Goal: Task Accomplishment & Management: Complete application form

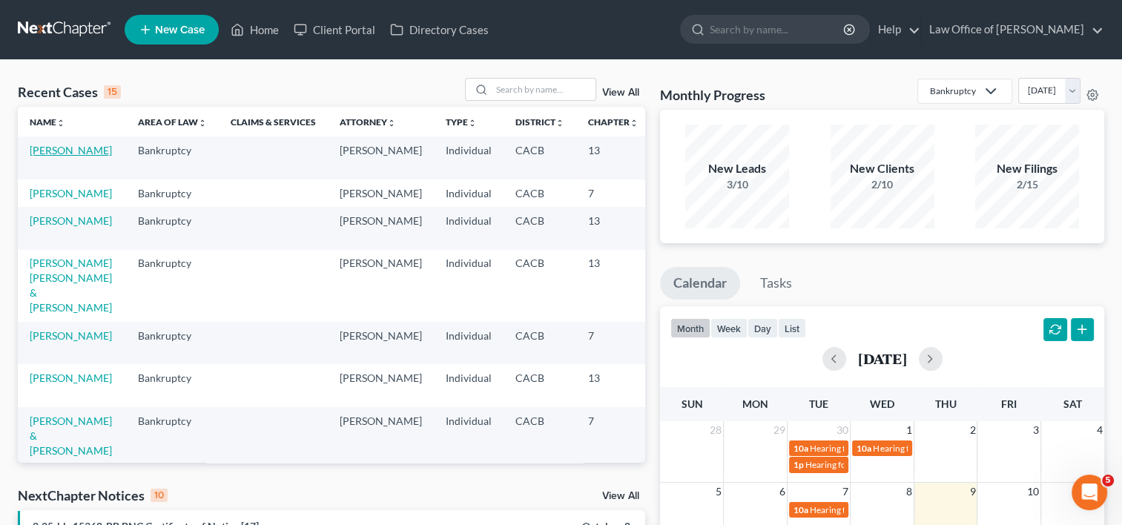
click at [39, 156] on link "[PERSON_NAME]" at bounding box center [71, 150] width 82 height 13
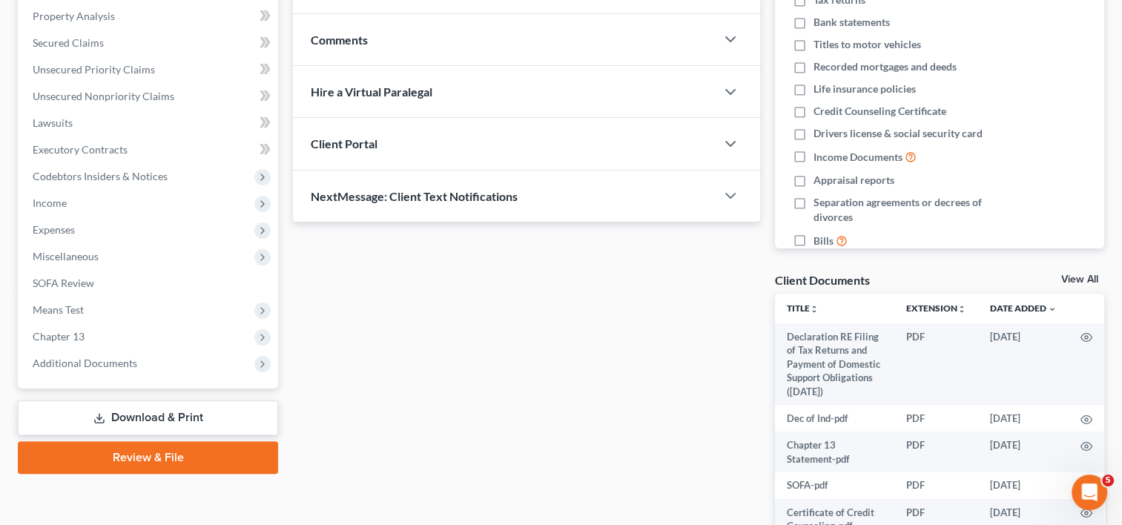
scroll to position [295, 0]
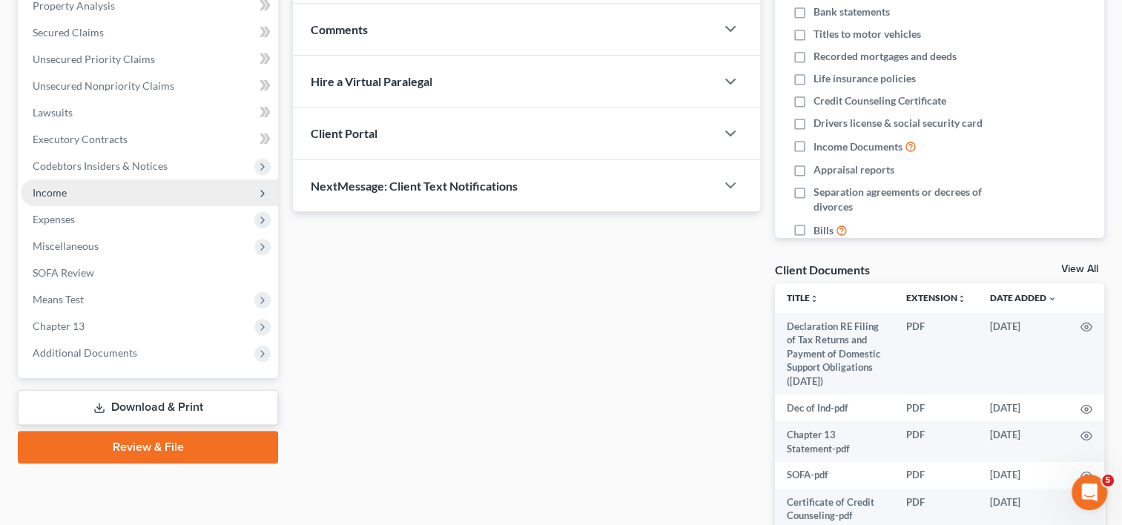
click at [47, 199] on span "Income" at bounding box center [149, 192] width 257 height 27
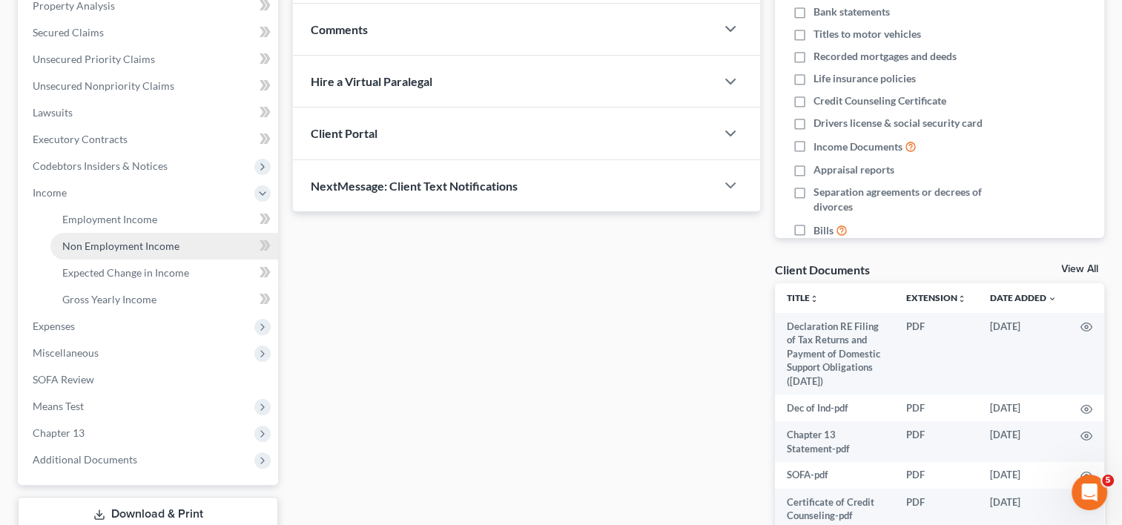
click at [105, 246] on span "Non Employment Income" at bounding box center [120, 245] width 117 height 13
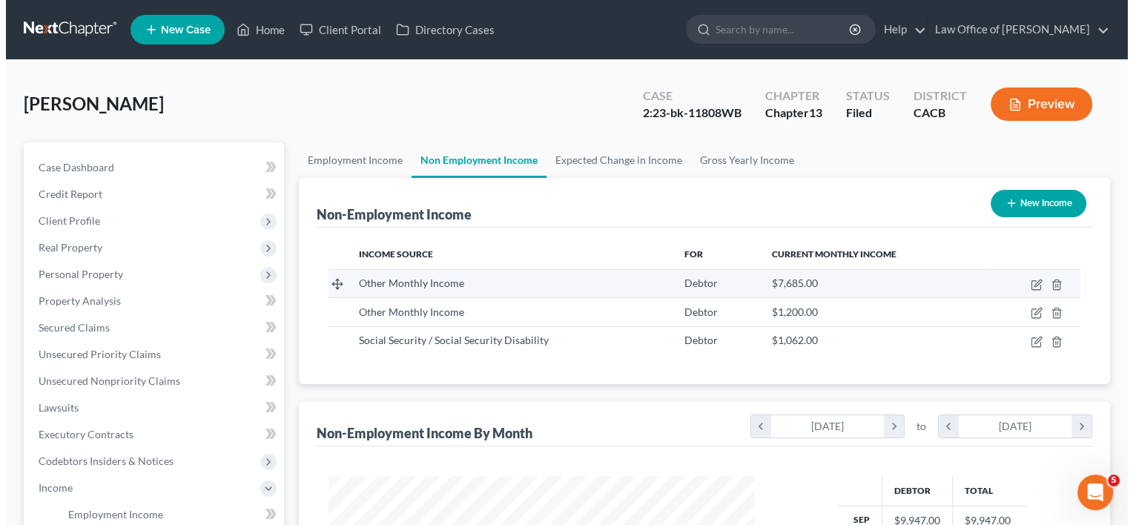
scroll to position [264, 456]
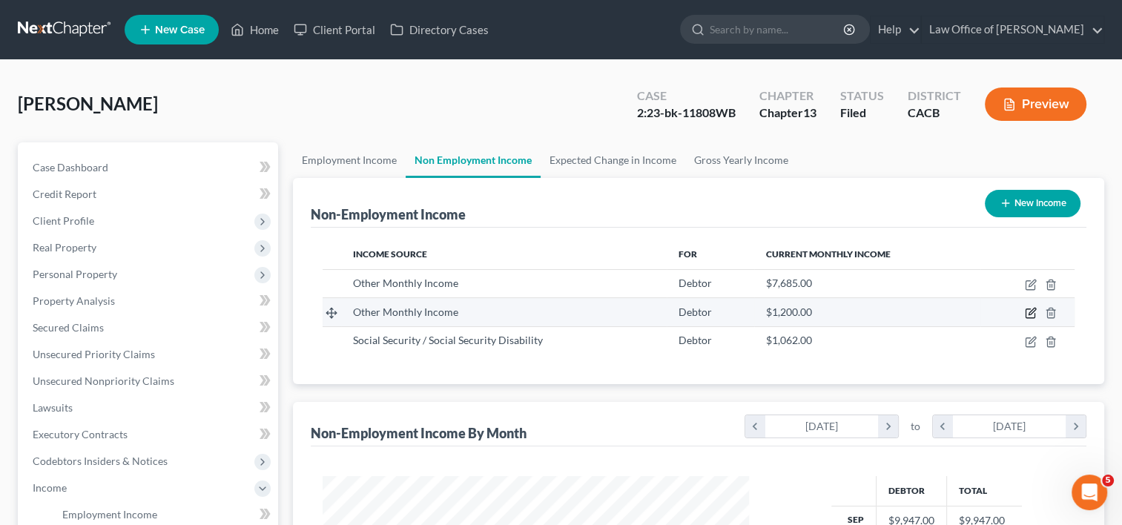
click at [1029, 310] on icon "button" at bounding box center [1031, 313] width 12 height 12
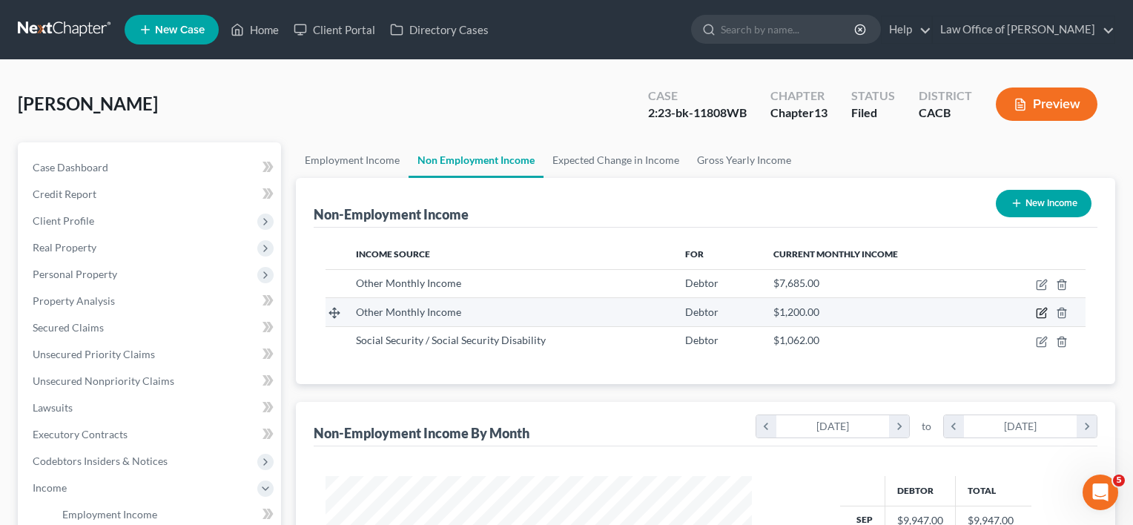
select select "13"
select select "0"
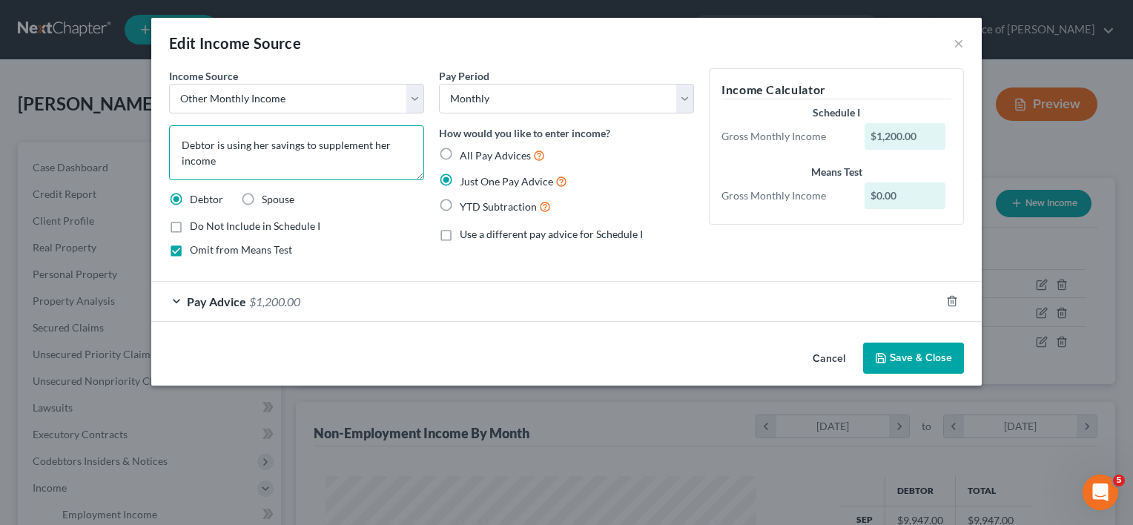
drag, startPoint x: 257, startPoint y: 166, endPoint x: 127, endPoint y: 116, distance: 139.2
click at [127, 116] on div "Edit Income Source × Income Source * Select Unemployment Disability (from emplo…" at bounding box center [566, 262] width 1133 height 525
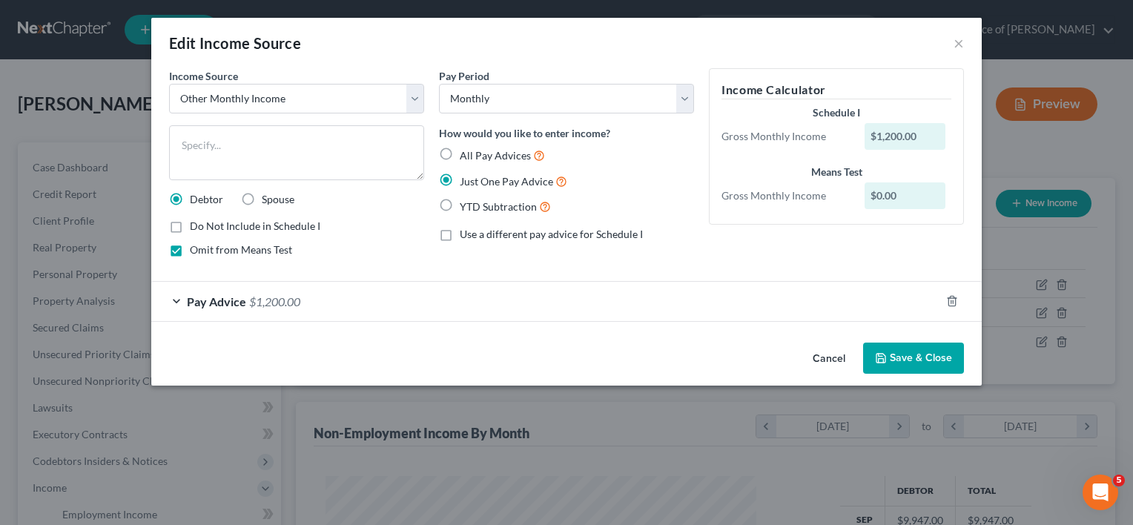
click at [190, 249] on label "Omit from Means Test" at bounding box center [241, 249] width 102 height 15
click at [196, 249] on input "Omit from Means Test" at bounding box center [201, 247] width 10 height 10
checkbox input "false"
click at [839, 347] on button "Cancel" at bounding box center [829, 359] width 56 height 30
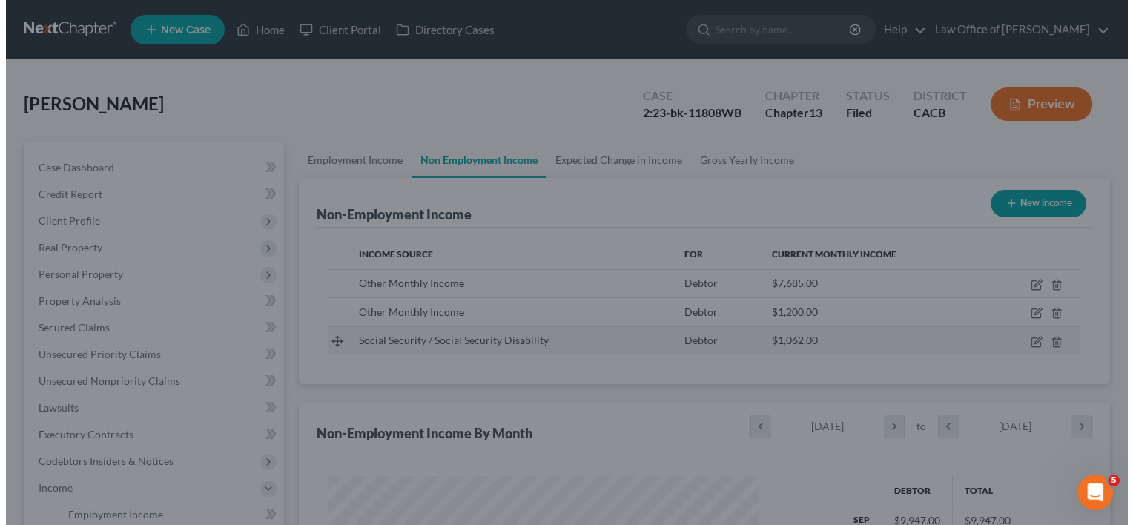
scroll to position [741089, 740898]
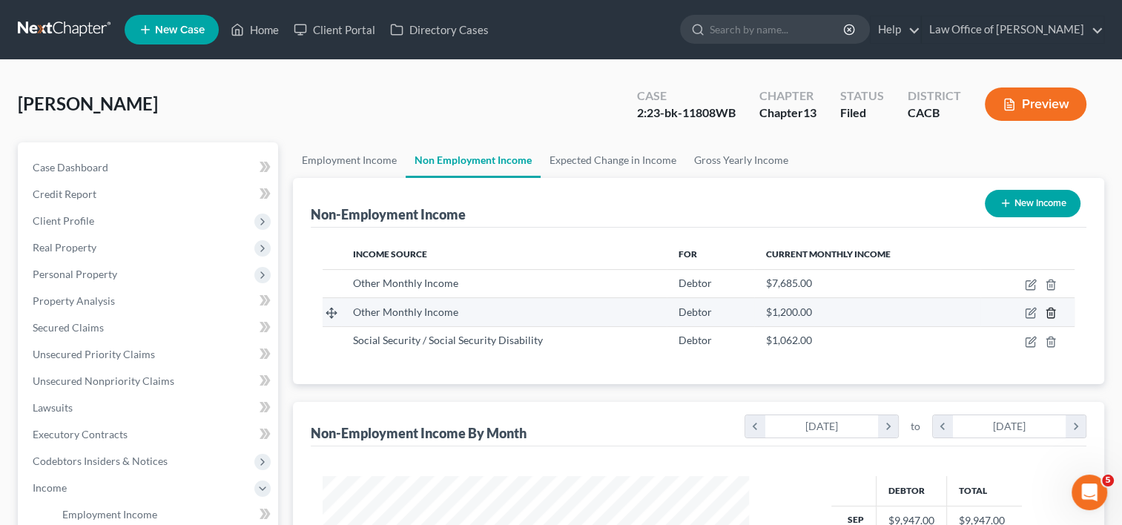
click at [1047, 308] on icon "button" at bounding box center [1051, 313] width 12 height 12
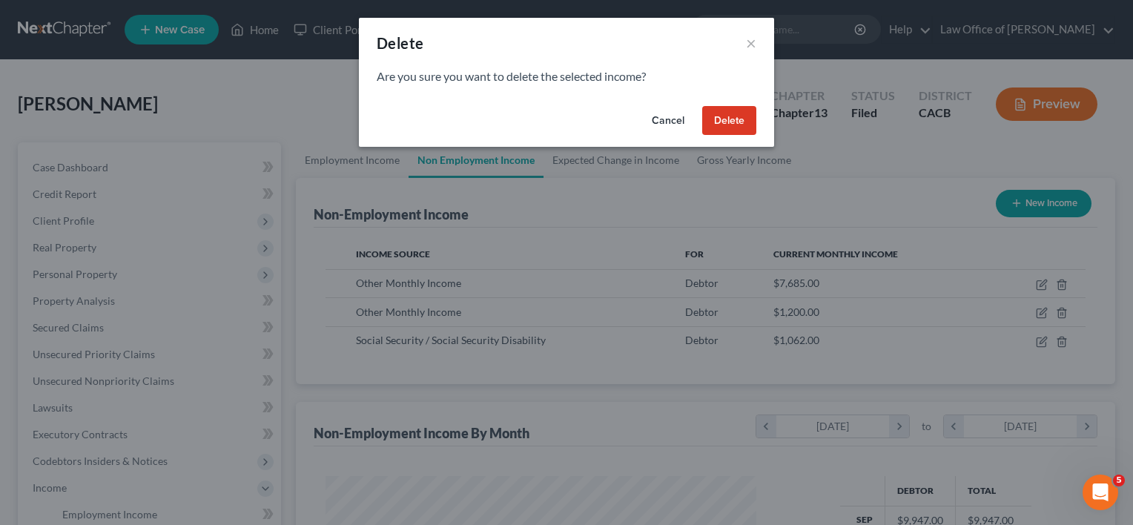
click at [729, 118] on button "Delete" at bounding box center [729, 121] width 54 height 30
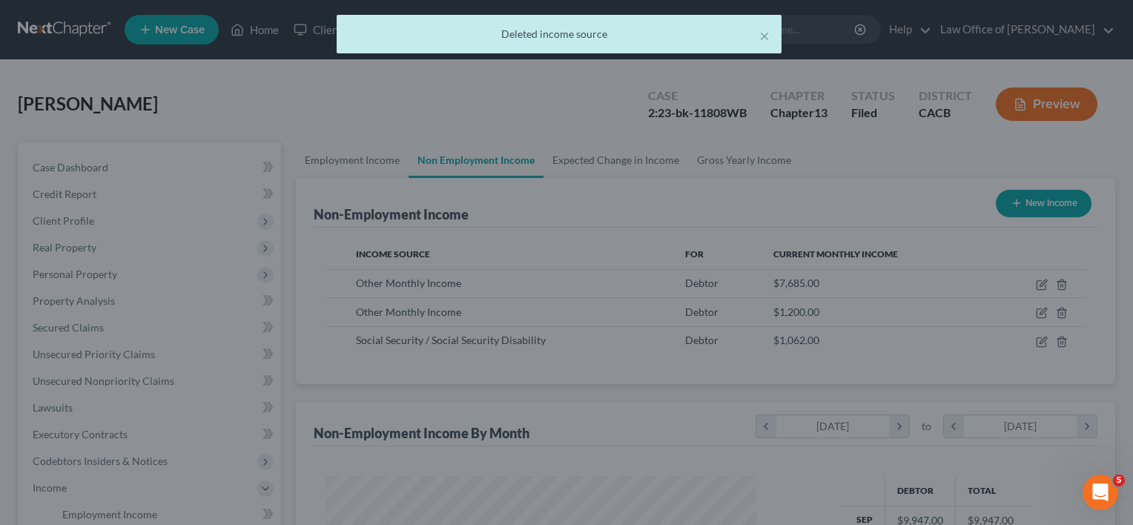
scroll to position [741089, 740898]
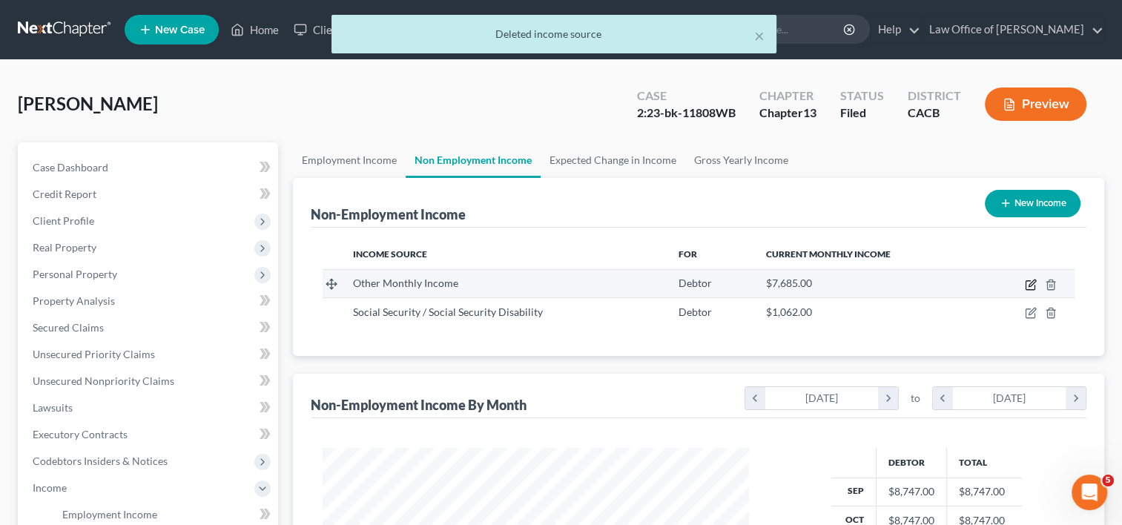
click at [1026, 281] on icon "button" at bounding box center [1029, 285] width 9 height 9
select select "13"
select select "0"
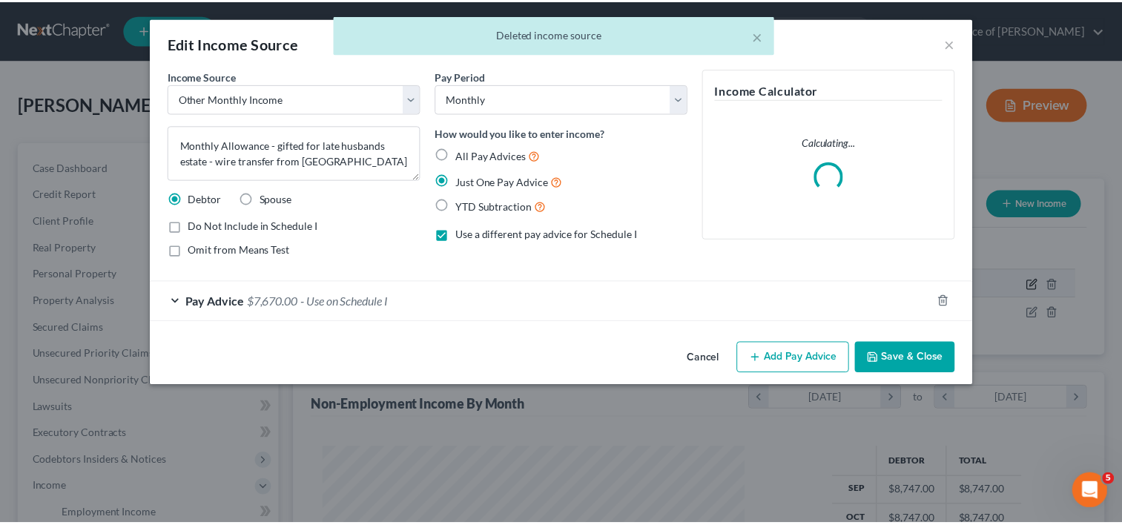
scroll to position [264, 460]
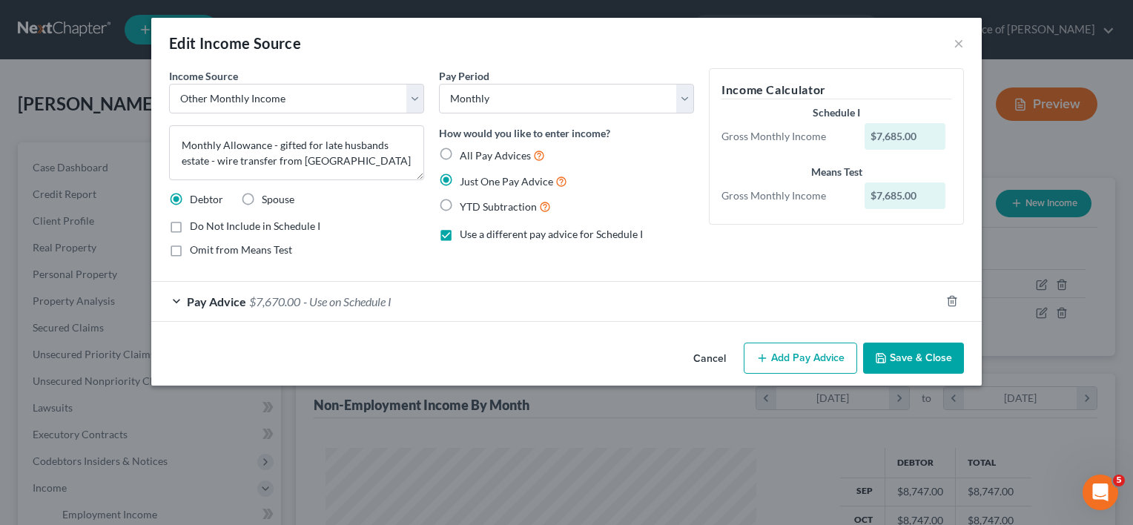
drag, startPoint x: 924, startPoint y: 351, endPoint x: 894, endPoint y: 360, distance: 31.7
click at [894, 360] on button "Save & Close" at bounding box center [913, 358] width 101 height 31
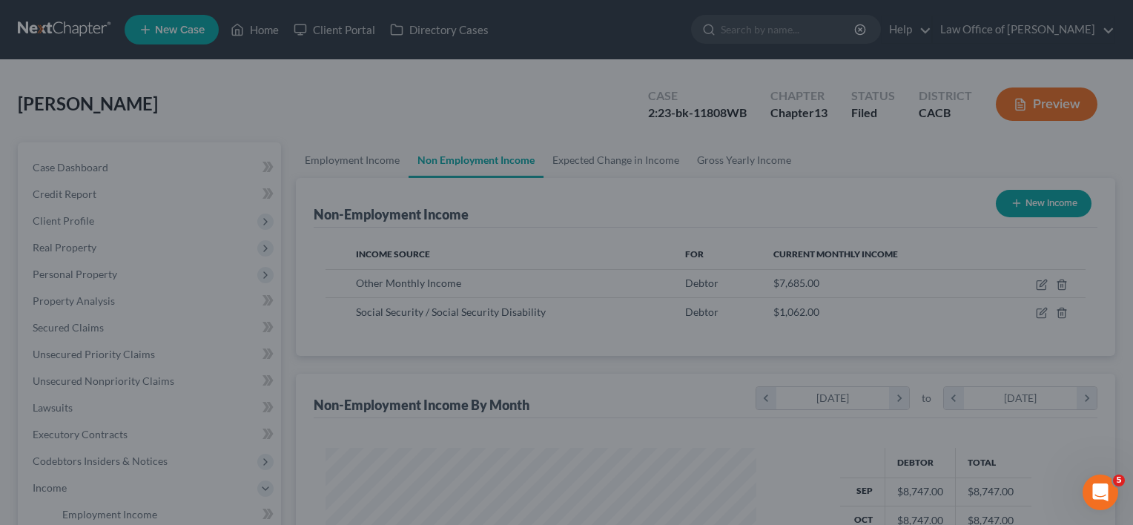
scroll to position [741089, 740898]
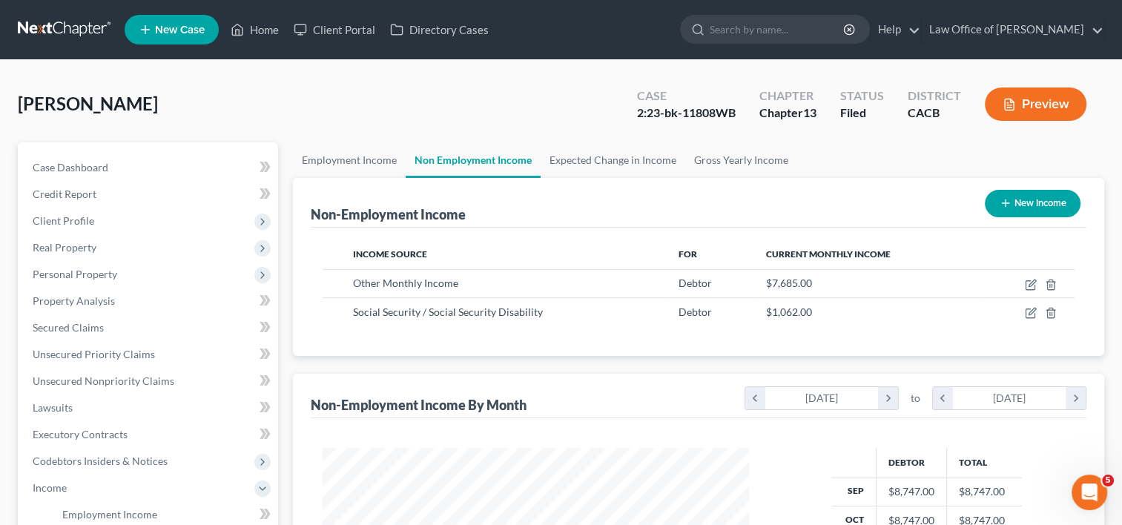
click at [1056, 202] on button "New Income" at bounding box center [1033, 203] width 96 height 27
select select "0"
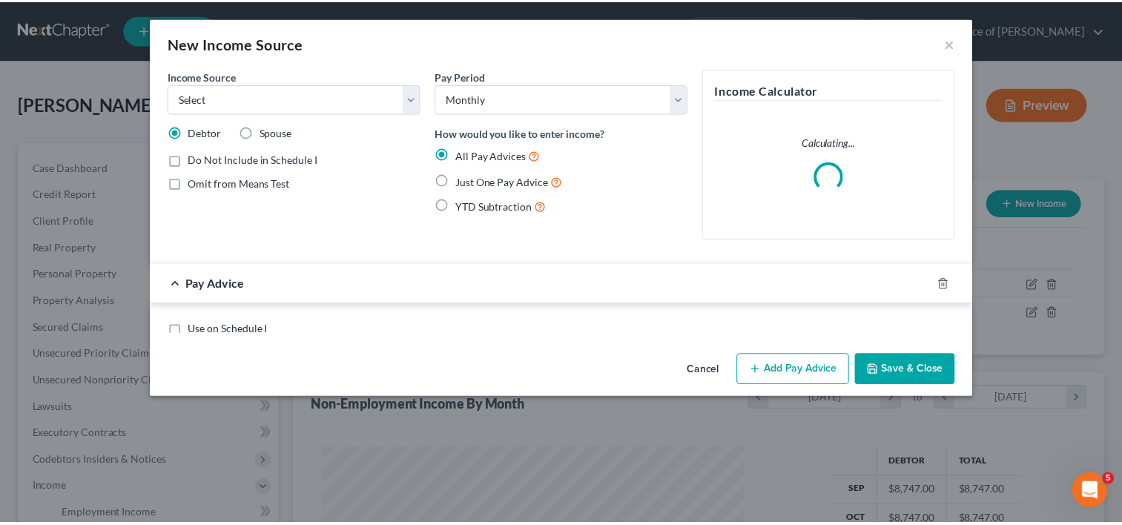
scroll to position [264, 460]
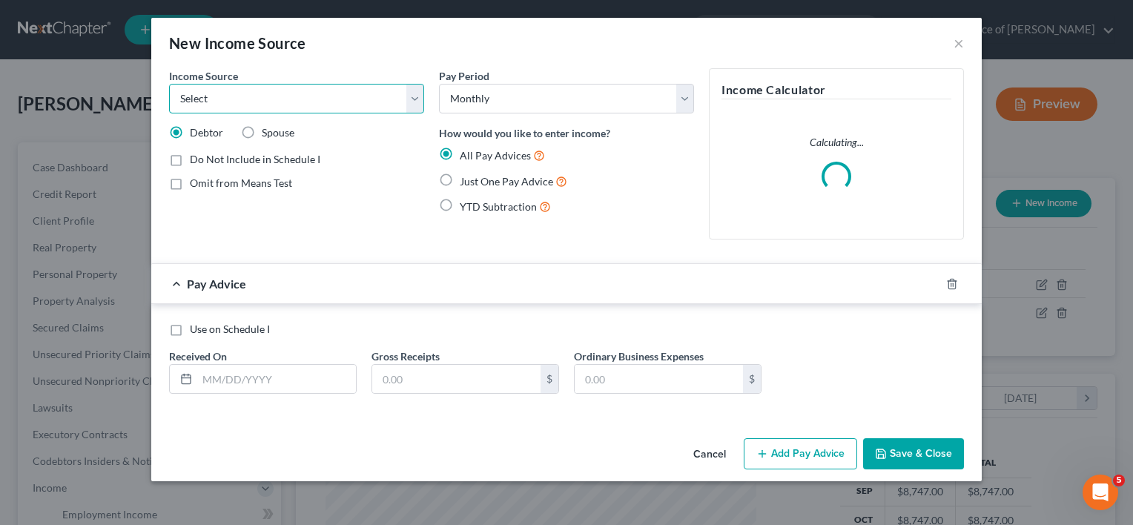
click at [312, 99] on select "Select Unemployment Disability (from employer) Pension Retirement Social Securi…" at bounding box center [296, 99] width 255 height 30
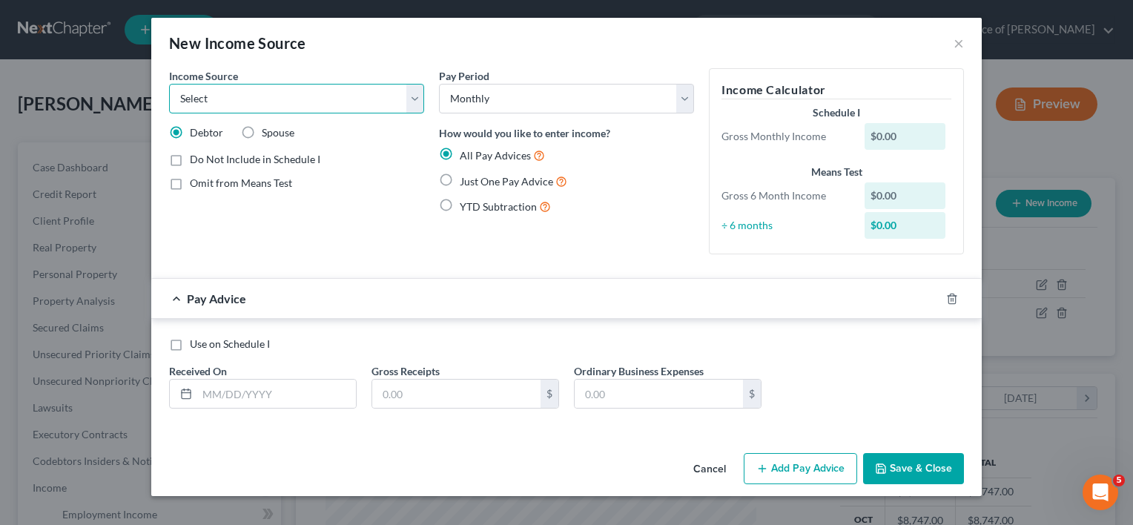
select select "9"
click at [169, 84] on select "Select Unemployment Disability (from employer) Pension Retirement Social Securi…" at bounding box center [296, 99] width 255 height 30
click at [267, 386] on input "text" at bounding box center [276, 394] width 159 height 28
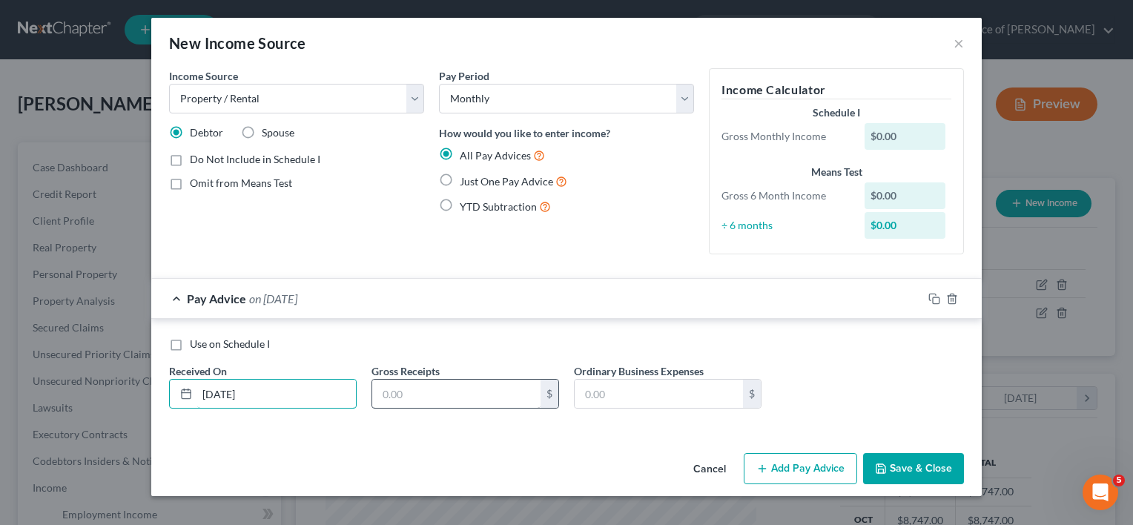
type input "[DATE]"
click at [410, 386] on input "text" at bounding box center [456, 394] width 168 height 28
type input "2,080.00"
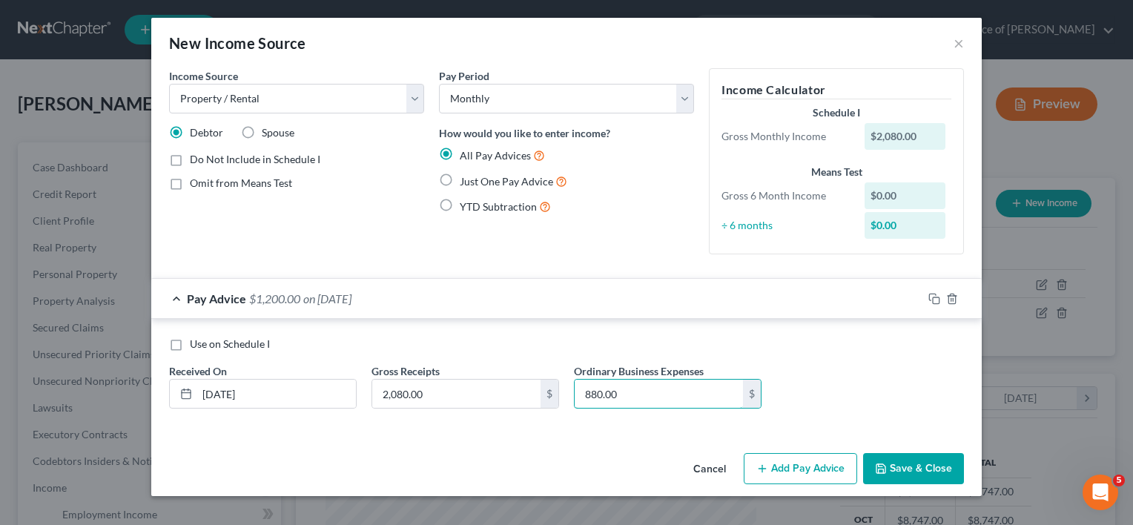
type input "880.00"
click at [504, 463] on div "Cancel Add Pay Advice Save & Close" at bounding box center [566, 471] width 830 height 49
click at [928, 466] on button "Save & Close" at bounding box center [913, 468] width 101 height 31
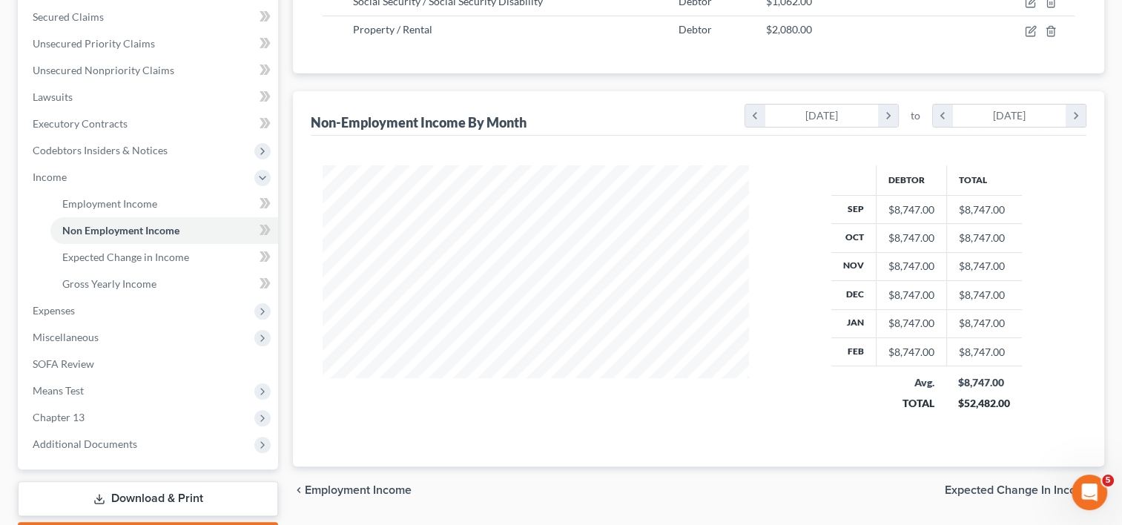
scroll to position [377, 0]
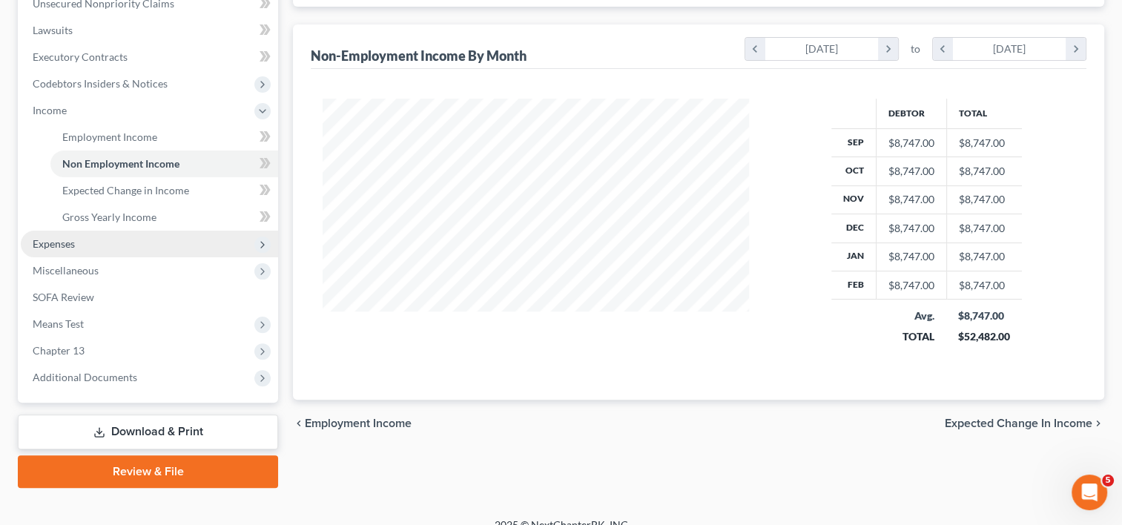
click at [49, 246] on span "Expenses" at bounding box center [54, 243] width 42 height 13
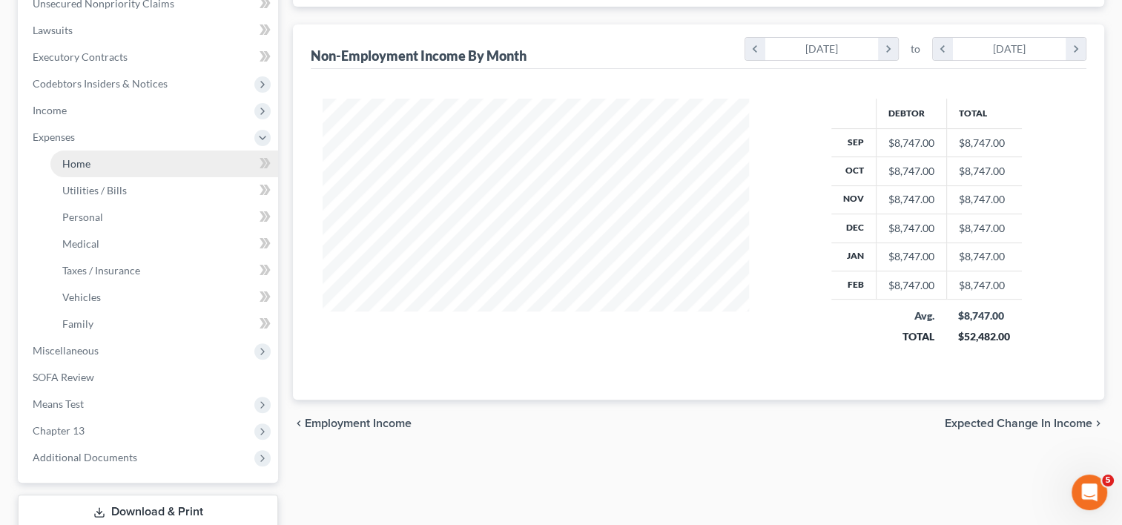
click at [75, 157] on span "Home" at bounding box center [76, 163] width 28 height 13
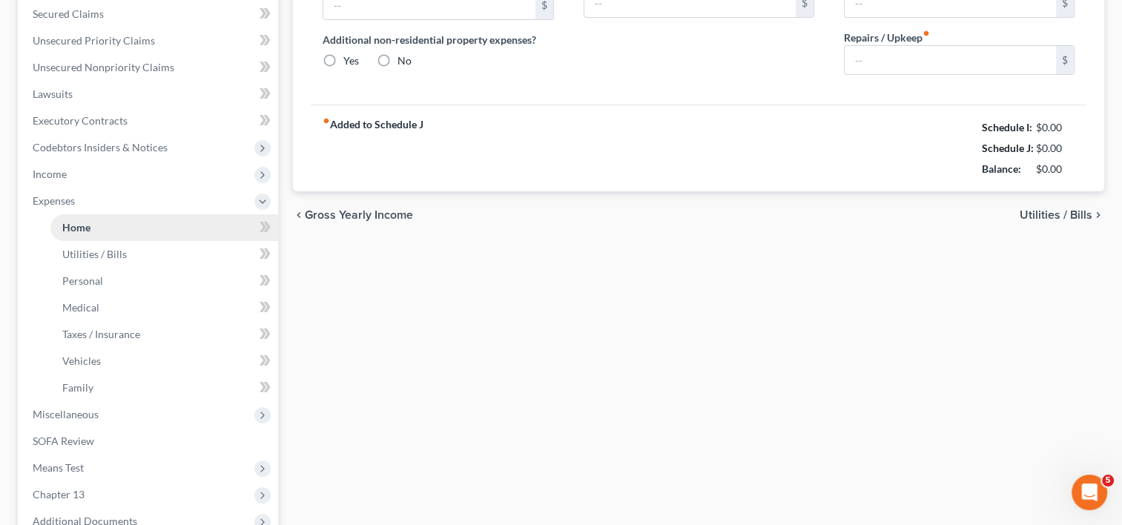
type input "6,246.53"
type input "0.00"
radio input "true"
type input "87.00"
type input "0.00"
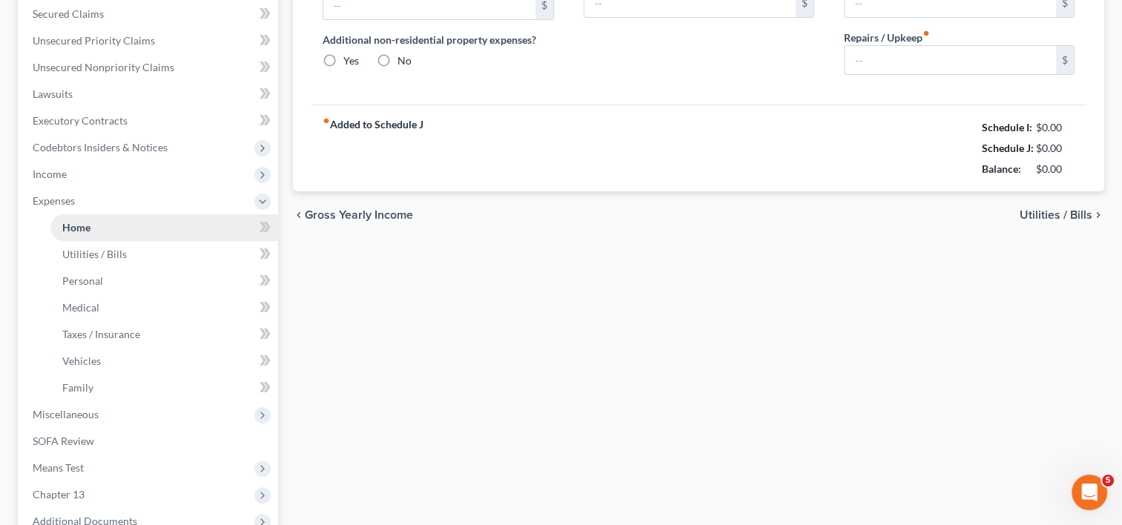
type input "0.00"
type input "650.00"
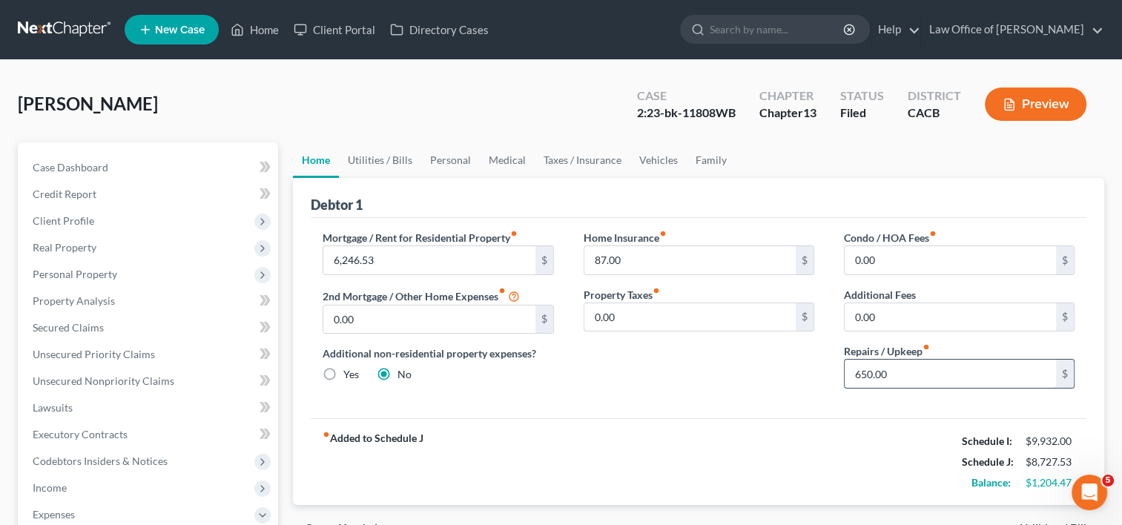
click at [925, 377] on input "650.00" at bounding box center [949, 374] width 211 height 28
click at [394, 151] on link "Utilities / Bills" at bounding box center [380, 160] width 82 height 36
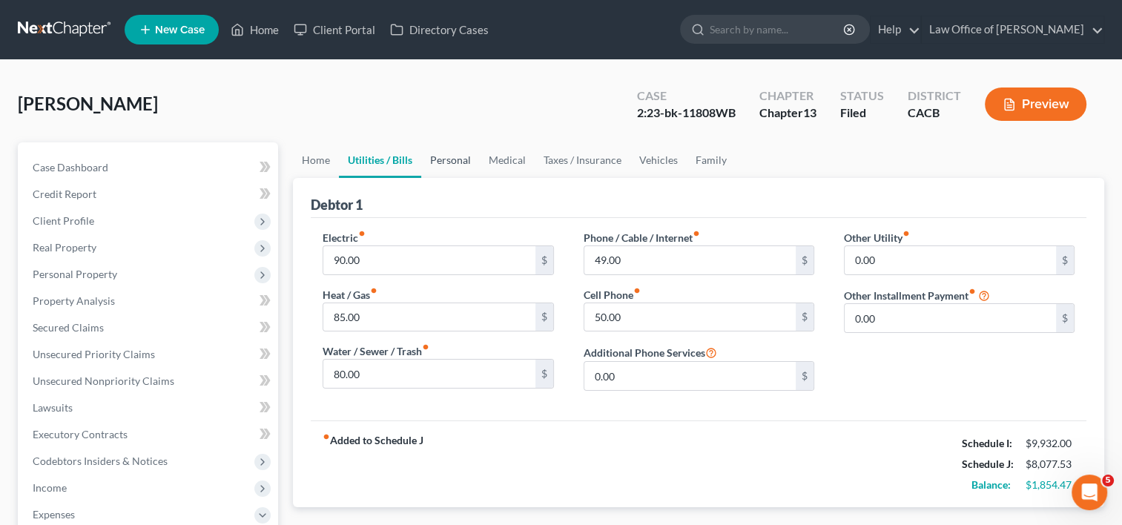
click at [465, 164] on link "Personal" at bounding box center [450, 160] width 59 height 36
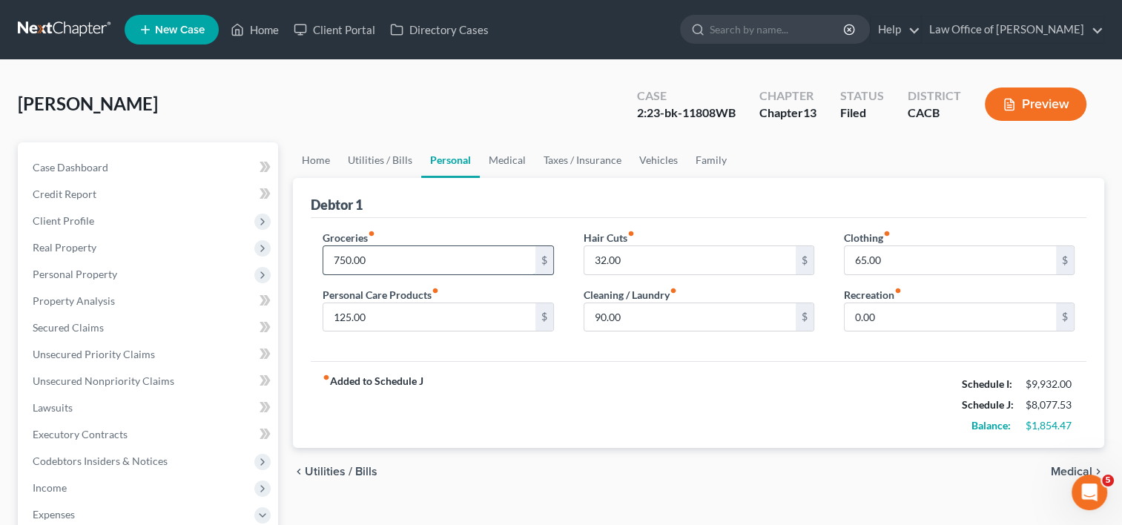
click at [426, 262] on input "750.00" at bounding box center [428, 260] width 211 height 28
type input "700.00"
click at [460, 320] on input "125.00" at bounding box center [428, 317] width 211 height 28
type input "100.00"
click at [522, 162] on link "Medical" at bounding box center [507, 160] width 55 height 36
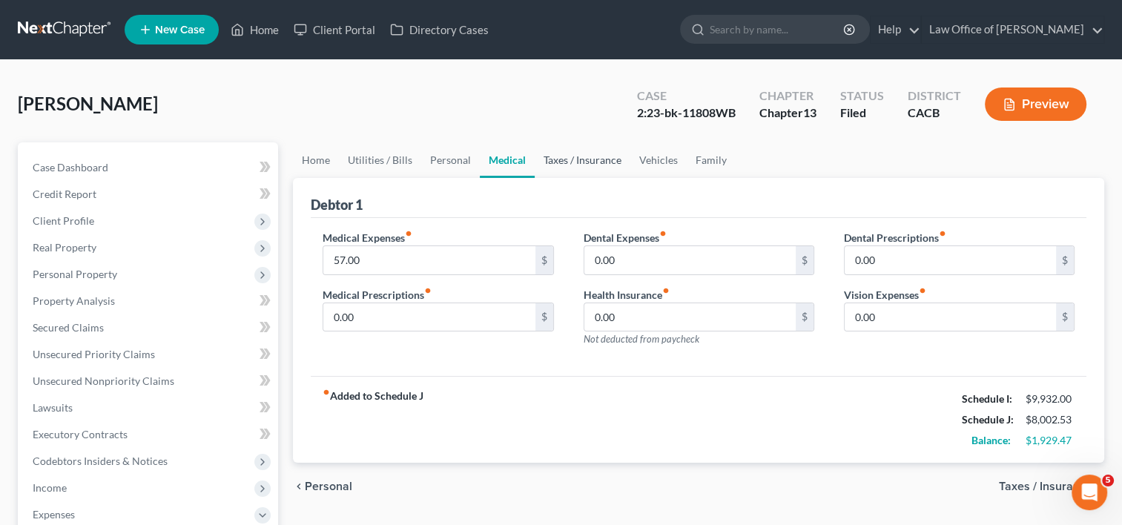
click at [583, 157] on link "Taxes / Insurance" at bounding box center [583, 160] width 96 height 36
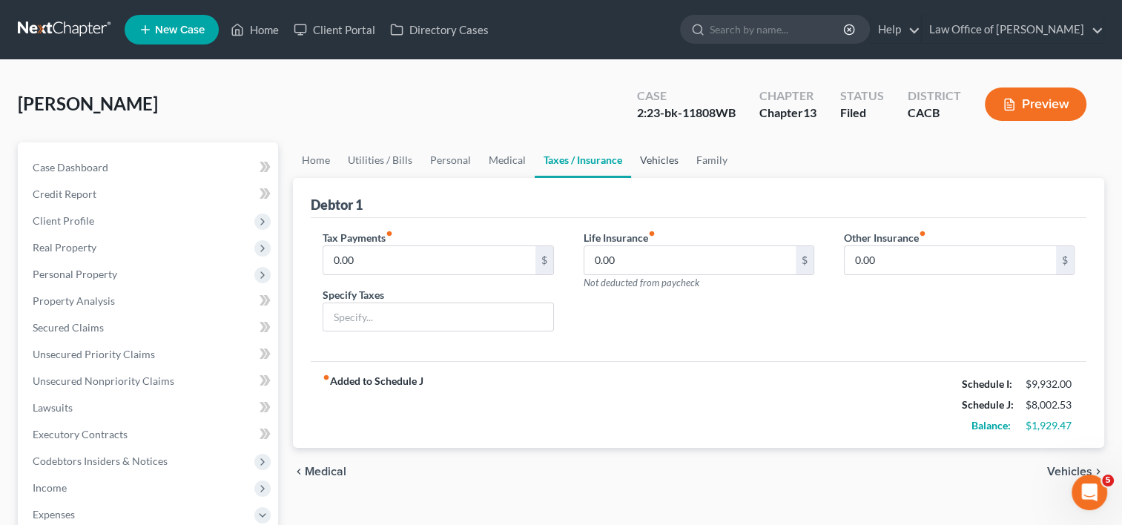
click at [661, 149] on link "Vehicles" at bounding box center [659, 160] width 56 height 36
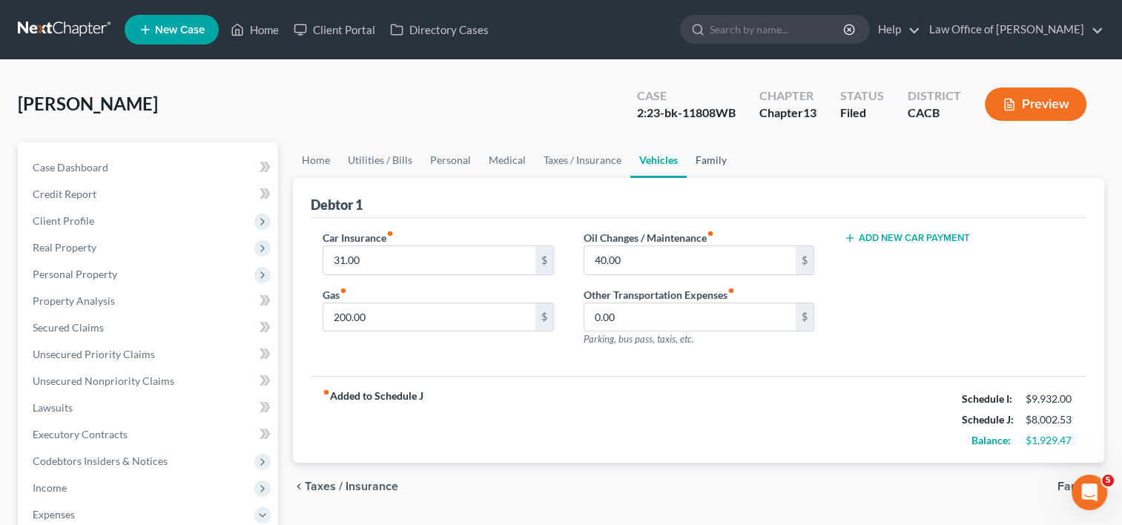
click at [728, 156] on link "Family" at bounding box center [710, 160] width 49 height 36
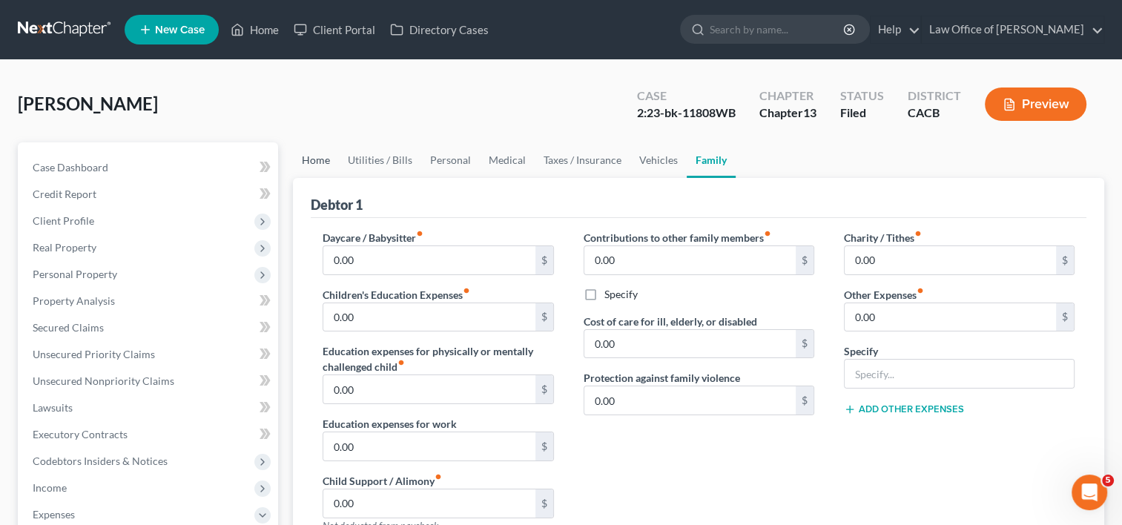
click at [309, 153] on link "Home" at bounding box center [316, 160] width 46 height 36
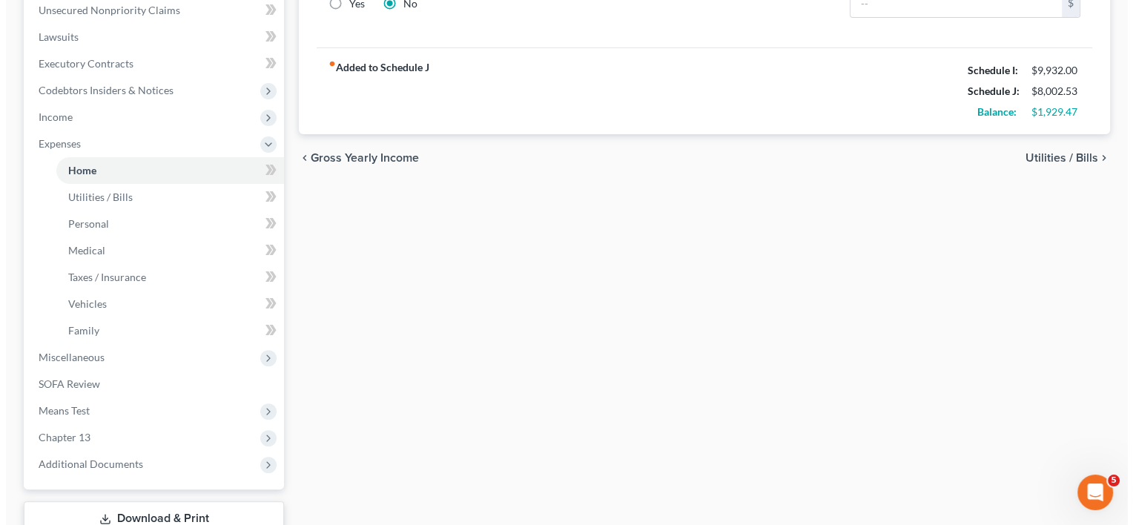
scroll to position [375, 0]
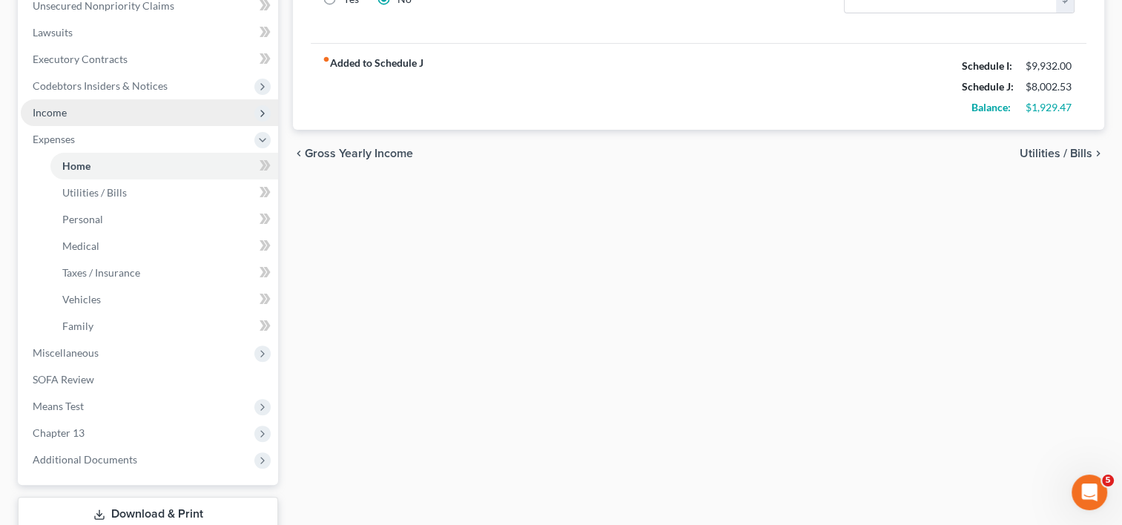
click at [88, 113] on span "Income" at bounding box center [149, 112] width 257 height 27
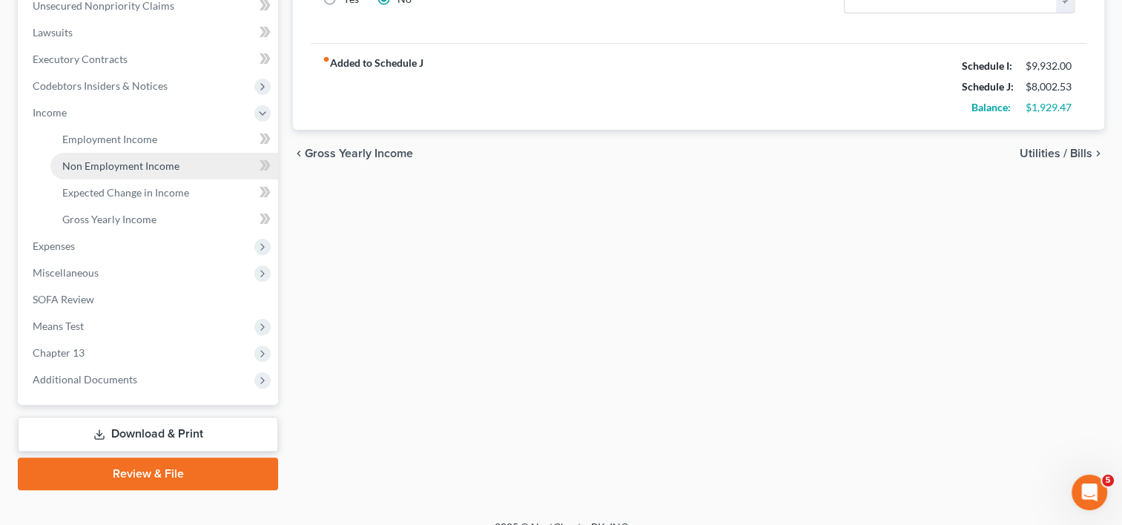
click at [107, 154] on link "Non Employment Income" at bounding box center [164, 166] width 228 height 27
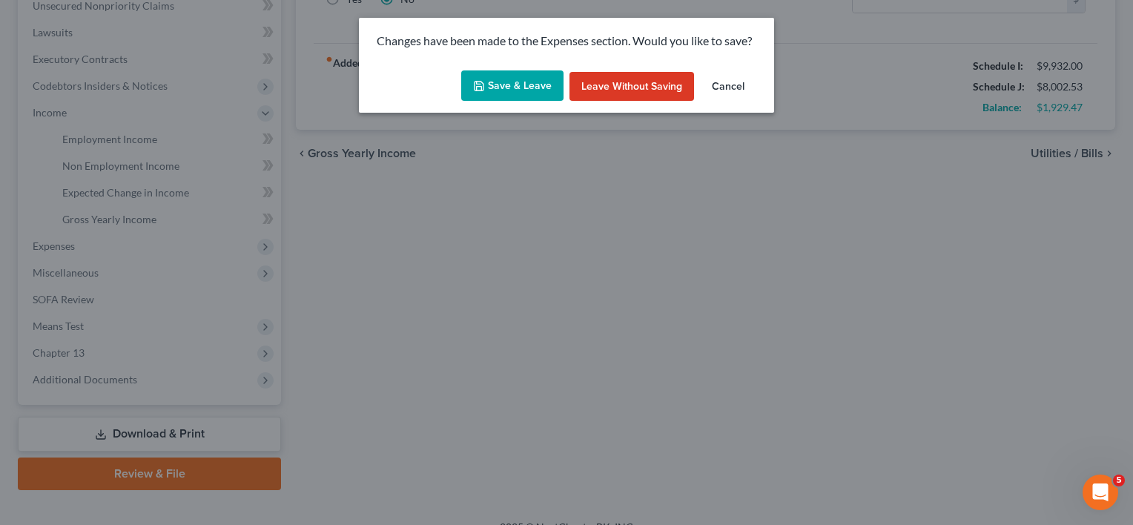
click at [518, 83] on button "Save & Leave" at bounding box center [512, 85] width 102 height 31
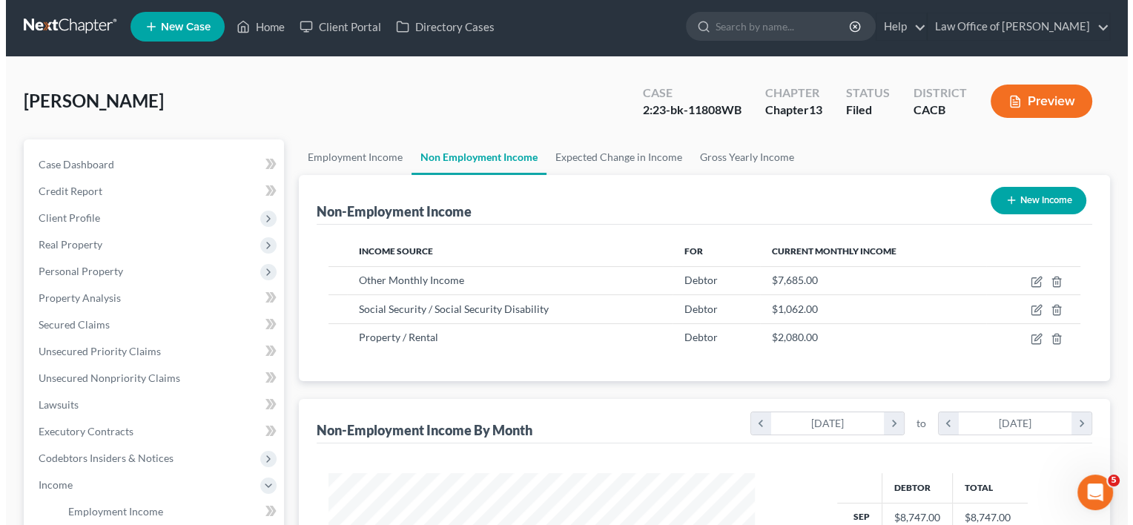
scroll to position [264, 456]
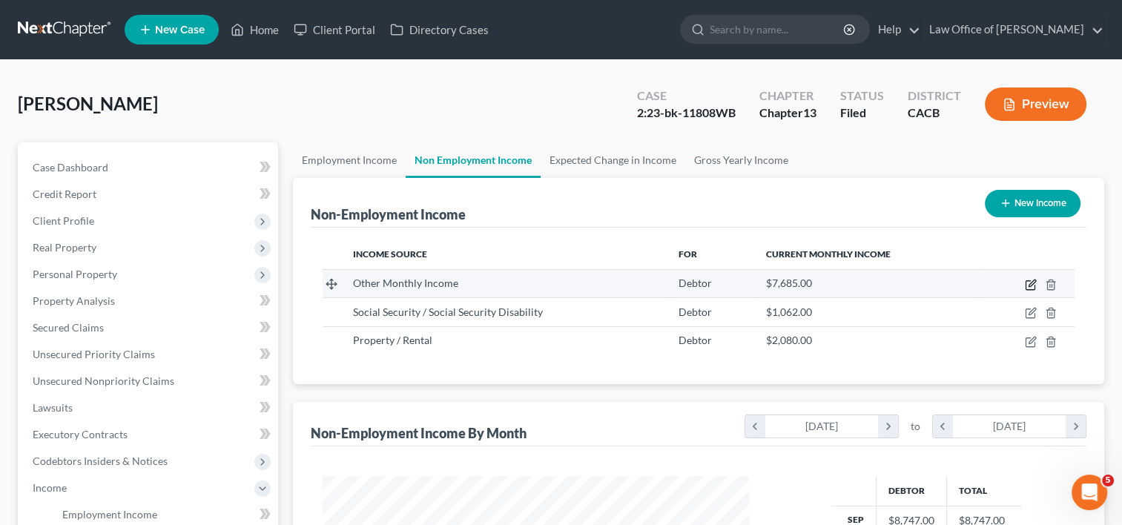
click at [1032, 287] on icon "button" at bounding box center [1031, 285] width 12 height 12
select select "13"
select select "0"
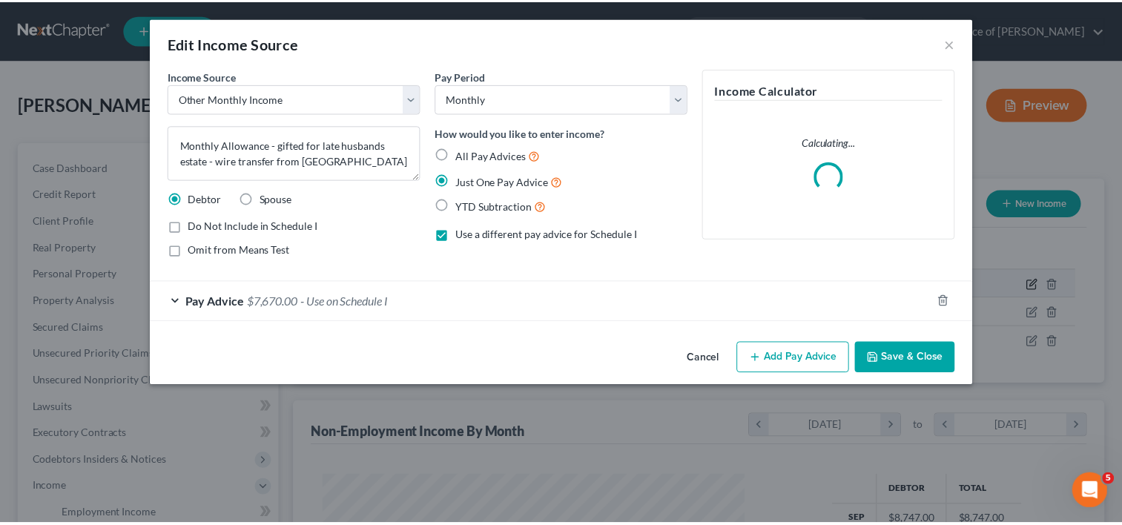
scroll to position [264, 460]
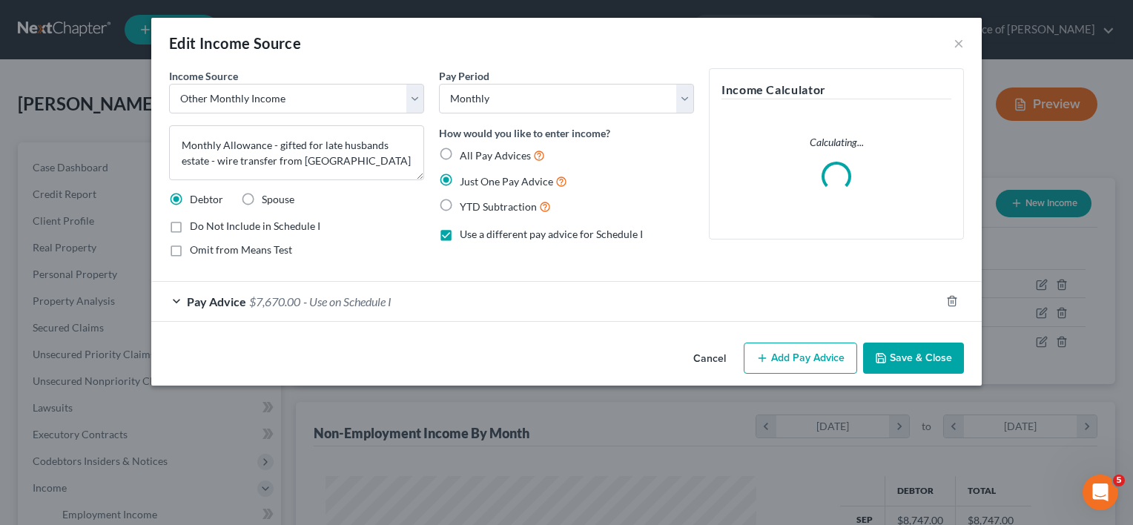
click at [273, 308] on div "Pay Advice $7,670.00 - Use on Schedule I" at bounding box center [545, 301] width 789 height 39
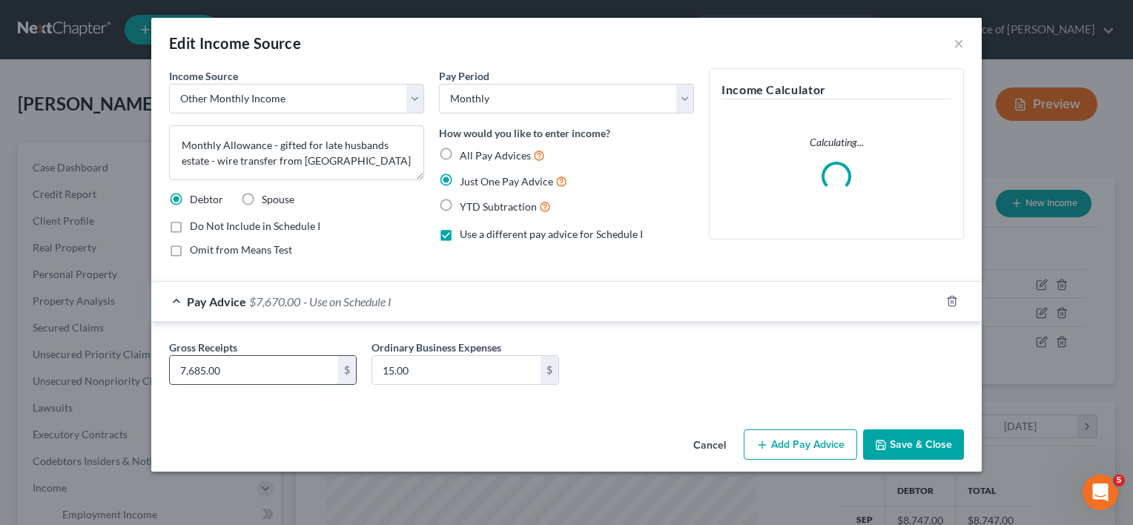
click at [195, 370] on input "7,685.00" at bounding box center [254, 370] width 168 height 28
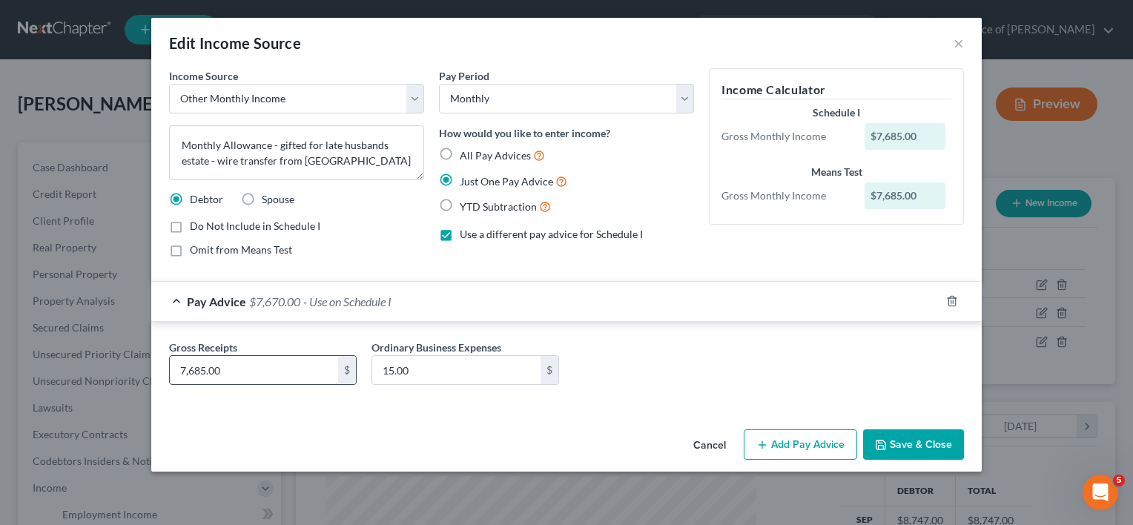
click at [195, 370] on input "7,685.00" at bounding box center [254, 370] width 168 height 28
type input "7,985.00"
click at [924, 436] on button "Save & Close" at bounding box center [913, 444] width 101 height 31
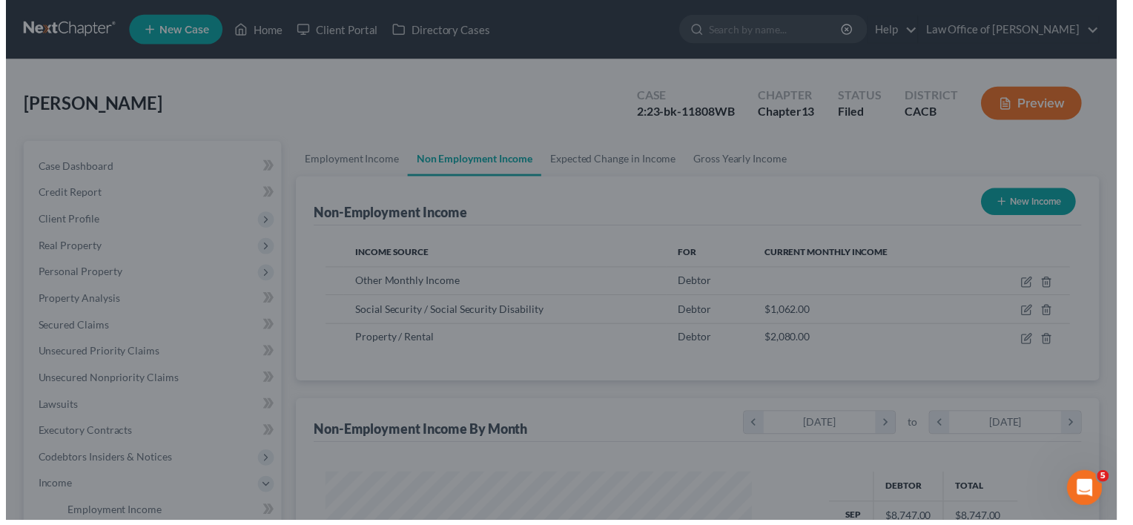
scroll to position [741089, 740898]
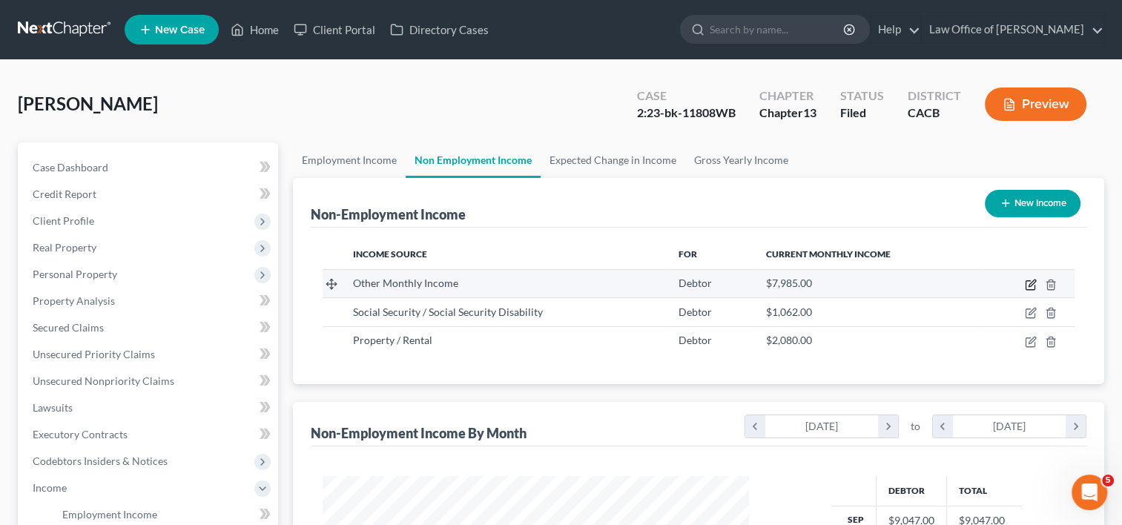
click at [1028, 285] on icon "button" at bounding box center [1031, 285] width 12 height 12
select select "13"
select select "0"
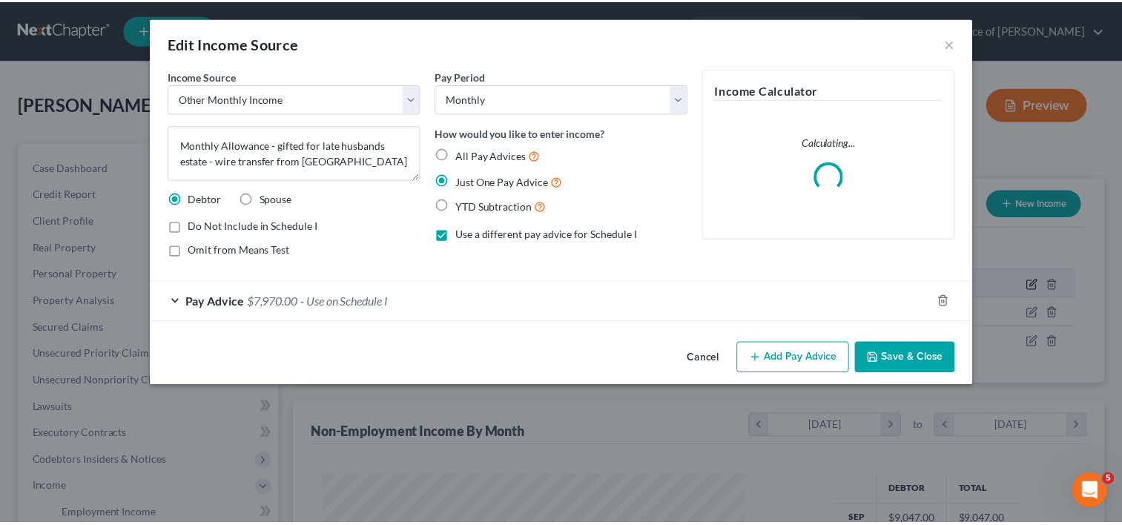
scroll to position [264, 460]
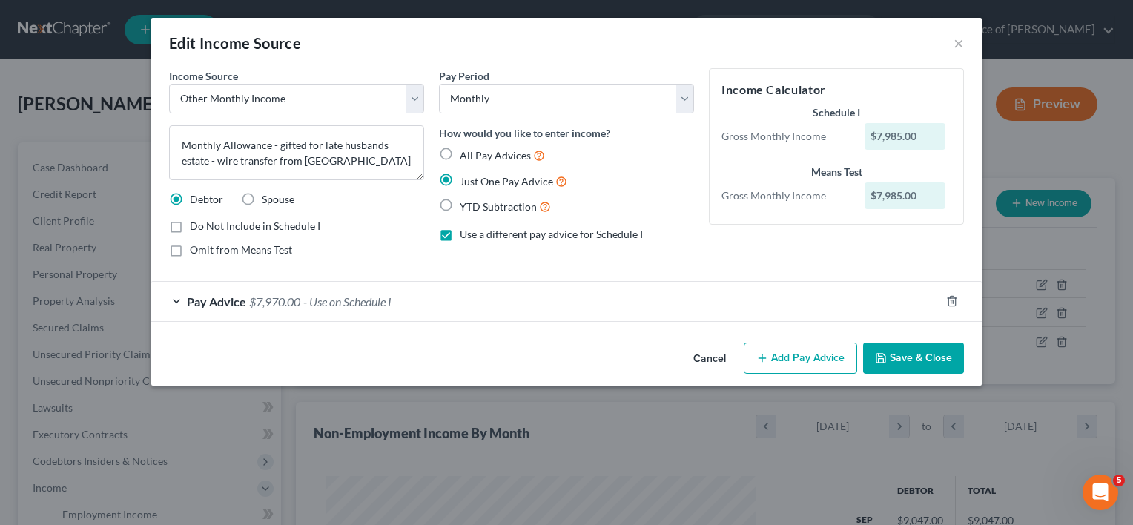
click at [254, 305] on span "$7,970.00" at bounding box center [274, 301] width 51 height 14
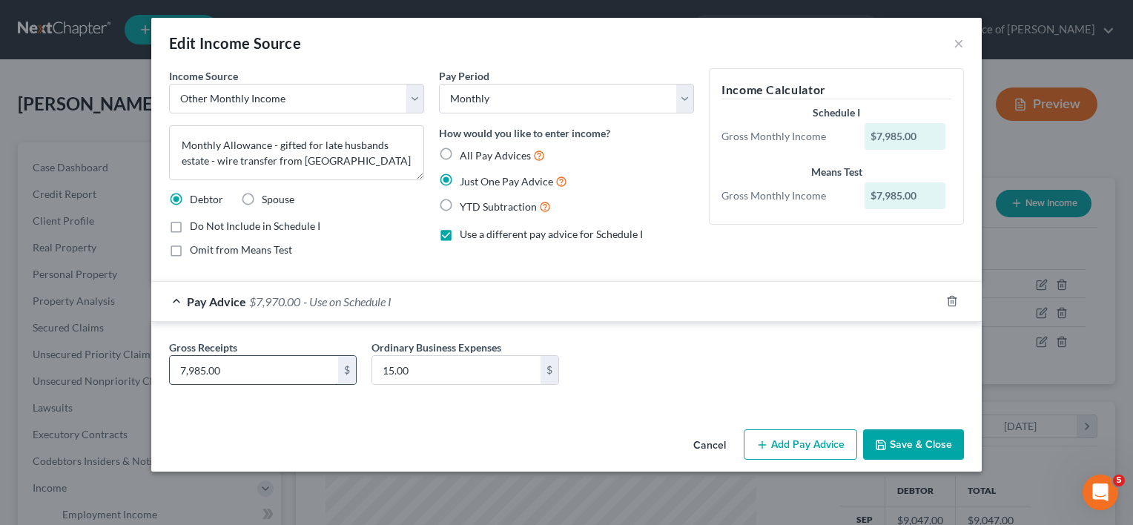
click at [239, 374] on input "7,985.00" at bounding box center [254, 370] width 168 height 28
click at [191, 371] on input "7,985.00" at bounding box center [254, 370] width 168 height 28
type input "7,885.00"
click at [901, 438] on button "Save & Close" at bounding box center [913, 444] width 101 height 31
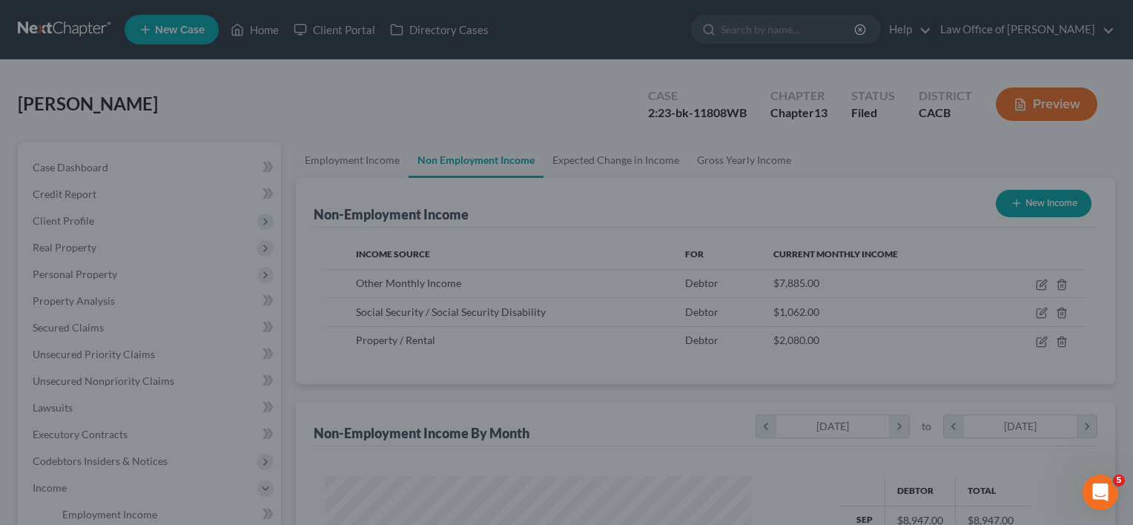
scroll to position [741089, 740898]
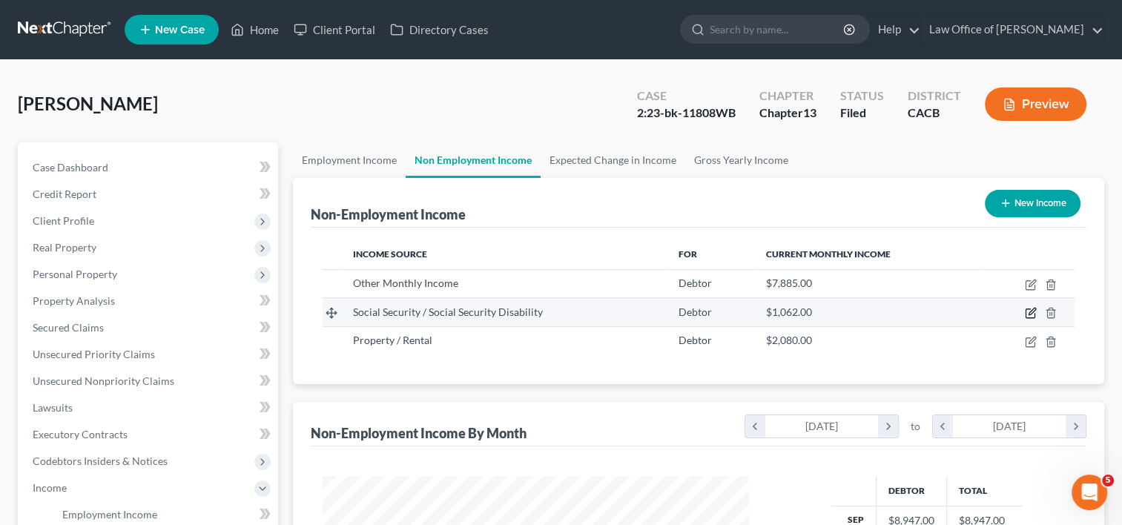
click at [1027, 310] on icon "button" at bounding box center [1031, 313] width 12 height 12
select select "4"
select select "0"
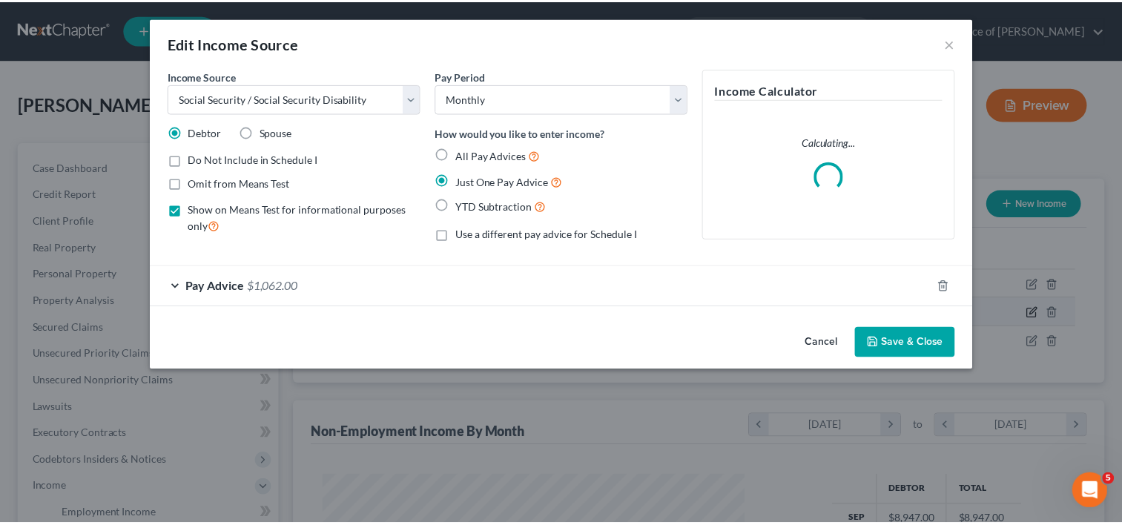
scroll to position [264, 460]
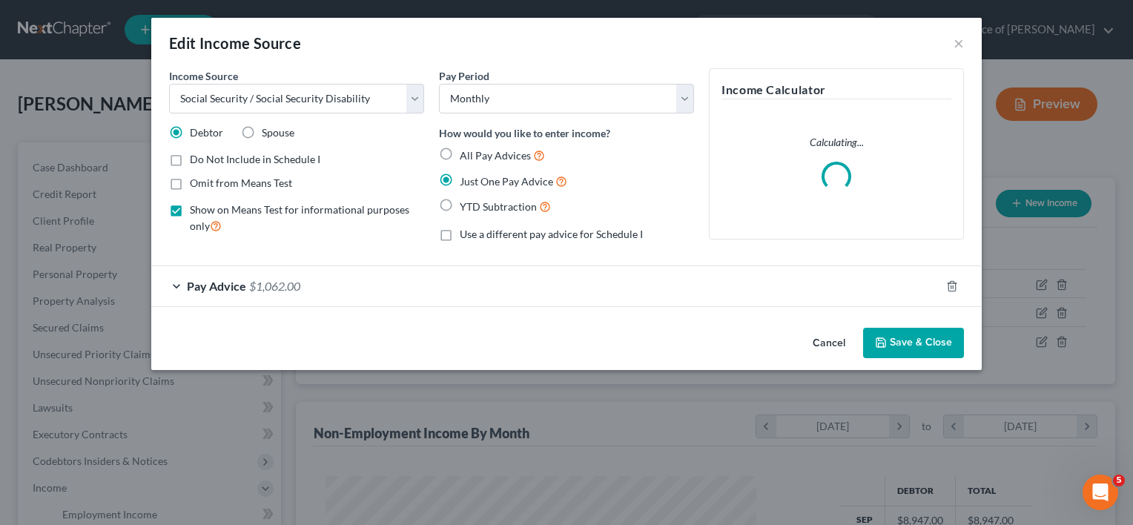
click at [257, 294] on div "Pay Advice $1,062.00" at bounding box center [545, 285] width 789 height 39
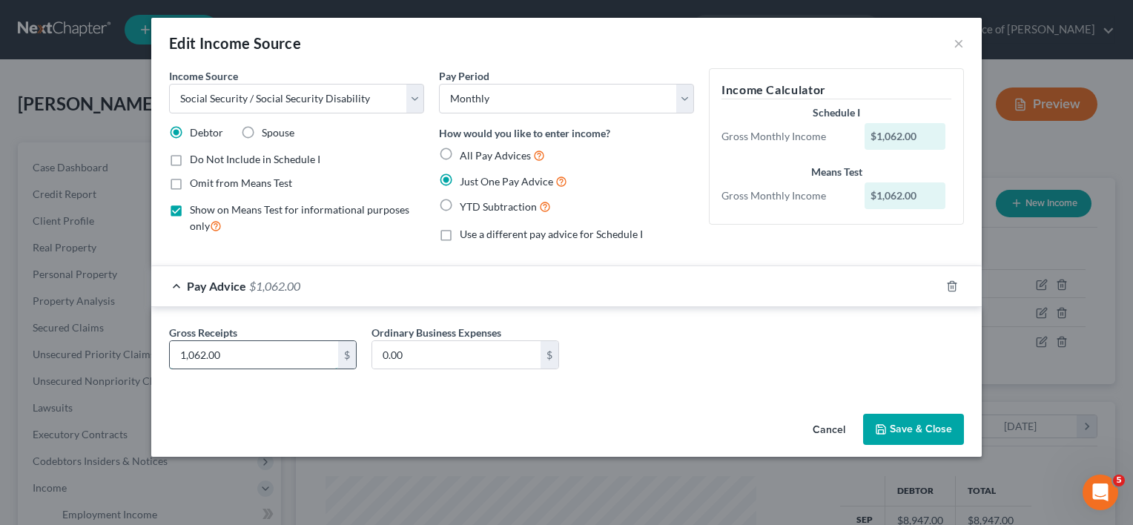
click at [231, 353] on input "1,062.00" at bounding box center [254, 355] width 168 height 28
click at [251, 362] on input "1,062.00" at bounding box center [254, 355] width 168 height 28
click at [886, 436] on button "Save & Close" at bounding box center [913, 429] width 101 height 31
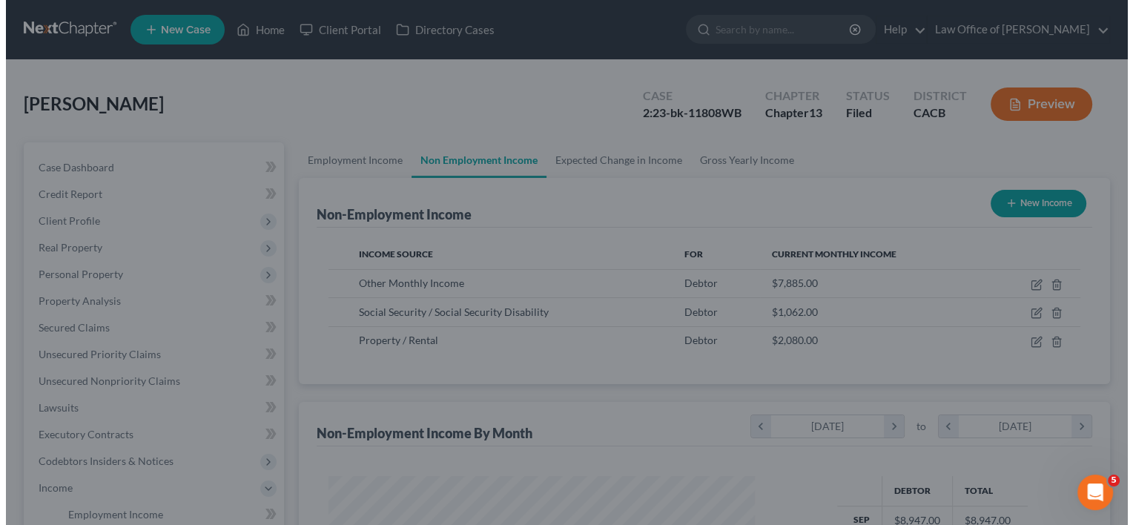
scroll to position [741089, 740898]
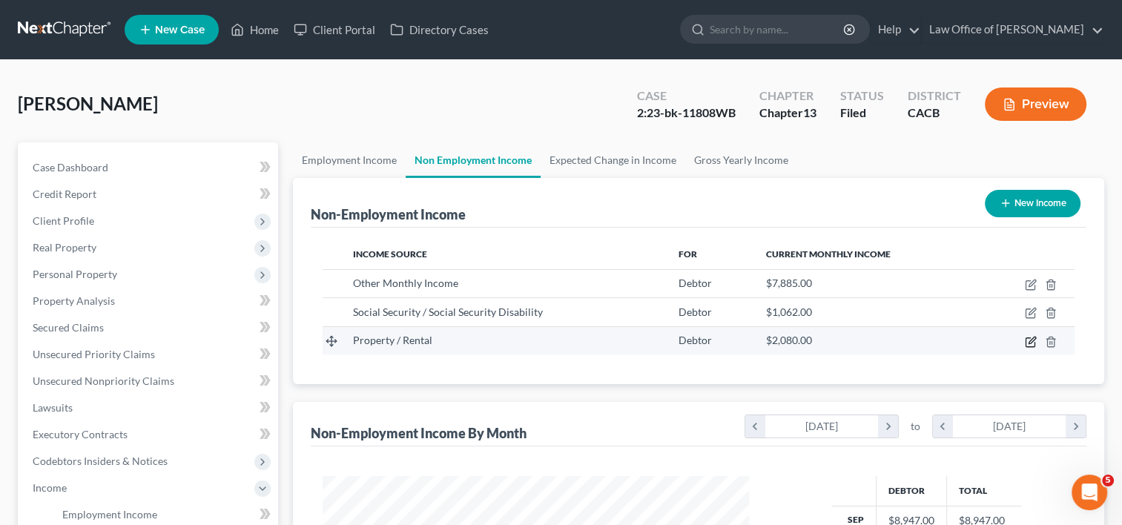
click at [1029, 338] on icon "button" at bounding box center [1031, 342] width 12 height 12
select select "9"
select select "0"
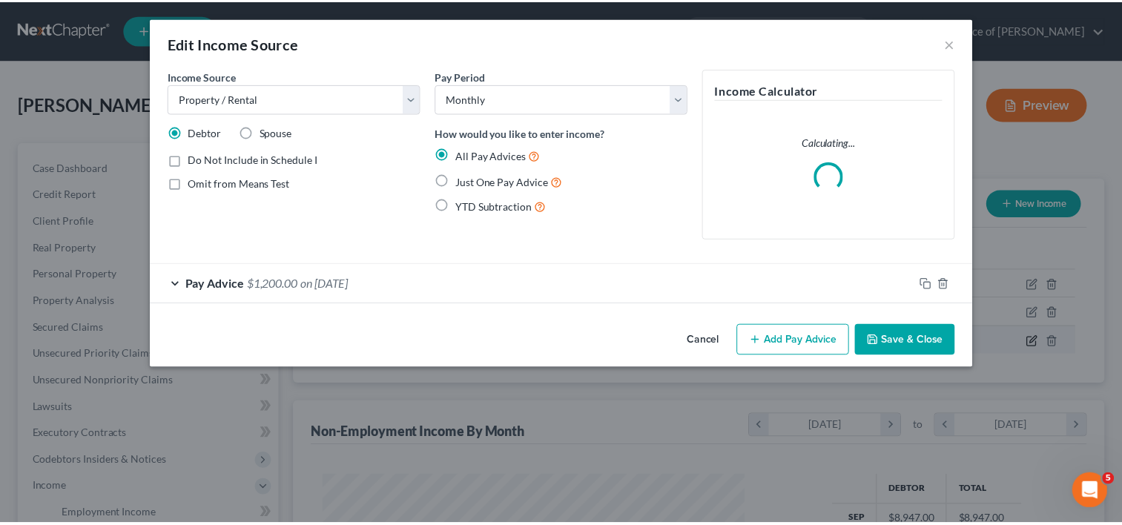
scroll to position [264, 460]
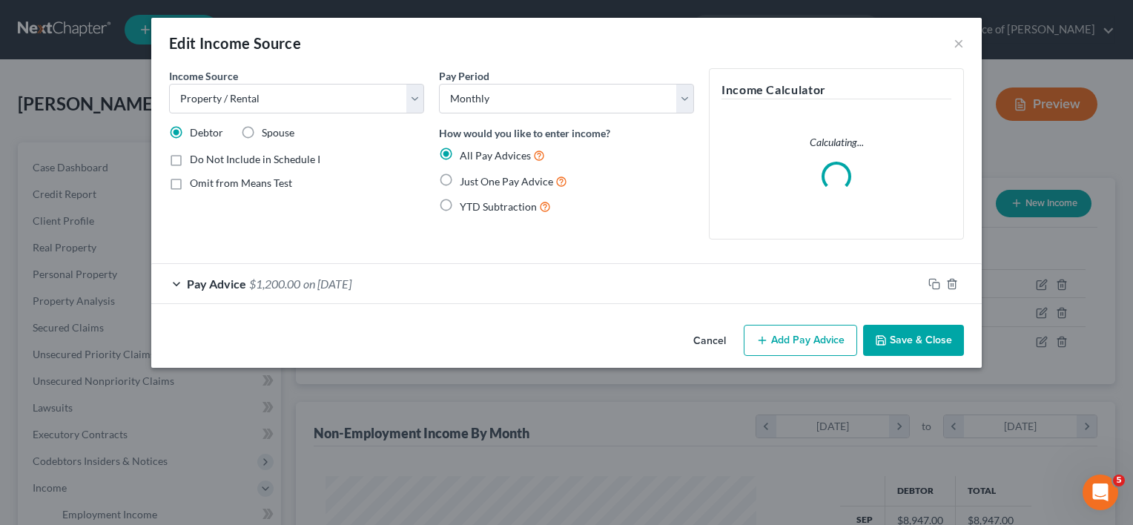
click at [339, 285] on span "on [DATE]" at bounding box center [327, 284] width 48 height 14
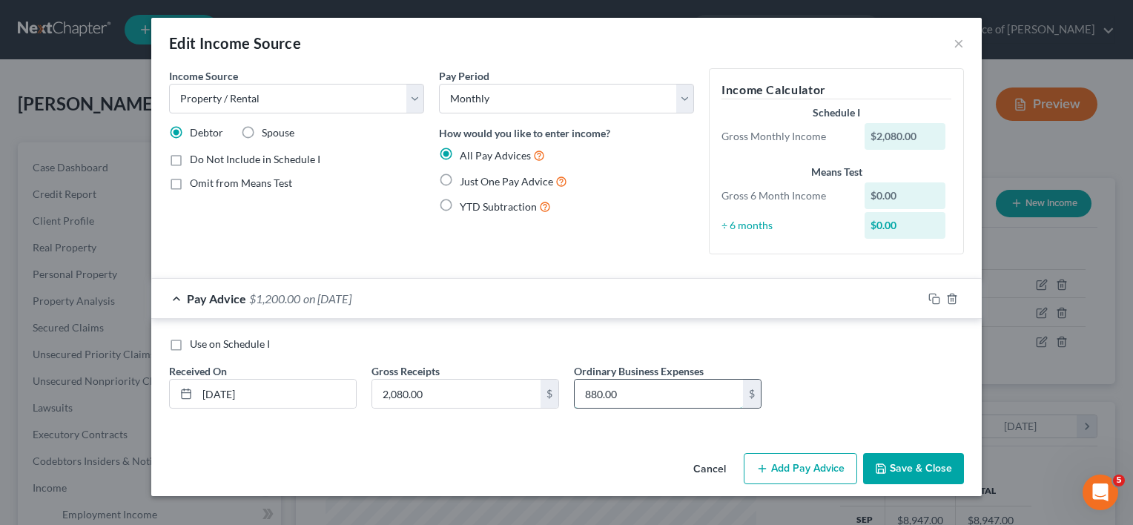
click at [636, 394] on input "880.00" at bounding box center [659, 394] width 168 height 28
drag, startPoint x: 631, startPoint y: 391, endPoint x: 499, endPoint y: 404, distance: 132.6
click at [499, 404] on div "Use on Schedule I Received On * [DATE] Gross Receipts 2,080.00 $ Ordinary Busin…" at bounding box center [567, 379] width 810 height 84
type input "780.00"
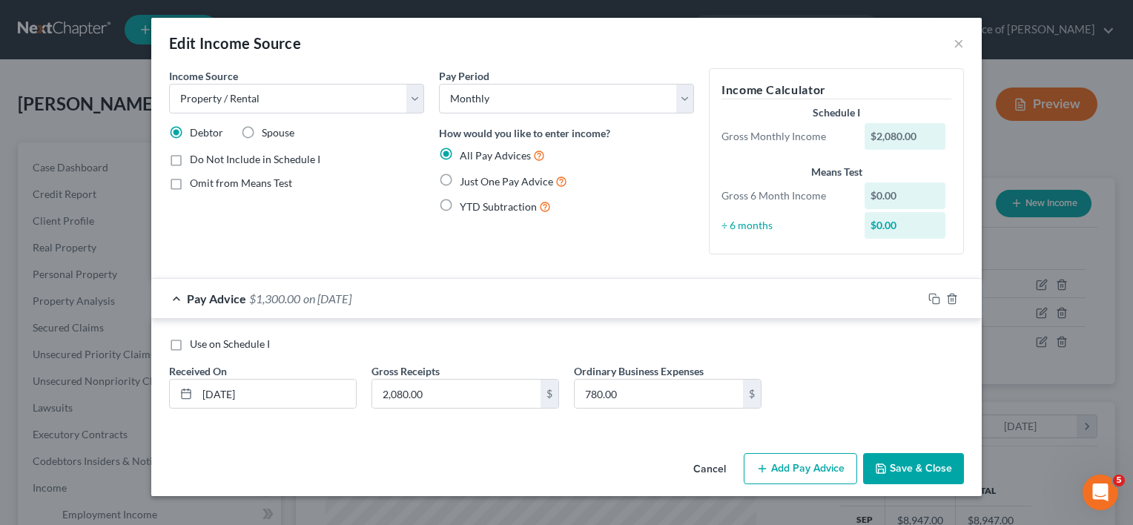
click at [625, 452] on div "Cancel Add Pay Advice Save & Close" at bounding box center [566, 471] width 830 height 49
click at [907, 472] on button "Save & Close" at bounding box center [913, 468] width 101 height 31
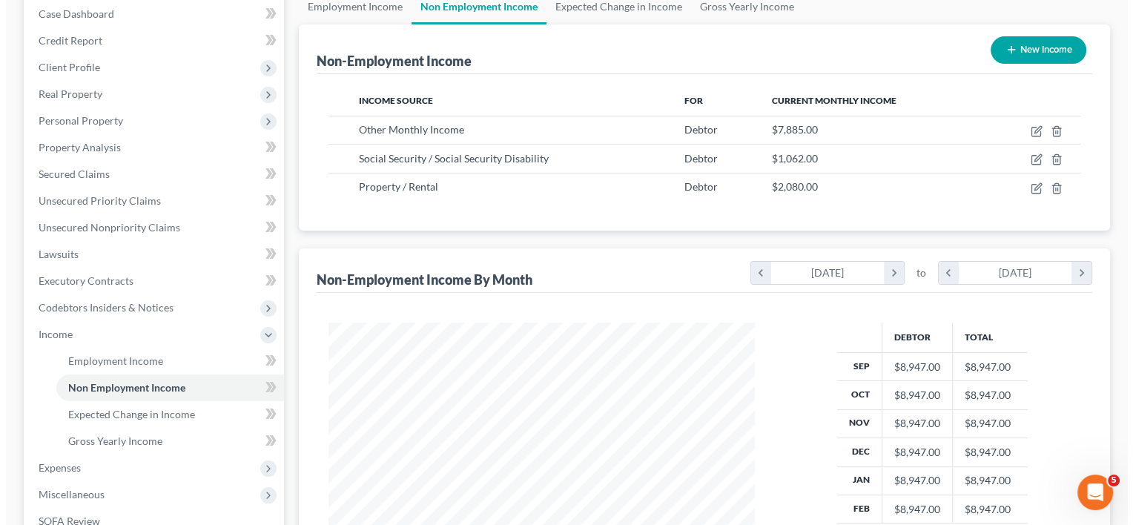
scroll to position [154, 0]
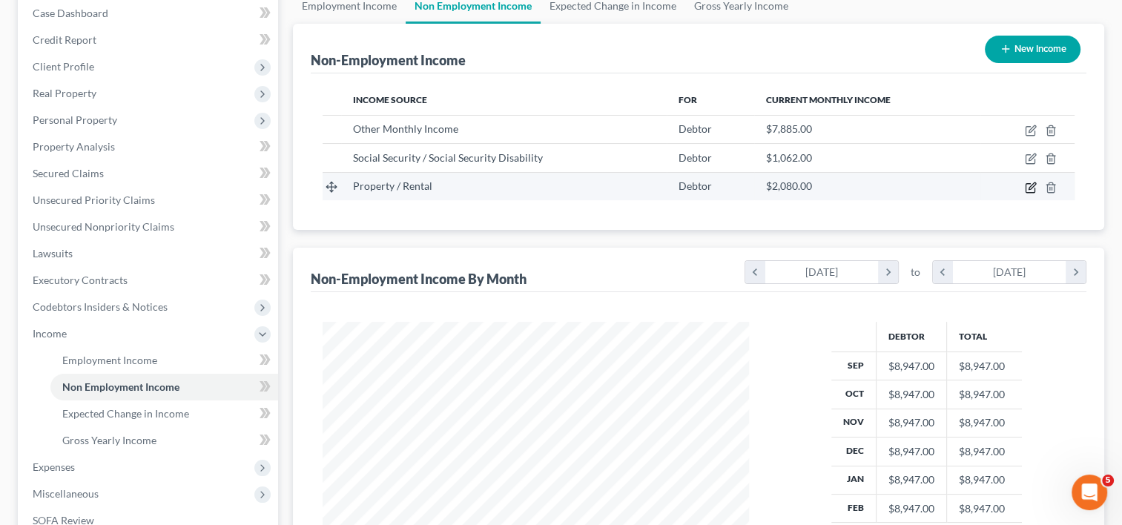
click at [1029, 188] on icon "button" at bounding box center [1031, 188] width 12 height 12
select select "9"
select select "0"
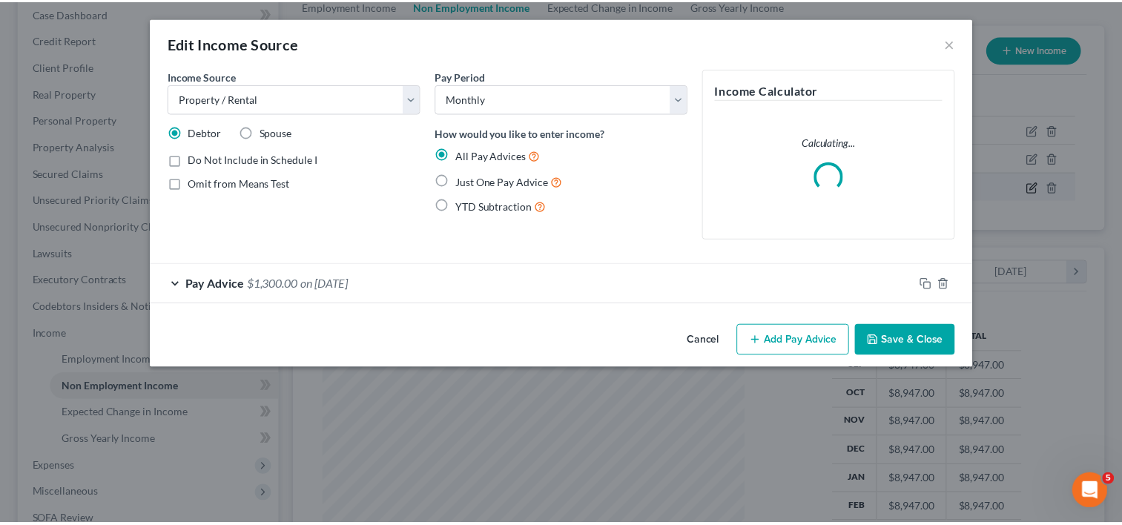
scroll to position [264, 460]
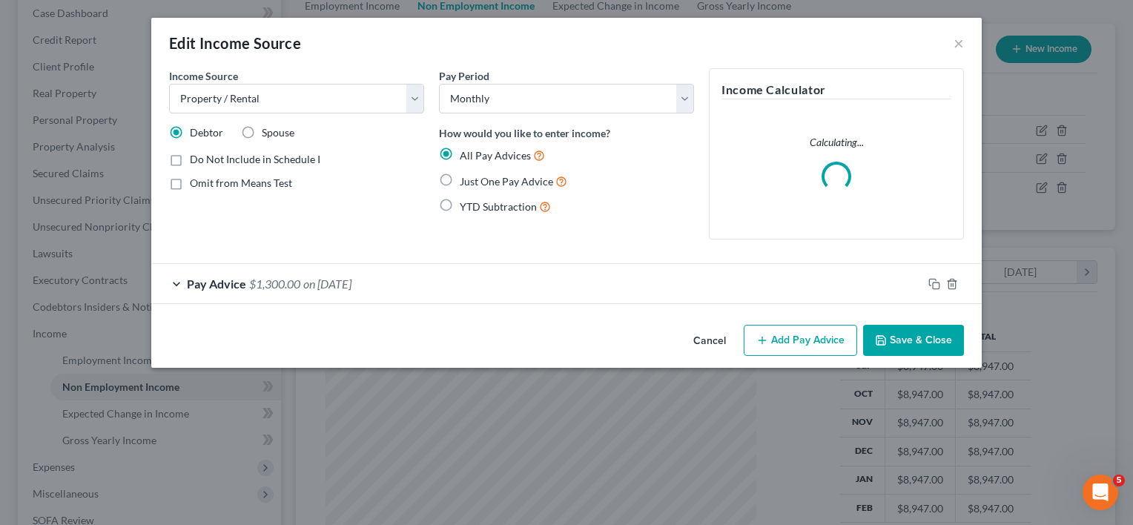
click at [308, 285] on span "on [DATE]" at bounding box center [327, 284] width 48 height 14
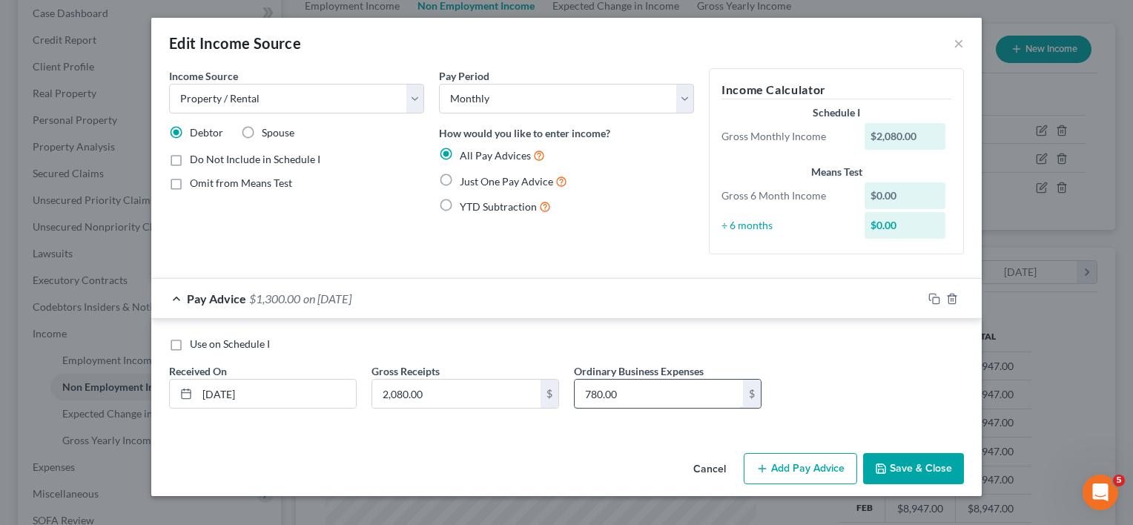
click at [661, 401] on input "780.00" at bounding box center [659, 394] width 168 height 28
type input "680.00"
click at [628, 462] on div "Cancel Add Pay Advice Save & Close" at bounding box center [566, 471] width 830 height 49
click at [640, 394] on input "680.00" at bounding box center [659, 394] width 168 height 28
type input "280.00"
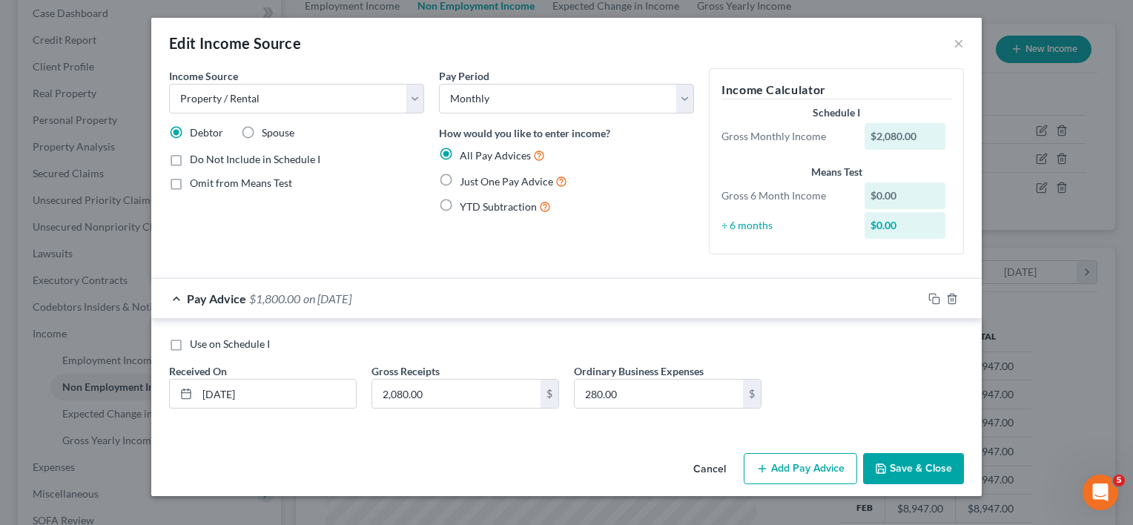
click at [858, 438] on div "Income Source * Select Unemployment Disability (from employer) Pension Retireme…" at bounding box center [566, 257] width 830 height 379
click at [884, 464] on icon "button" at bounding box center [880, 468] width 9 height 9
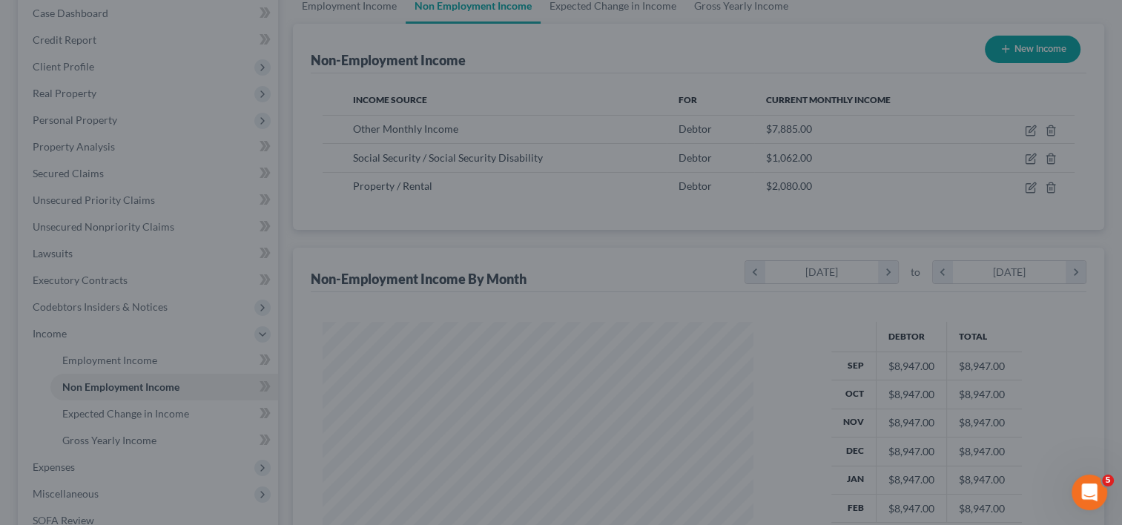
scroll to position [741089, 740898]
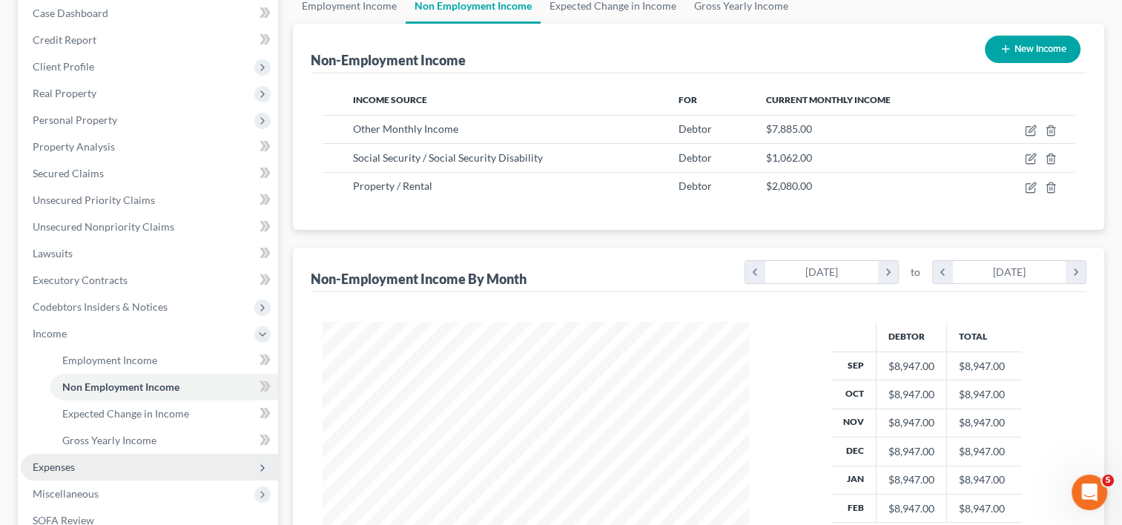
click at [62, 463] on span "Expenses" at bounding box center [54, 466] width 42 height 13
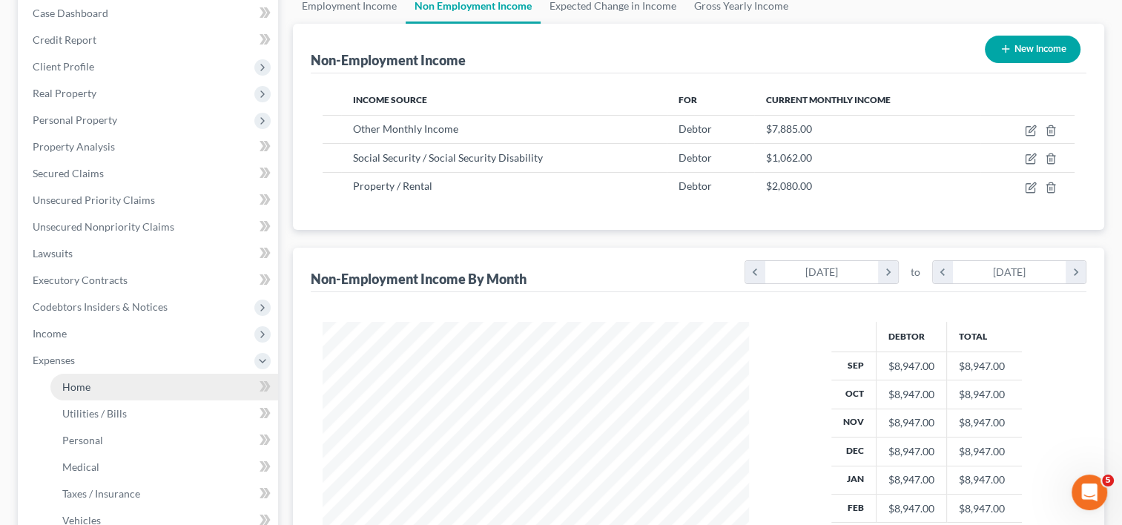
click at [74, 377] on link "Home" at bounding box center [164, 387] width 228 height 27
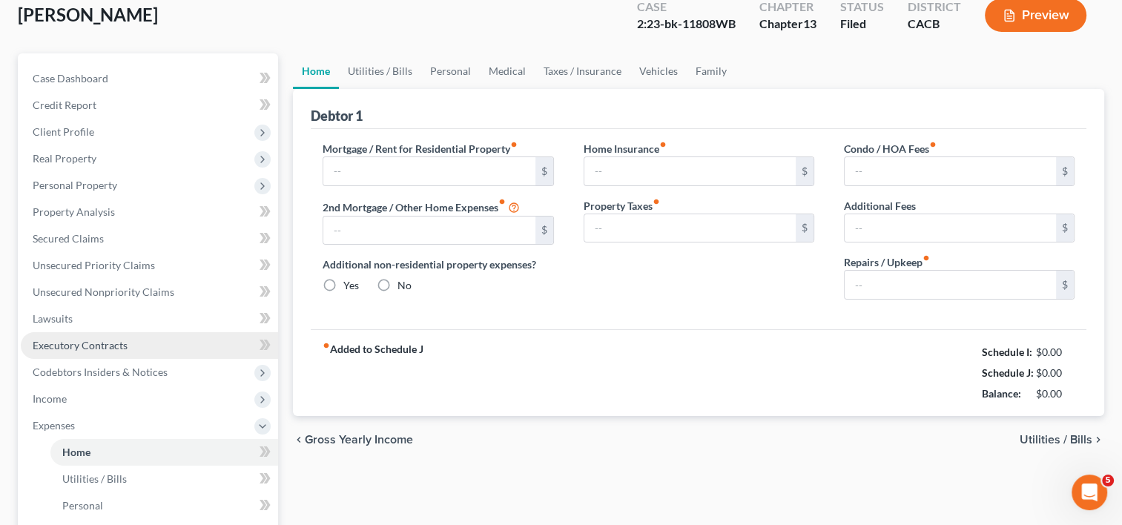
type input "6,246.53"
type input "0.00"
radio input "true"
type input "87.00"
type input "0.00"
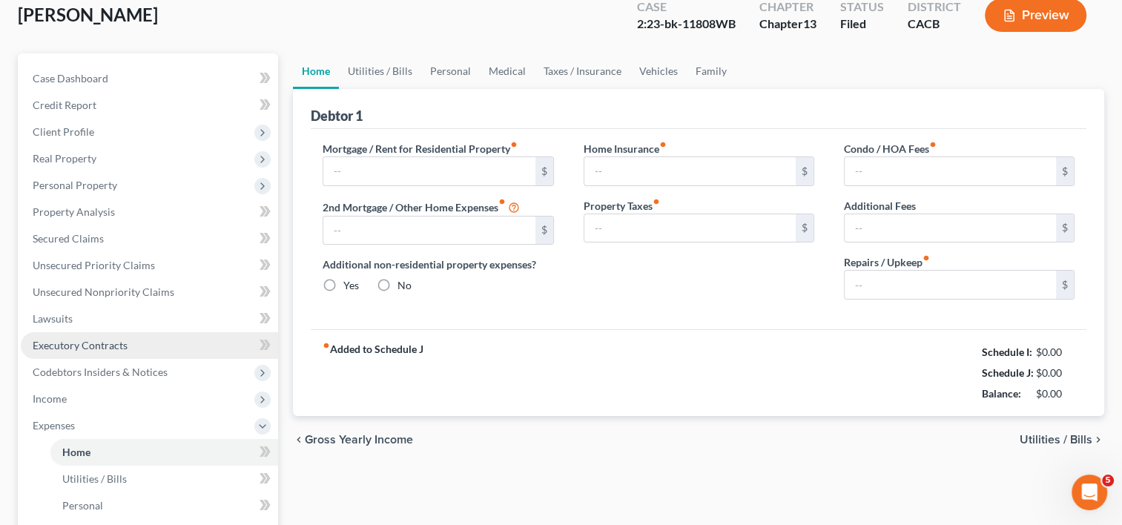
type input "0.00"
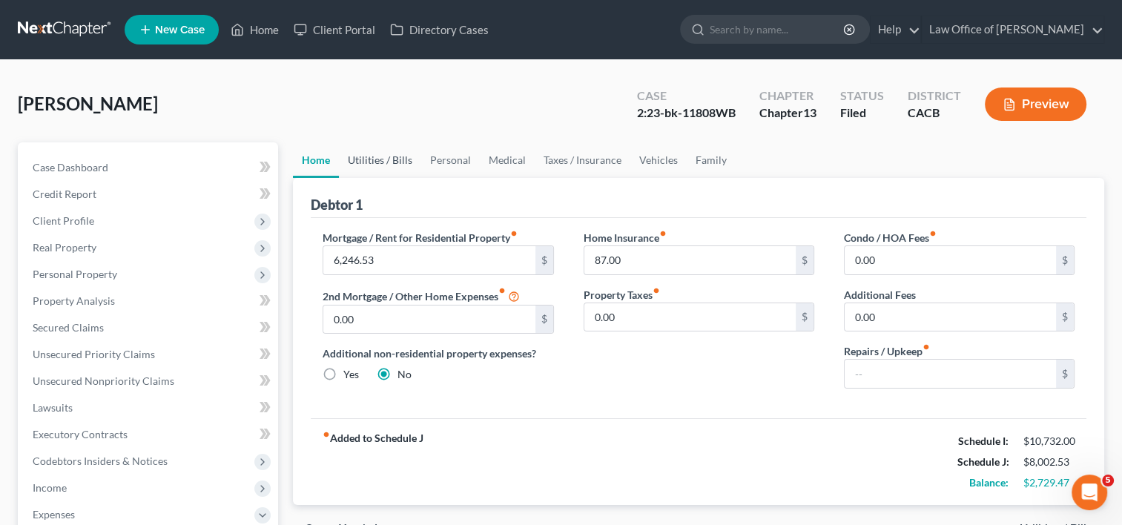
click at [371, 165] on link "Utilities / Bills" at bounding box center [380, 160] width 82 height 36
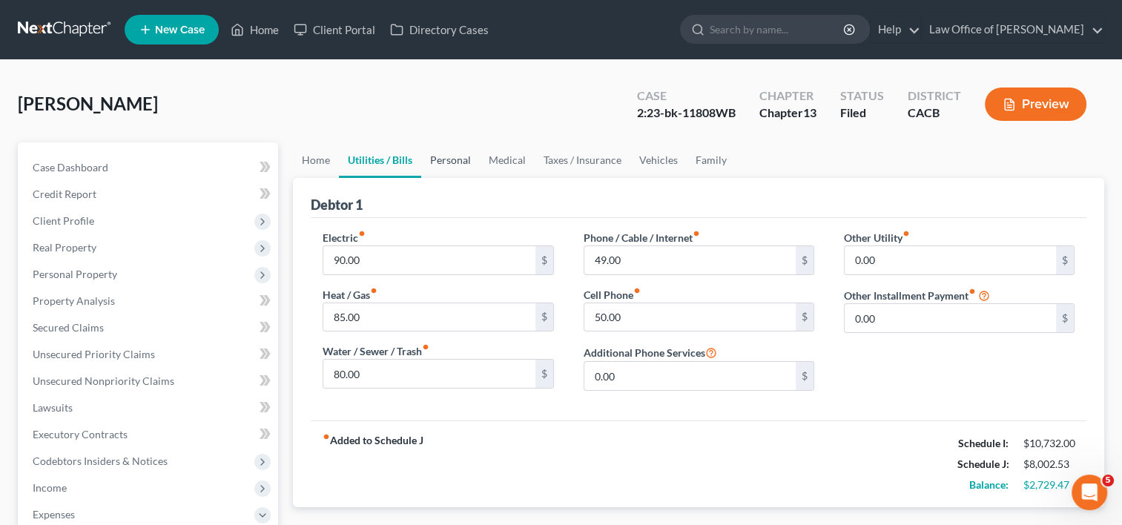
click at [457, 159] on link "Personal" at bounding box center [450, 160] width 59 height 36
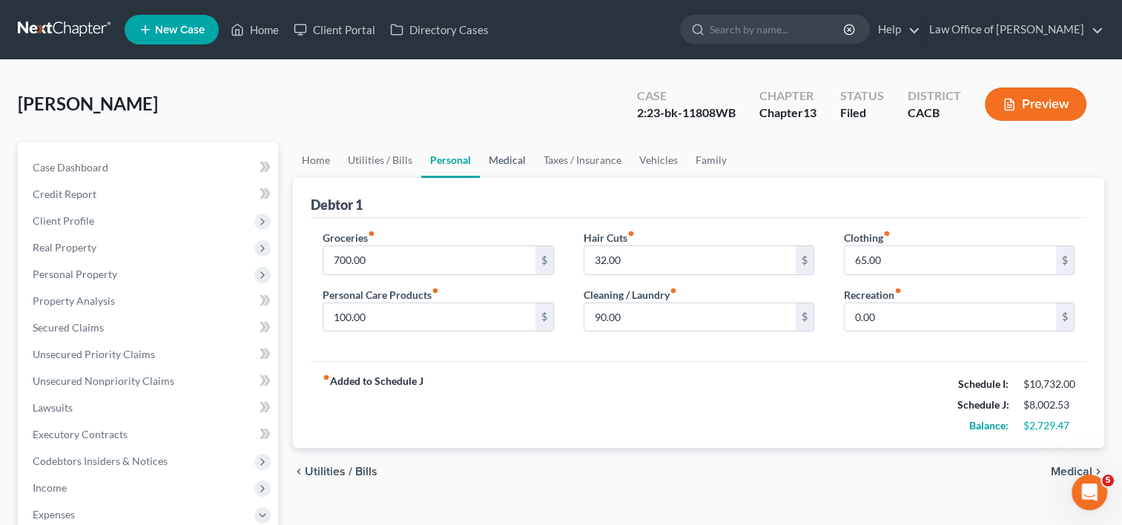
click at [505, 158] on link "Medical" at bounding box center [507, 160] width 55 height 36
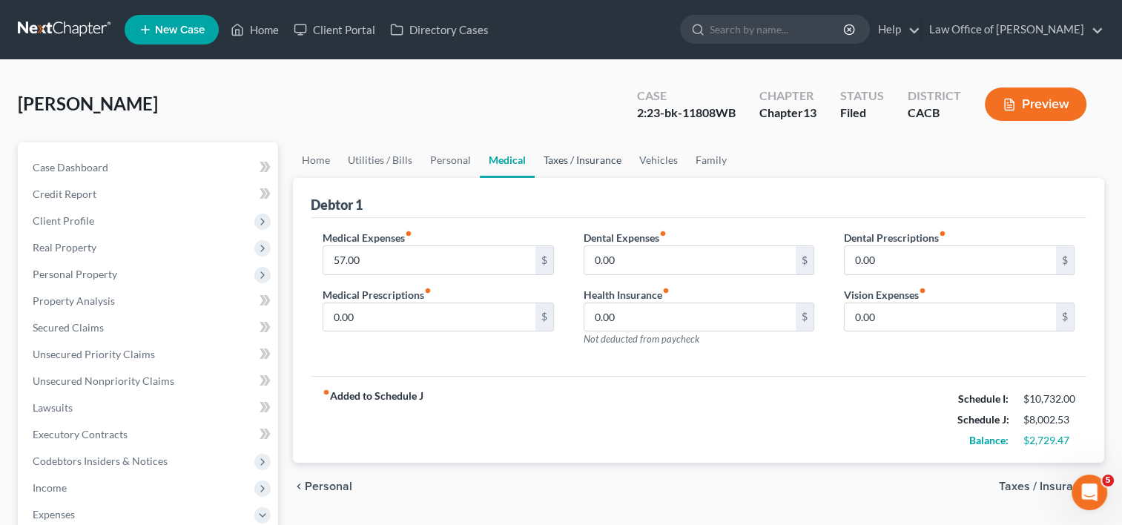
click at [584, 160] on link "Taxes / Insurance" at bounding box center [583, 160] width 96 height 36
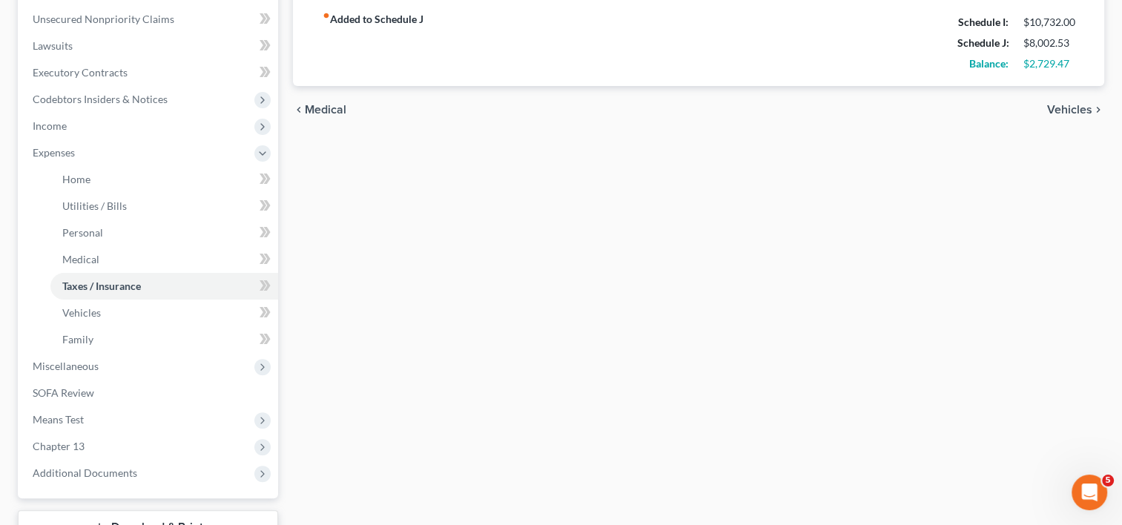
scroll to position [387, 0]
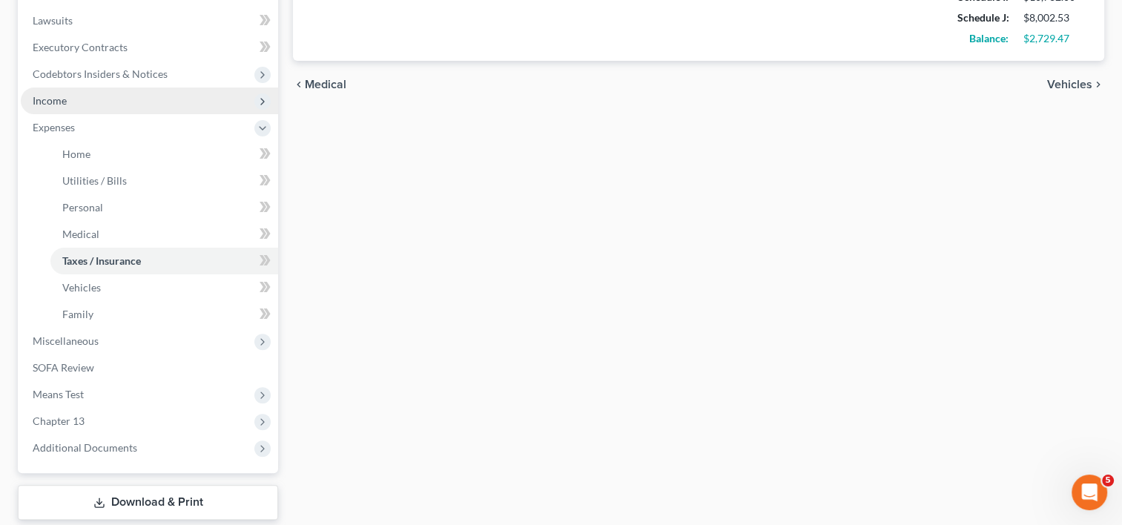
click at [73, 103] on span "Income" at bounding box center [149, 100] width 257 height 27
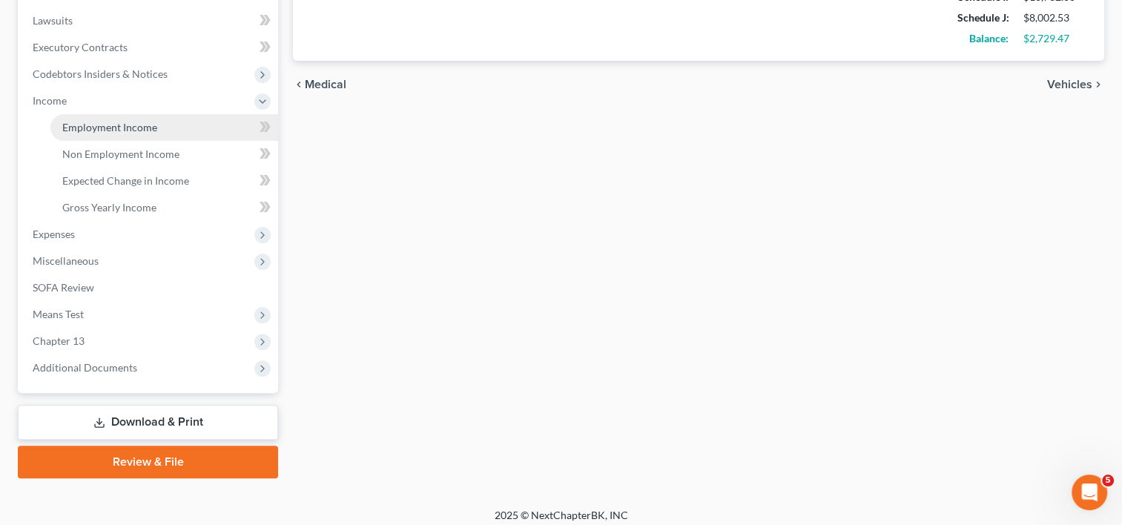
click at [105, 127] on span "Employment Income" at bounding box center [109, 127] width 95 height 13
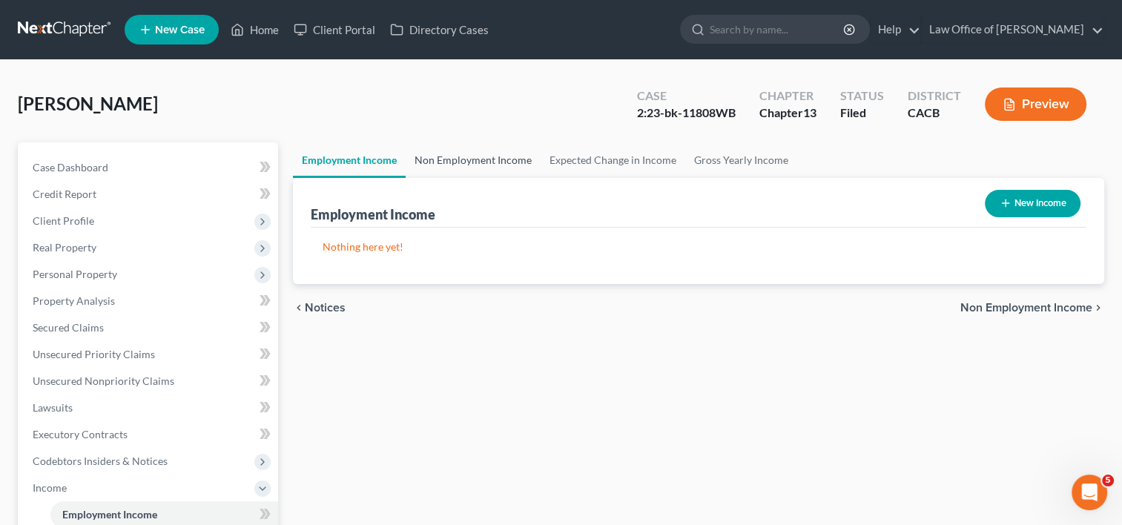
click at [474, 167] on link "Non Employment Income" at bounding box center [473, 160] width 135 height 36
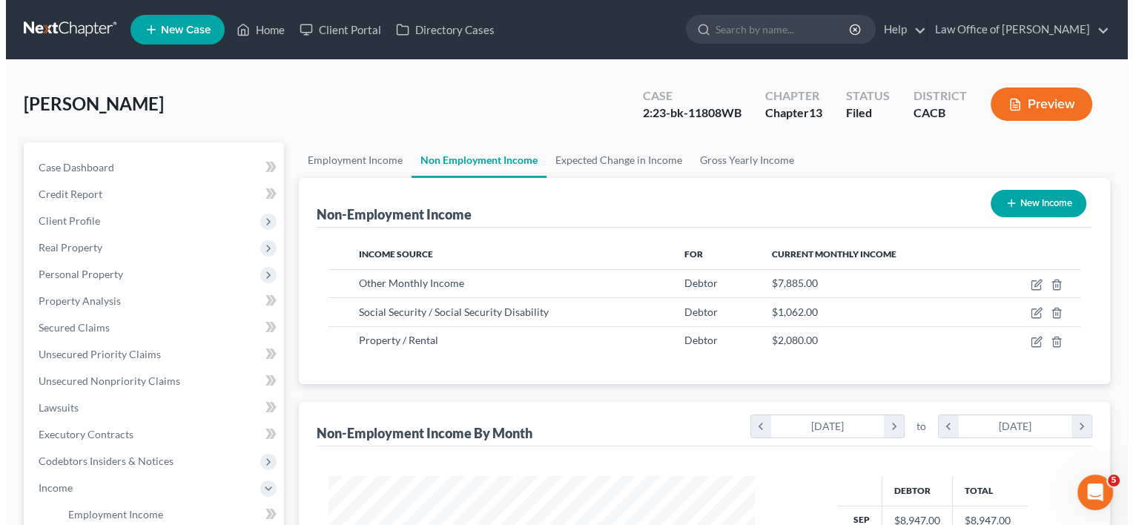
scroll to position [264, 456]
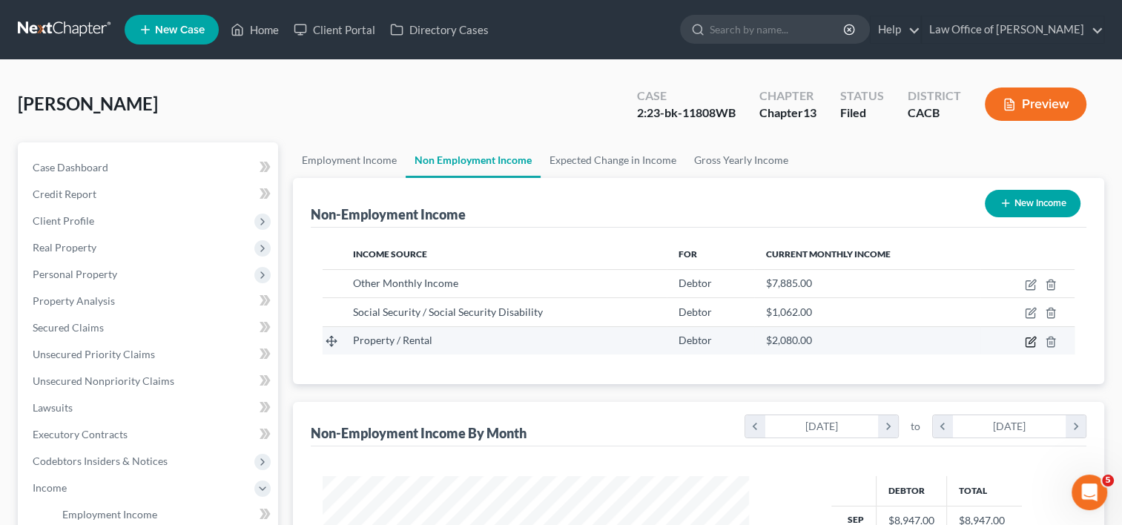
click at [1032, 339] on icon "button" at bounding box center [1031, 342] width 12 height 12
select select "9"
select select "0"
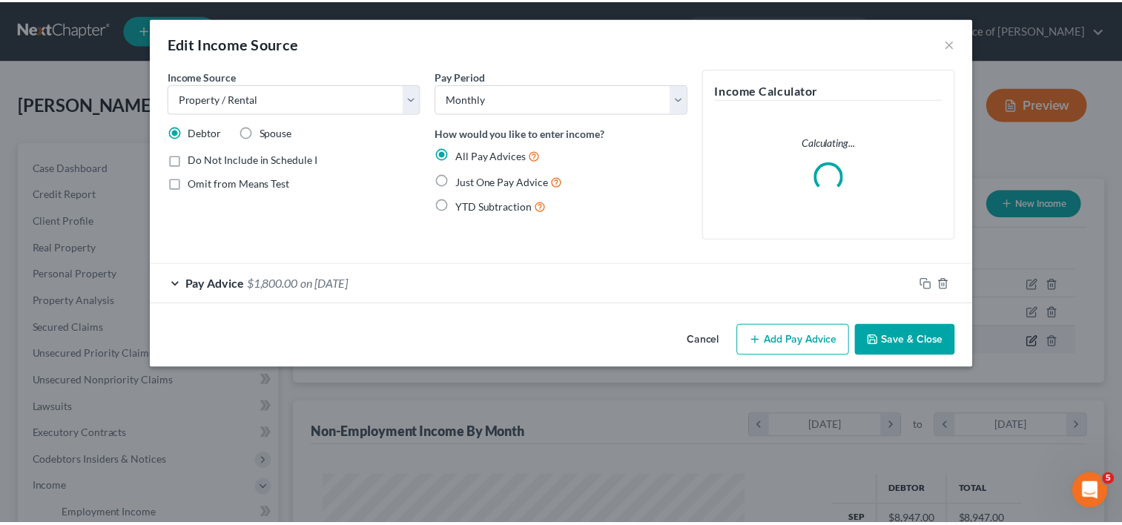
scroll to position [264, 460]
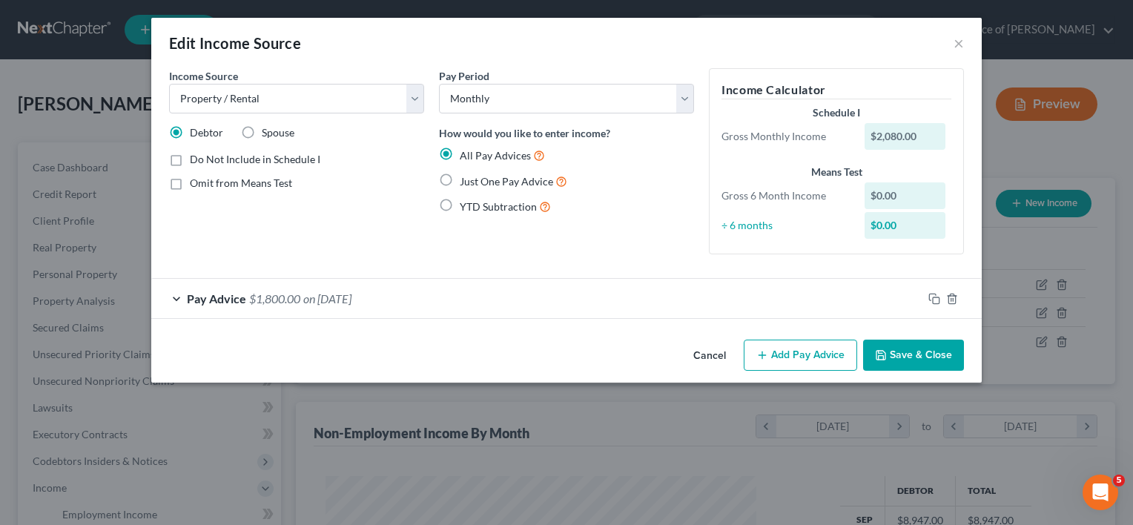
drag, startPoint x: 507, startPoint y: 27, endPoint x: 678, endPoint y: 440, distance: 447.4
click at [678, 440] on div "Edit Income Source × Income Source * Select Unemployment Disability (from emplo…" at bounding box center [566, 262] width 1133 height 525
click at [472, 308] on div "Pay Advice $1,800.00 on [DATE]" at bounding box center [536, 298] width 771 height 39
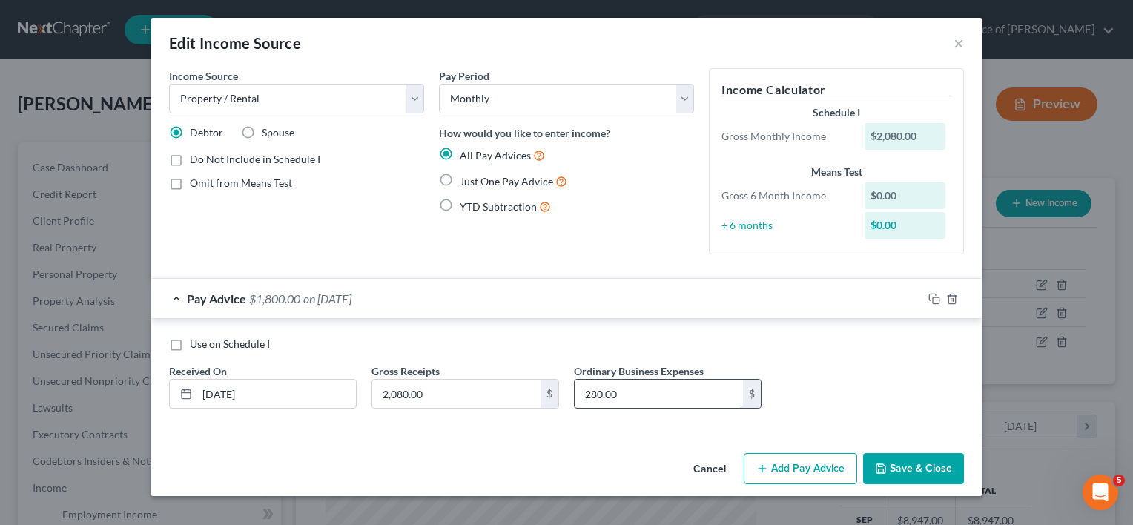
click at [657, 400] on input "280.00" at bounding box center [659, 394] width 168 height 28
type input "600.00"
click at [953, 469] on button "Save & Close" at bounding box center [913, 468] width 101 height 31
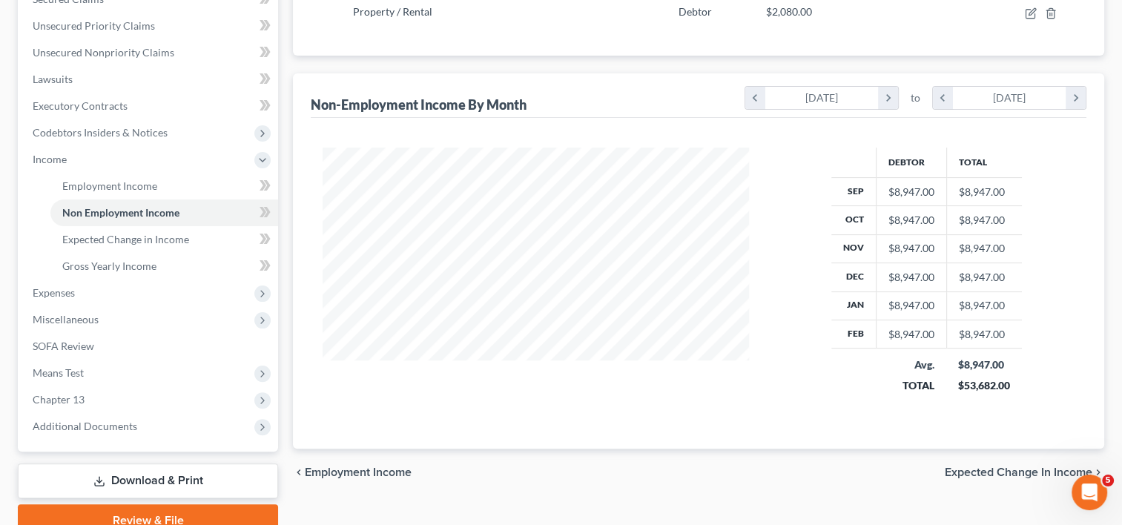
scroll to position [335, 0]
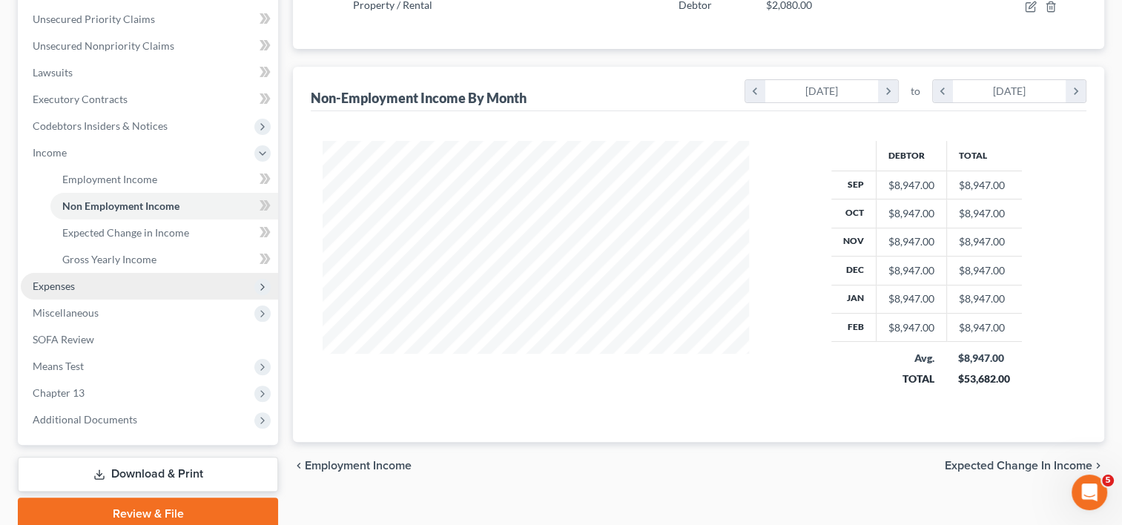
click at [36, 277] on span "Expenses" at bounding box center [149, 286] width 257 height 27
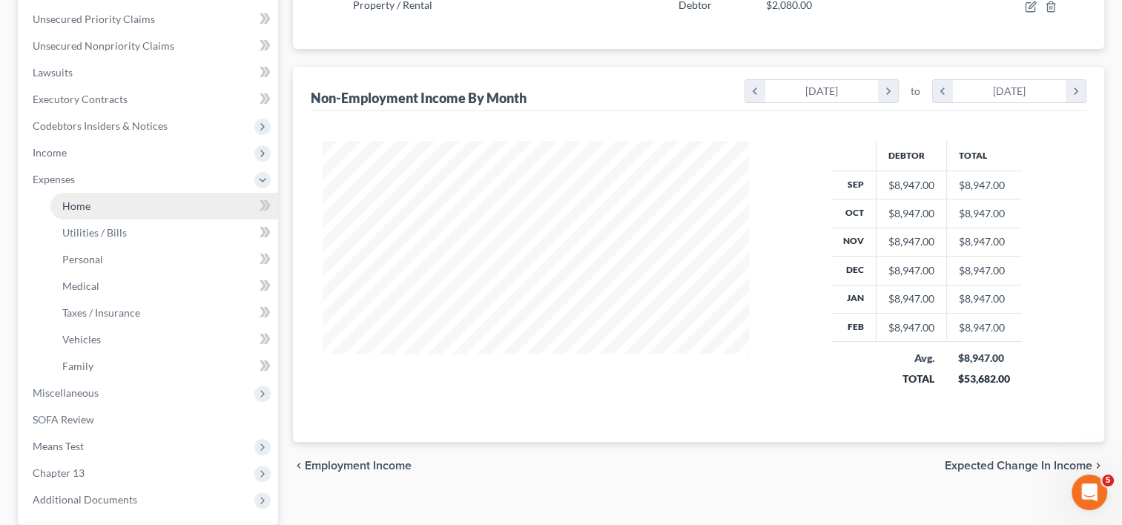
click at [87, 214] on link "Home" at bounding box center [164, 206] width 228 height 27
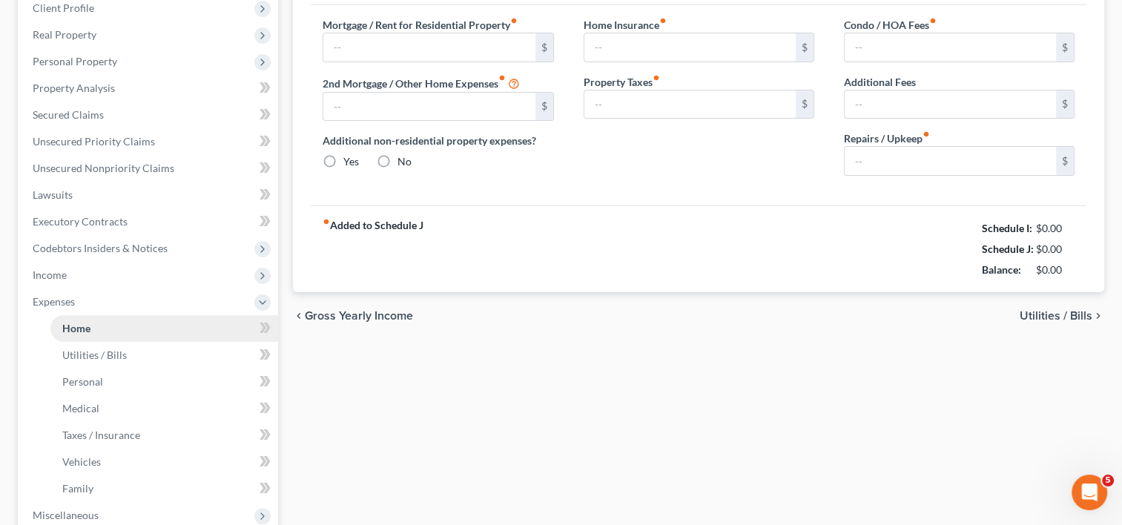
scroll to position [87, 0]
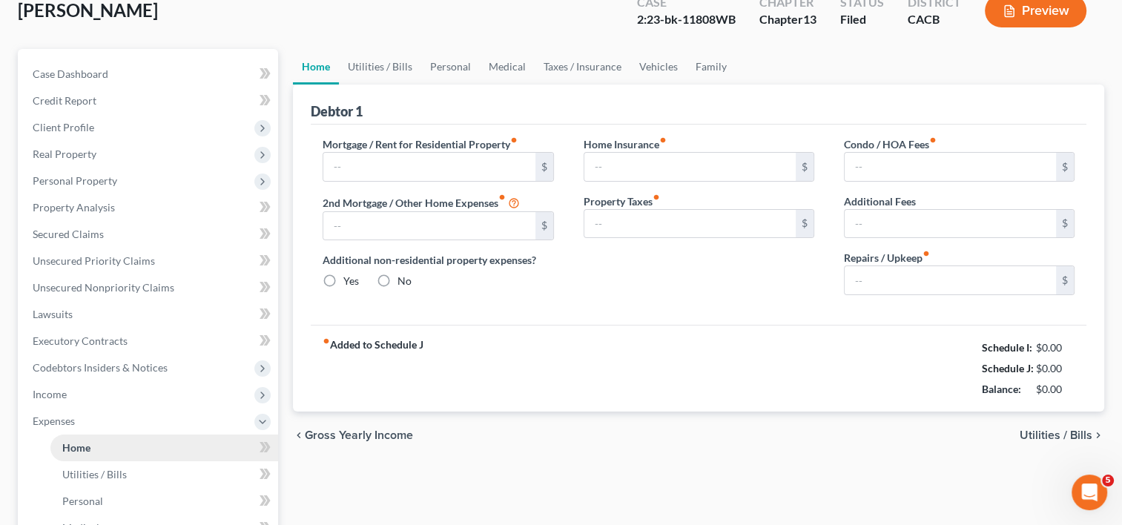
type input "6,246.53"
type input "0.00"
radio input "true"
type input "87.00"
type input "0.00"
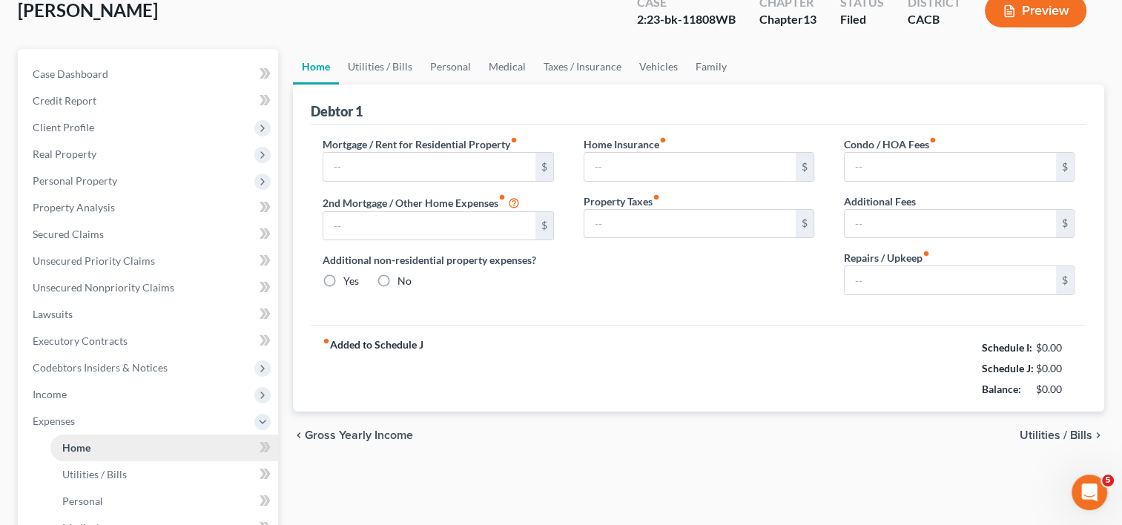
type input "0.00"
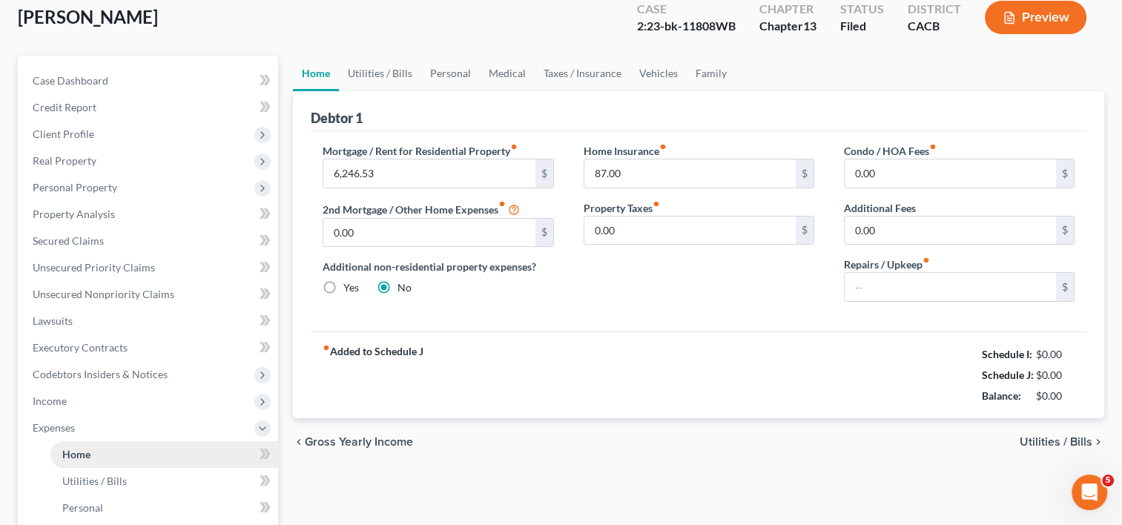
scroll to position [0, 0]
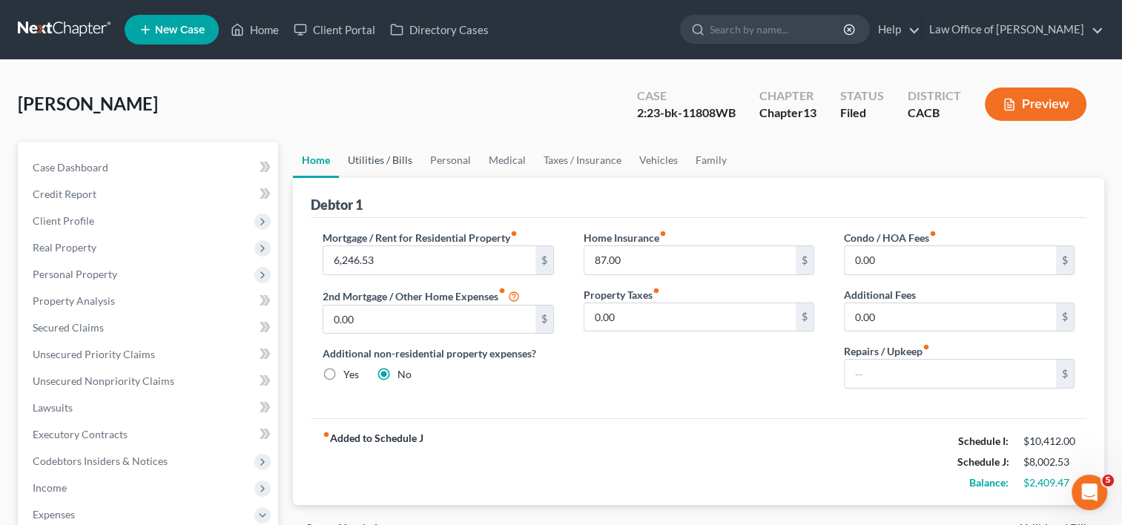
click at [386, 161] on link "Utilities / Bills" at bounding box center [380, 160] width 82 height 36
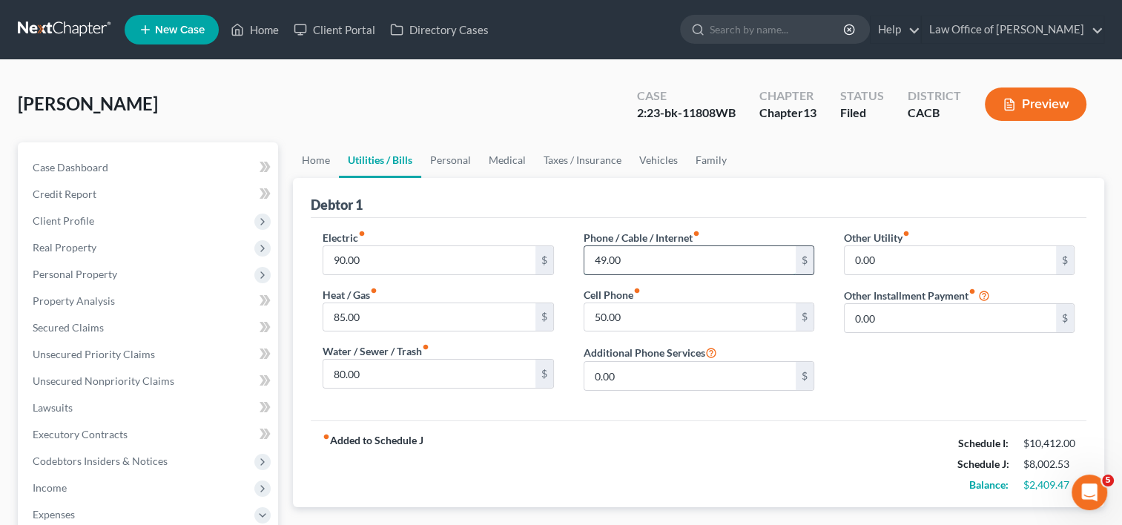
click at [644, 265] on input "49.00" at bounding box center [689, 260] width 211 height 28
type input "58.00"
click at [469, 162] on link "Personal" at bounding box center [450, 160] width 59 height 36
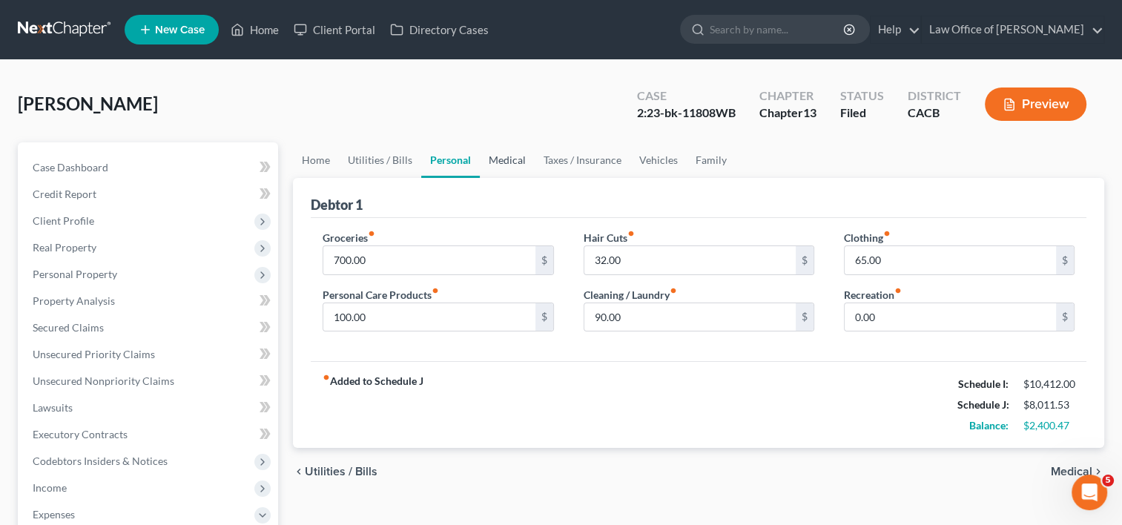
click at [503, 163] on link "Medical" at bounding box center [507, 160] width 55 height 36
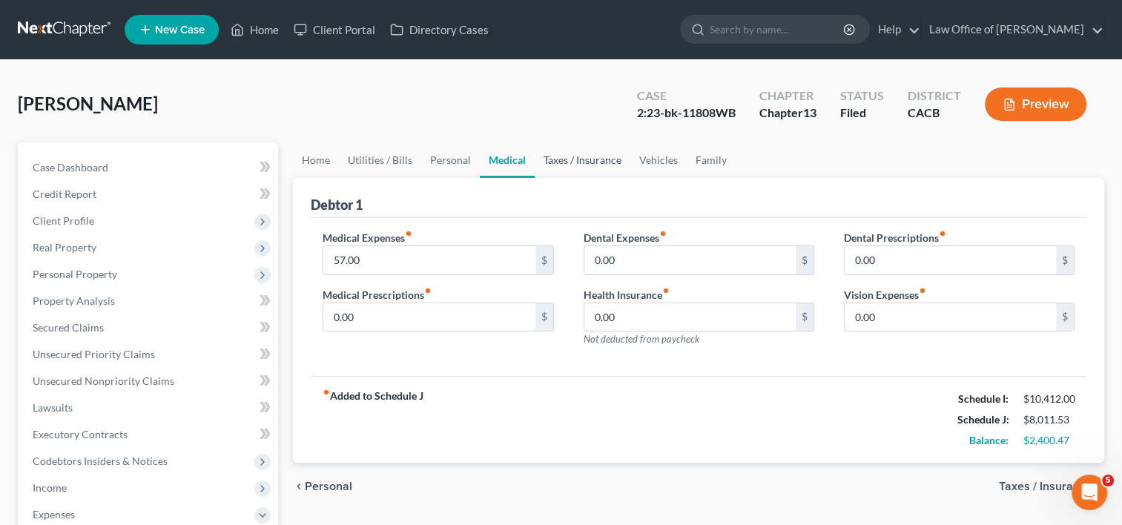
click at [573, 163] on link "Taxes / Insurance" at bounding box center [583, 160] width 96 height 36
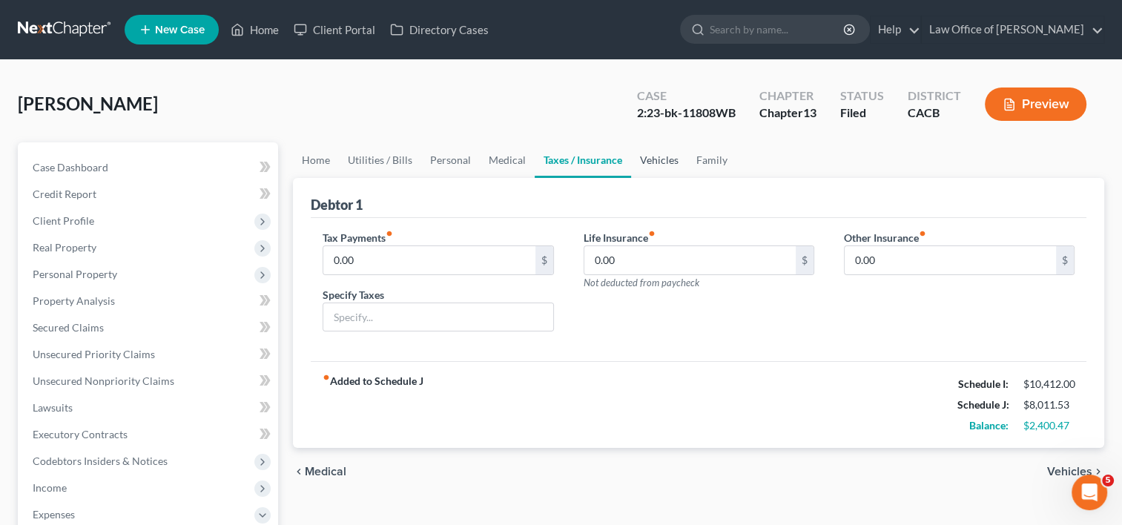
click at [653, 162] on link "Vehicles" at bounding box center [659, 160] width 56 height 36
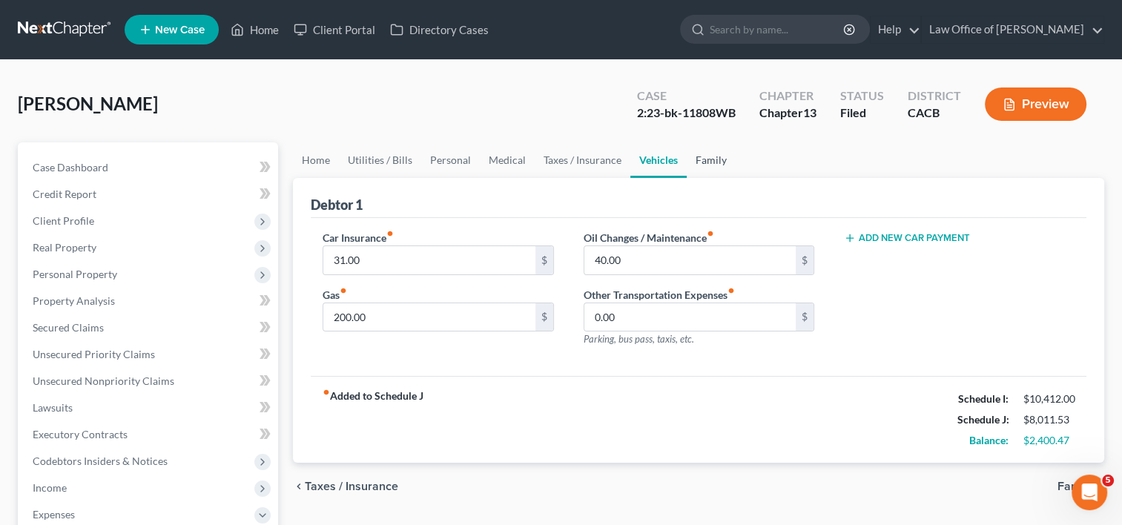
click at [715, 162] on link "Family" at bounding box center [710, 160] width 49 height 36
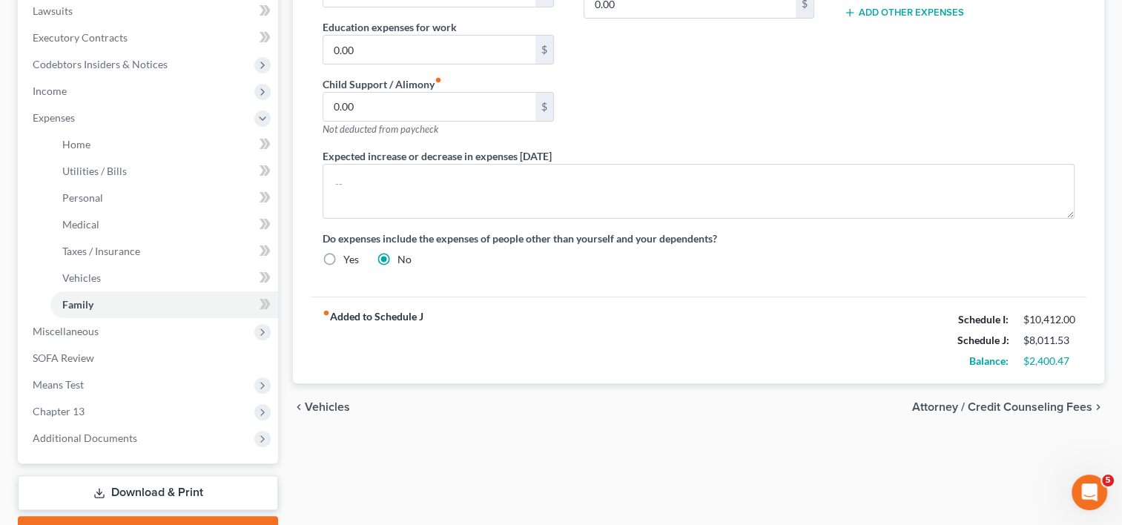
scroll to position [412, 0]
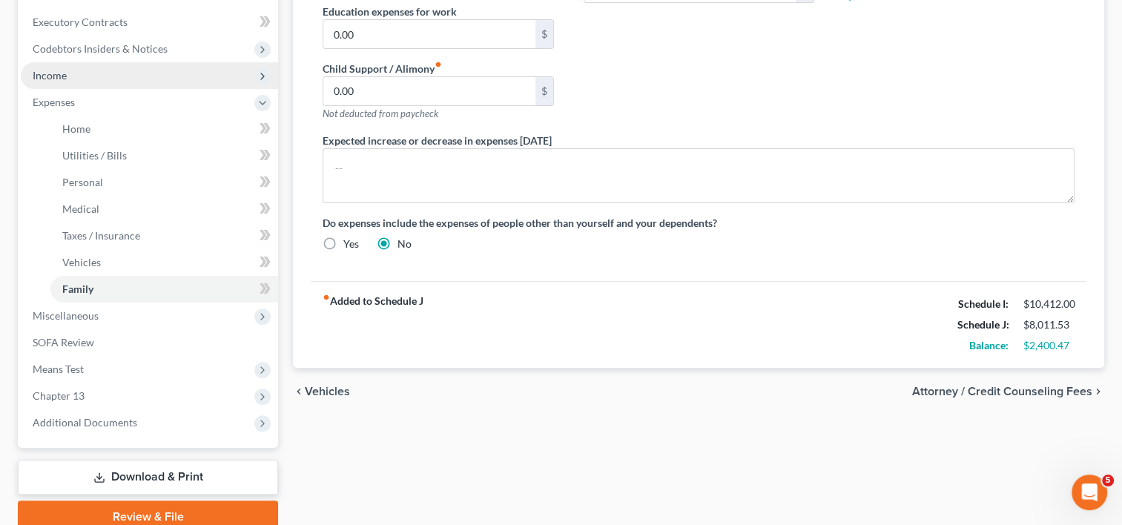
click at [64, 72] on span "Income" at bounding box center [50, 75] width 34 height 13
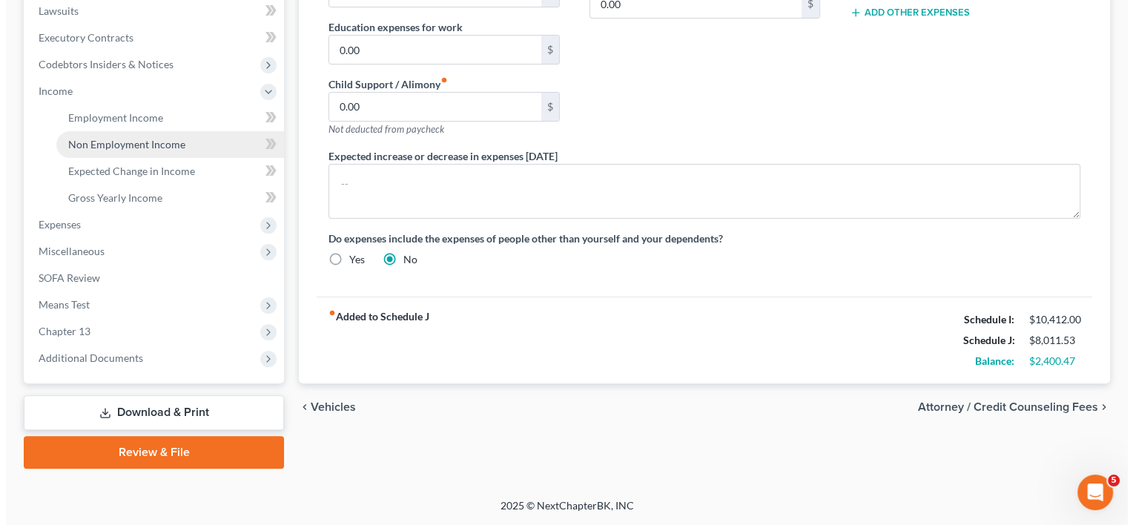
scroll to position [395, 0]
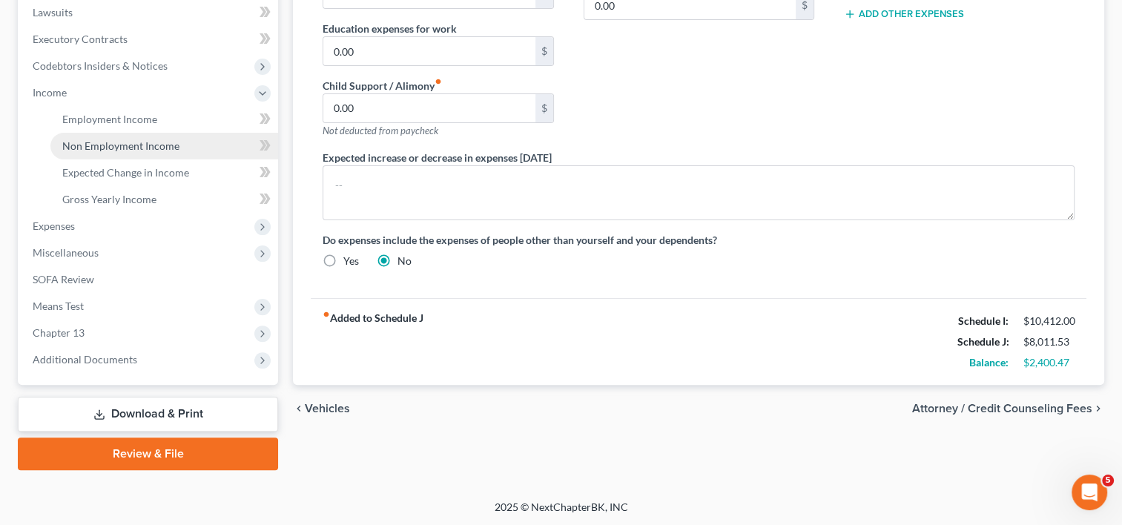
click at [124, 148] on span "Non Employment Income" at bounding box center [120, 145] width 117 height 13
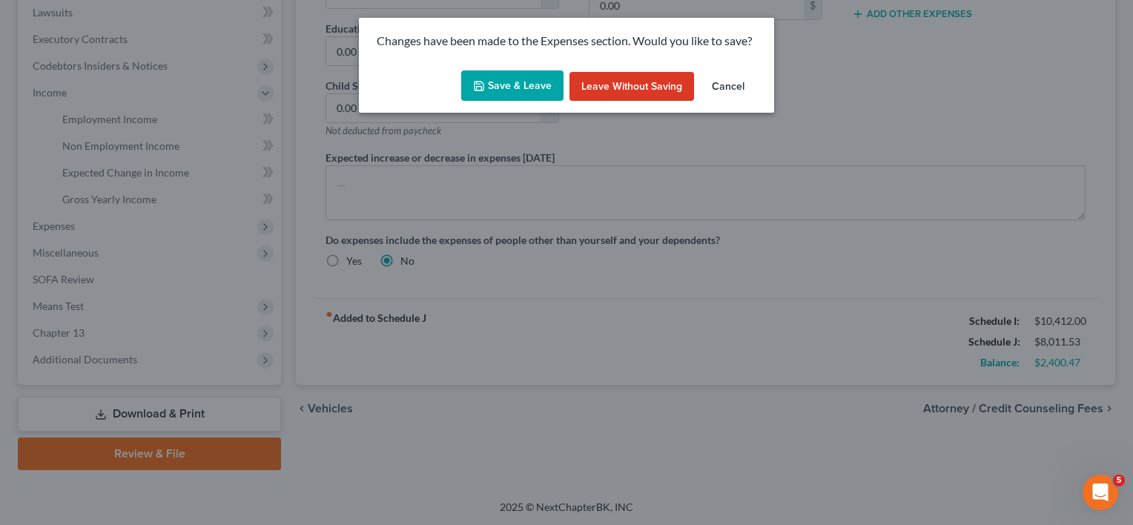
click at [514, 80] on button "Save & Leave" at bounding box center [512, 85] width 102 height 31
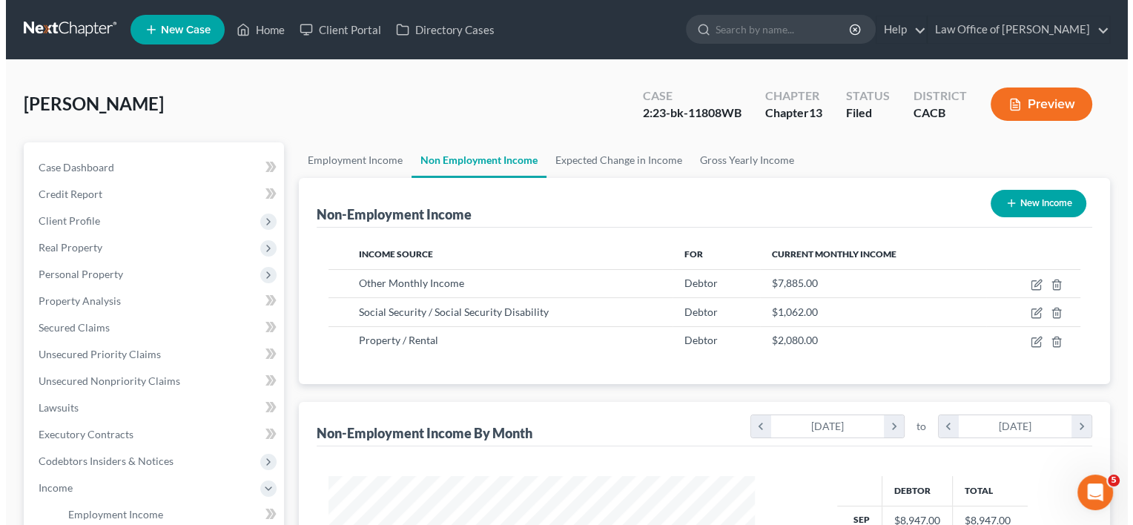
scroll to position [264, 456]
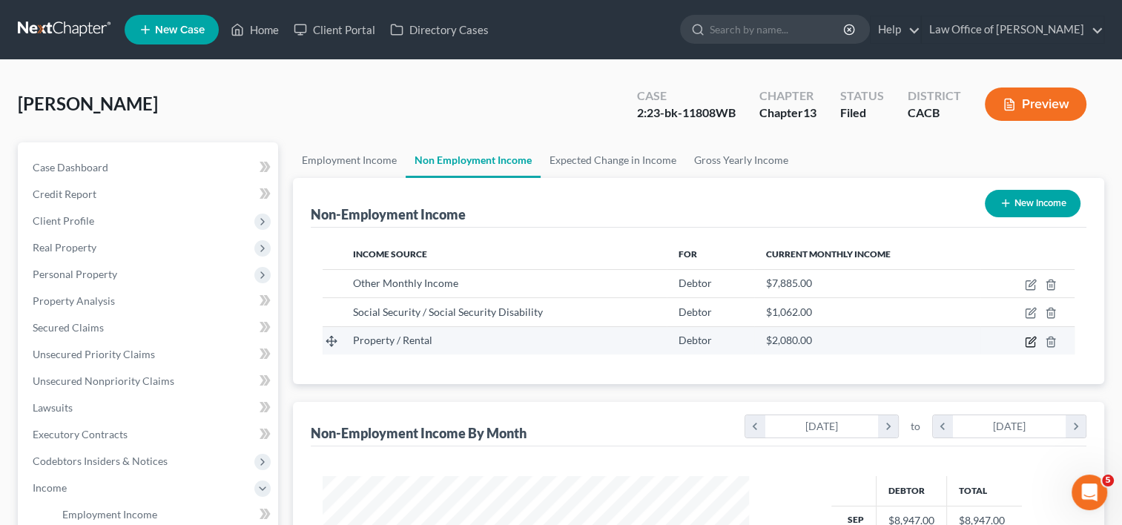
click at [1031, 341] on icon "button" at bounding box center [1031, 340] width 7 height 7
select select "9"
select select "0"
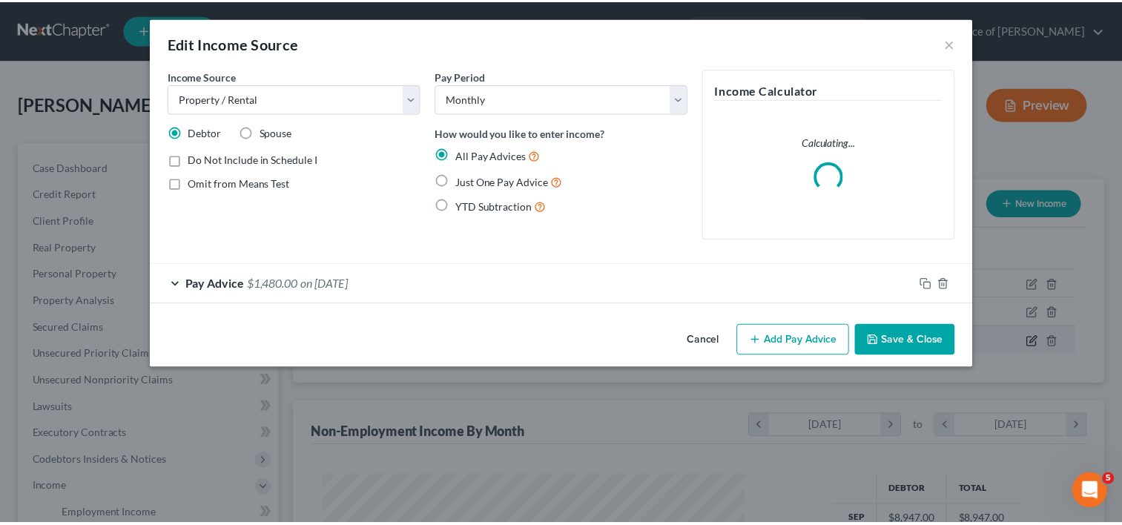
scroll to position [264, 460]
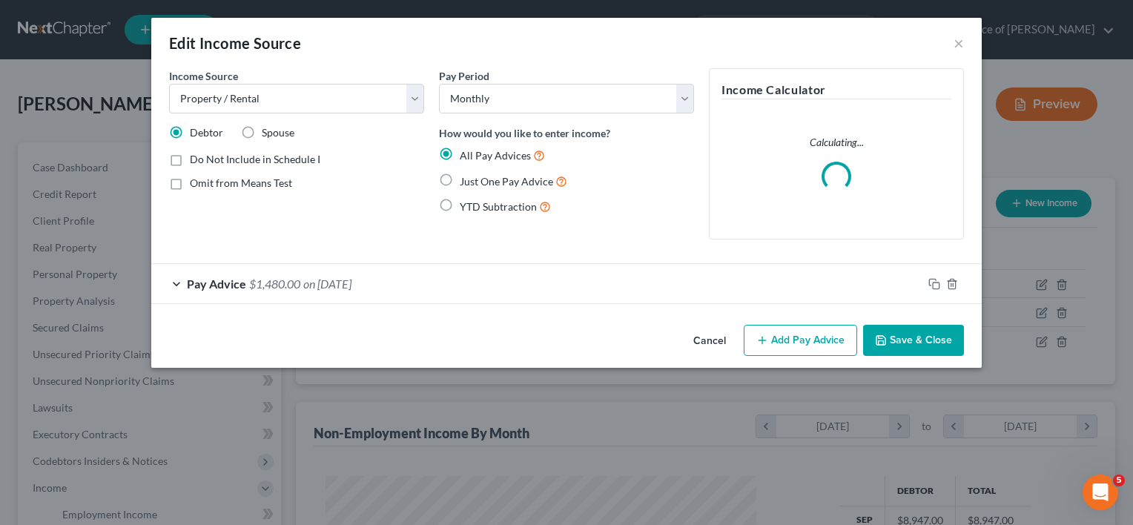
click at [351, 295] on div "Pay Advice $1,480.00 on [DATE]" at bounding box center [536, 283] width 771 height 39
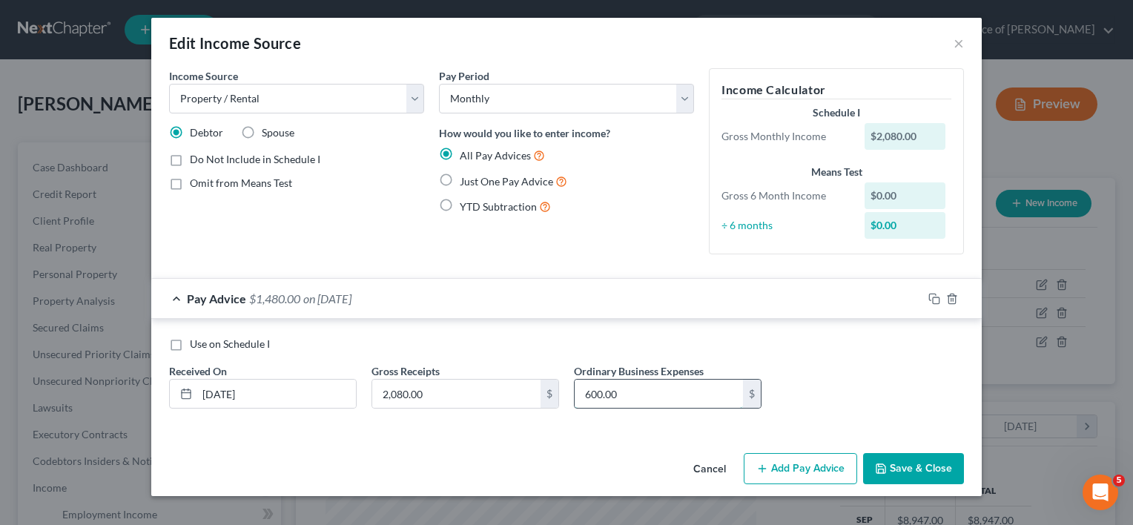
click at [643, 393] on input "600.00" at bounding box center [659, 394] width 168 height 28
type input "680.00"
click at [910, 464] on button "Save & Close" at bounding box center [913, 468] width 101 height 31
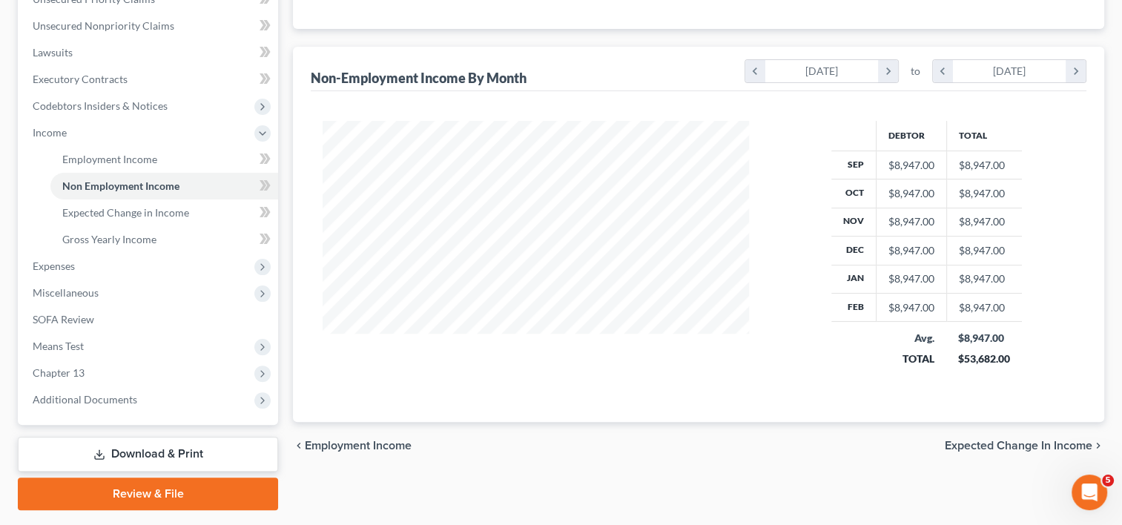
scroll to position [356, 0]
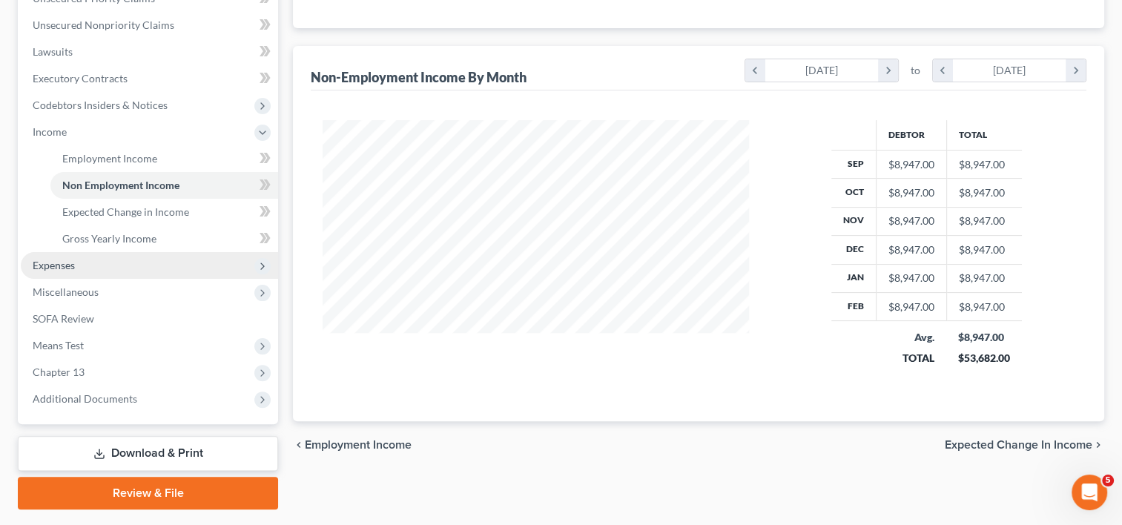
click at [121, 272] on span "Expenses" at bounding box center [149, 265] width 257 height 27
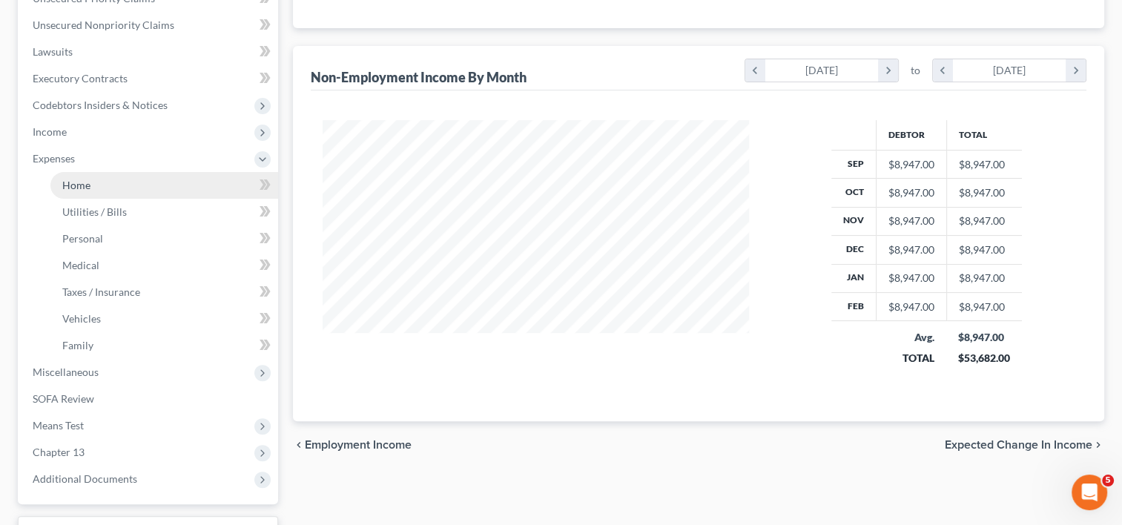
click at [119, 185] on link "Home" at bounding box center [164, 185] width 228 height 27
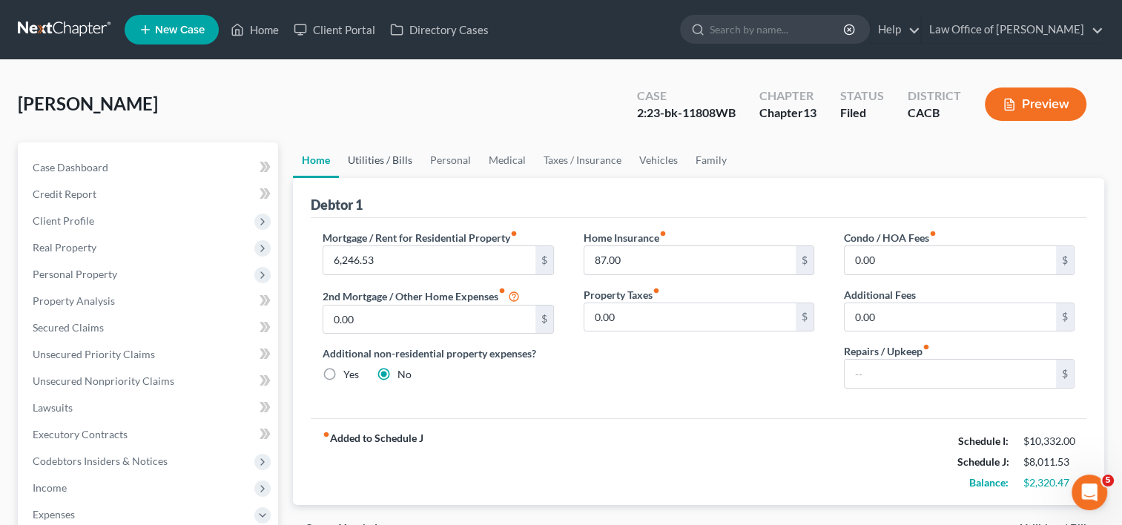
click at [396, 163] on link "Utilities / Bills" at bounding box center [380, 160] width 82 height 36
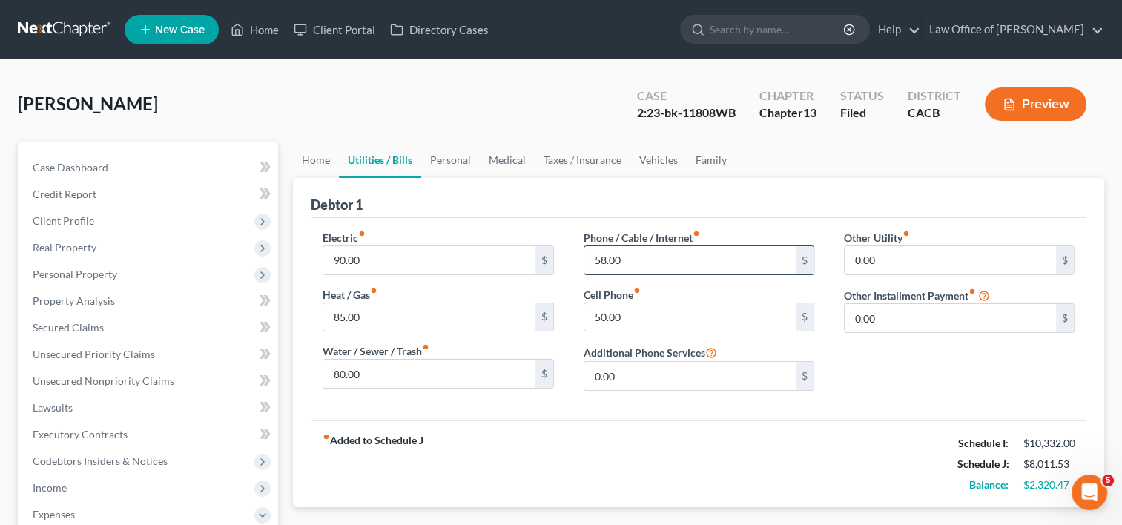
click at [652, 258] on input "58.00" at bounding box center [689, 260] width 211 height 28
type input "45.00"
click at [457, 157] on link "Personal" at bounding box center [450, 160] width 59 height 36
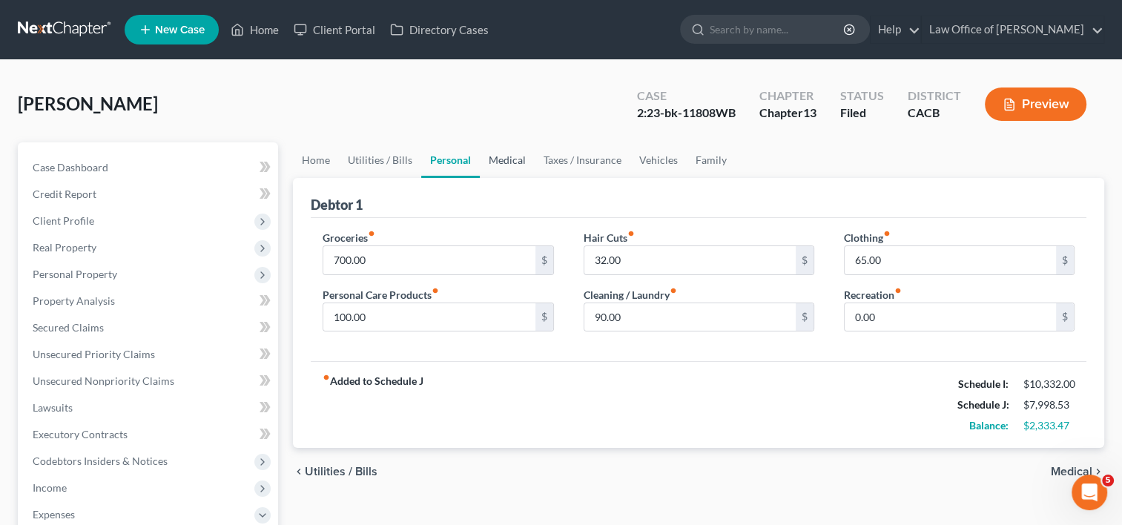
click at [509, 158] on link "Medical" at bounding box center [507, 160] width 55 height 36
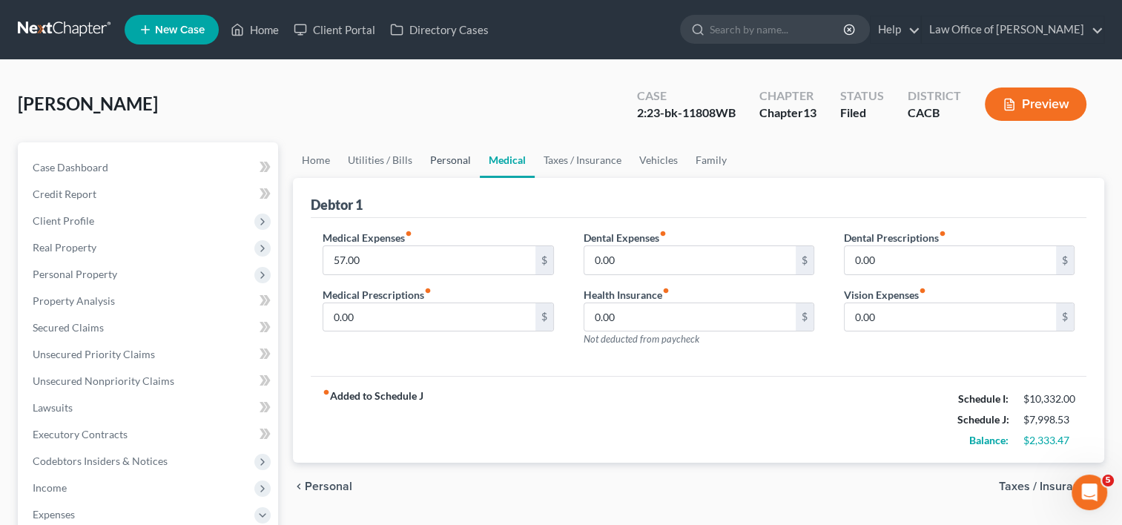
click at [437, 159] on link "Personal" at bounding box center [450, 160] width 59 height 36
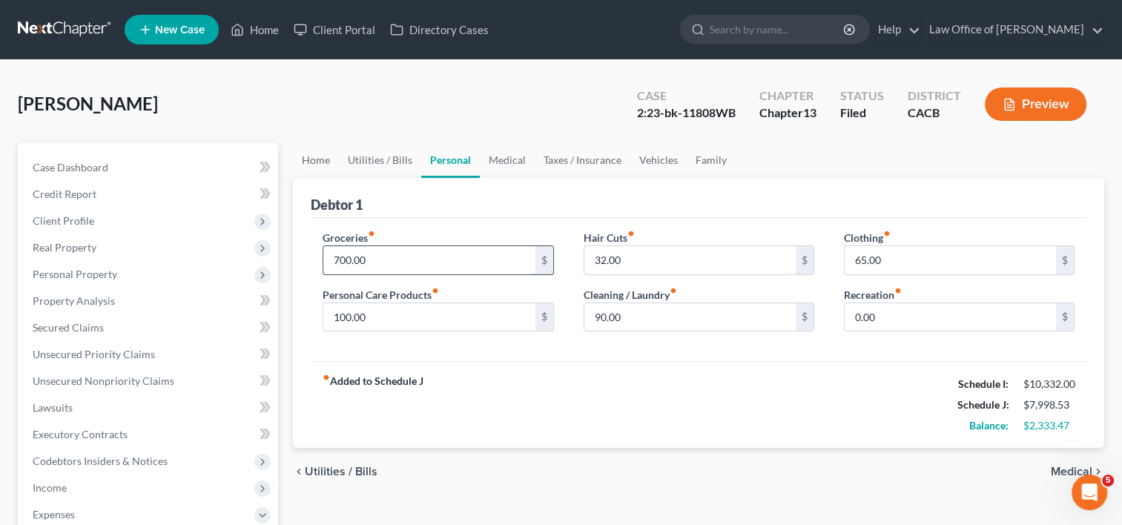
click at [412, 265] on input "700.00" at bounding box center [428, 260] width 211 height 28
type input "680.00"
click at [480, 323] on input "100.00" at bounding box center [428, 317] width 211 height 28
click at [661, 257] on input "32.00" at bounding box center [689, 260] width 211 height 28
click at [676, 309] on input "90.00" at bounding box center [689, 317] width 211 height 28
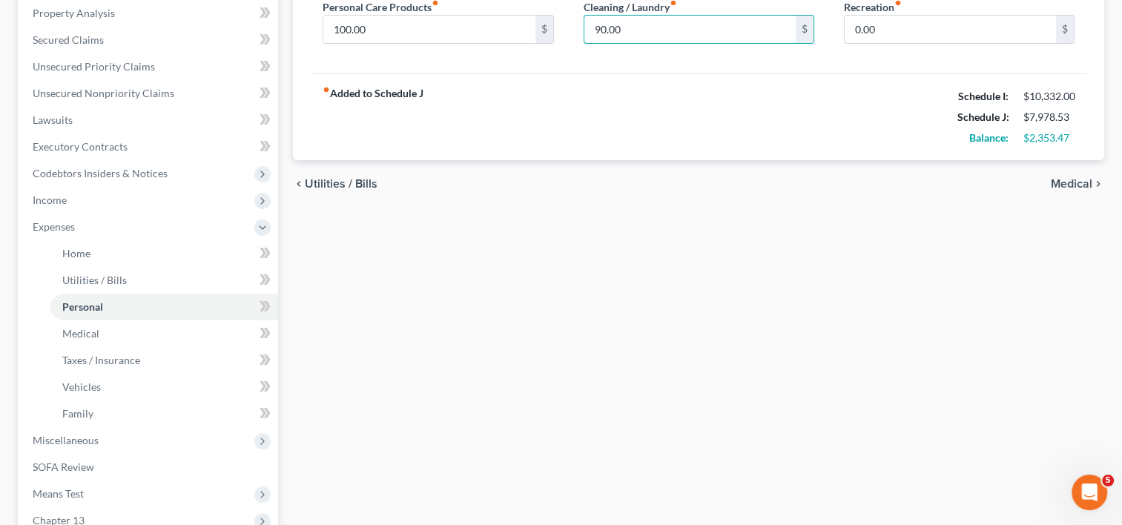
scroll to position [297, 0]
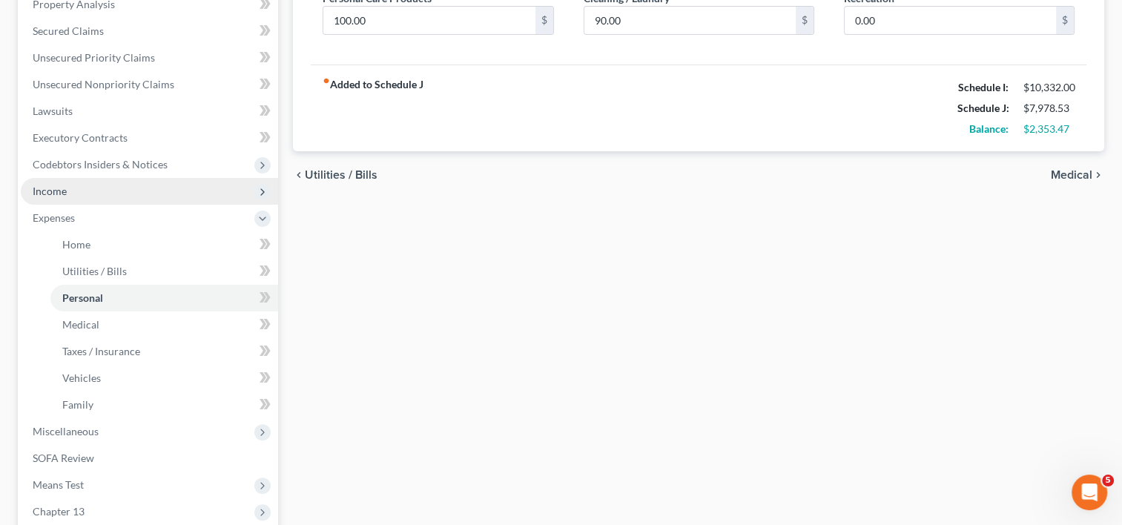
click at [85, 196] on span "Income" at bounding box center [149, 191] width 257 height 27
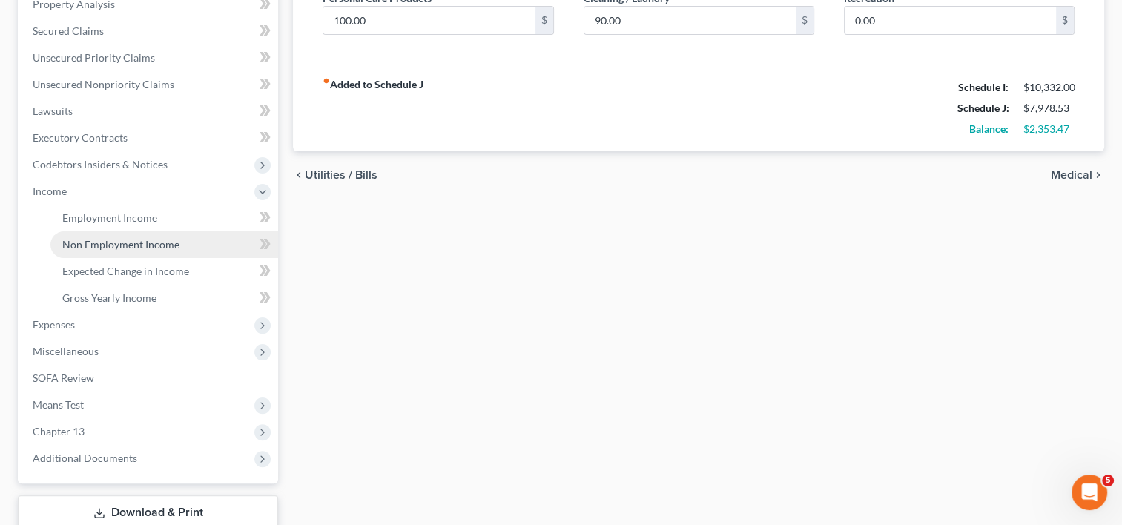
click at [110, 240] on span "Non Employment Income" at bounding box center [120, 244] width 117 height 13
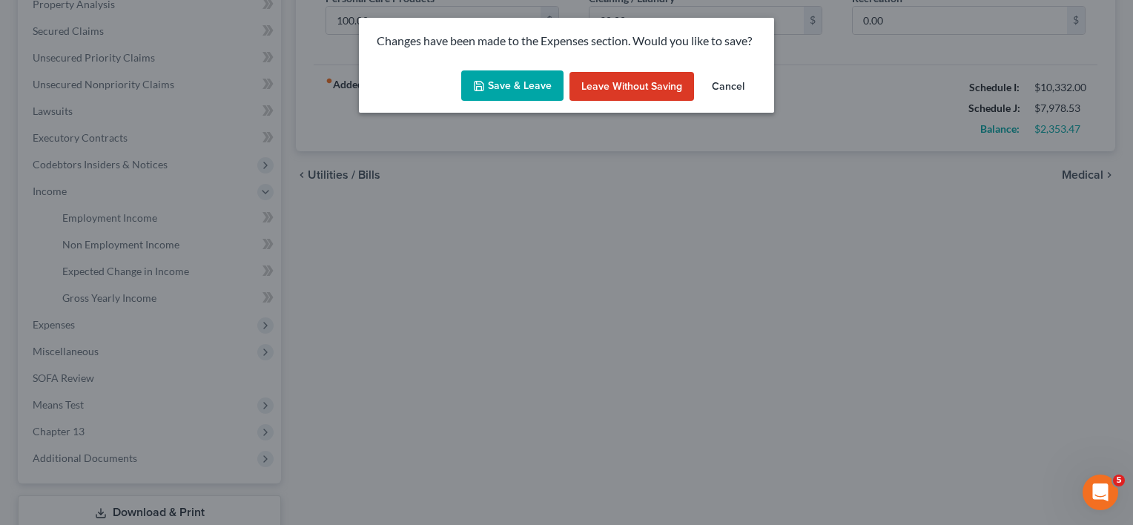
click at [507, 87] on button "Save & Leave" at bounding box center [512, 85] width 102 height 31
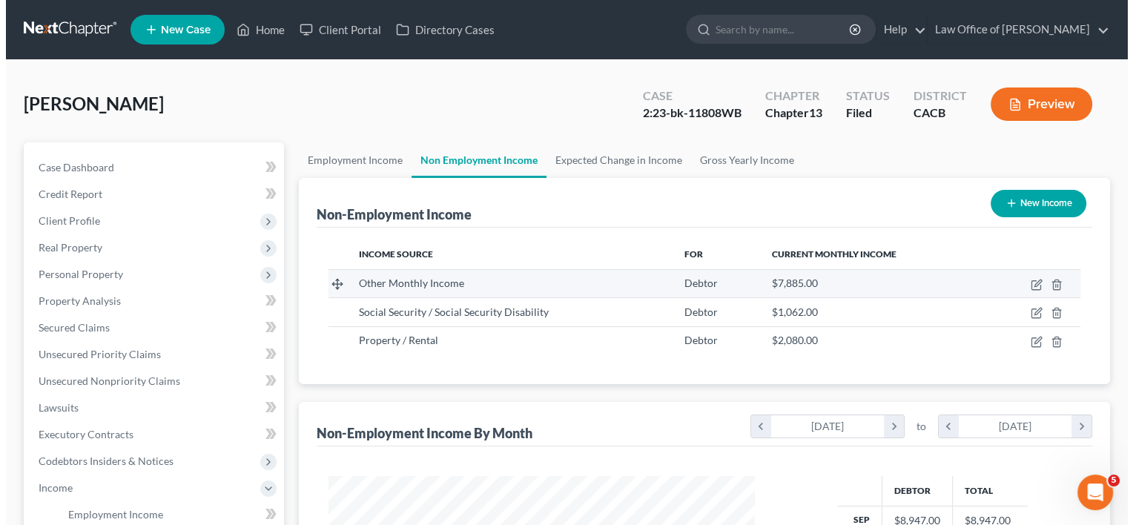
scroll to position [264, 456]
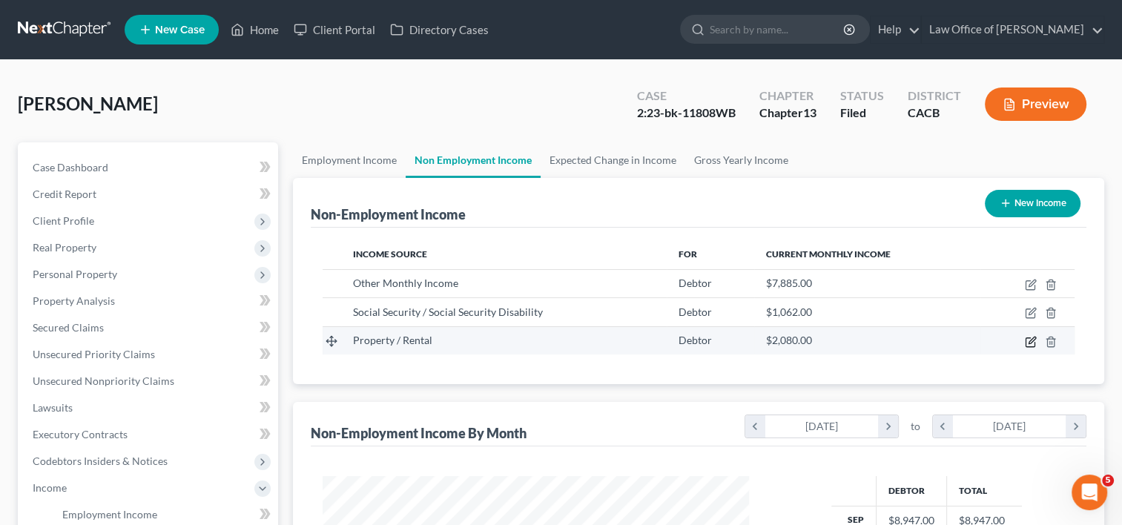
click at [1032, 340] on icon "button" at bounding box center [1031, 340] width 7 height 7
select select "9"
select select "0"
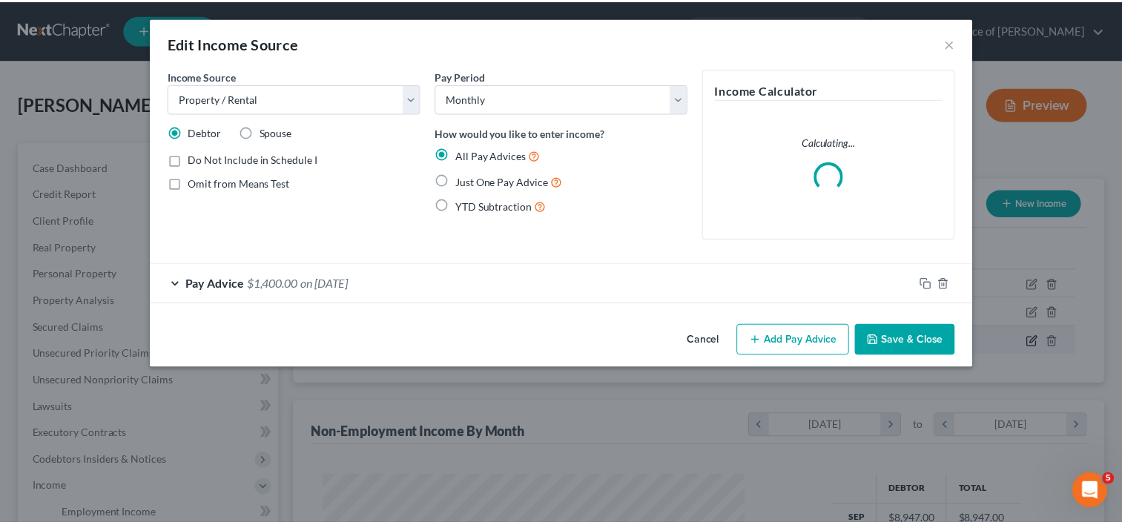
scroll to position [264, 460]
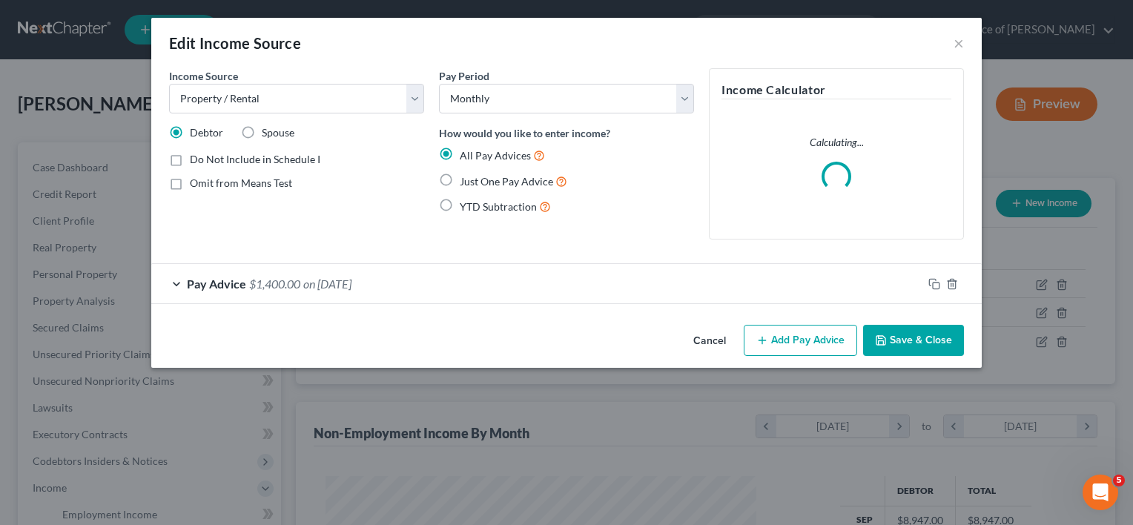
click at [351, 279] on span "on [DATE]" at bounding box center [327, 284] width 48 height 14
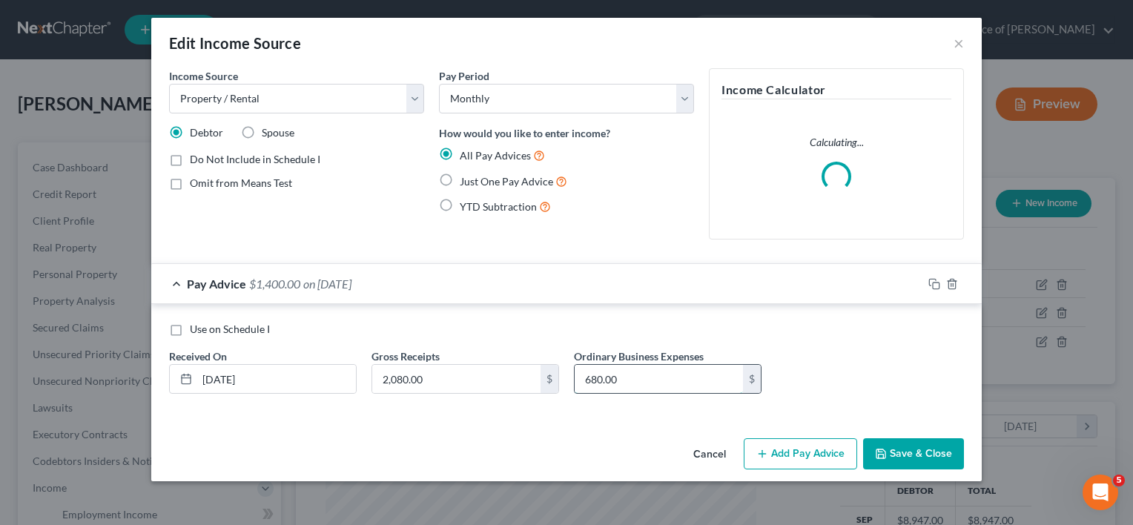
click at [643, 383] on input "680.00" at bounding box center [659, 379] width 168 height 28
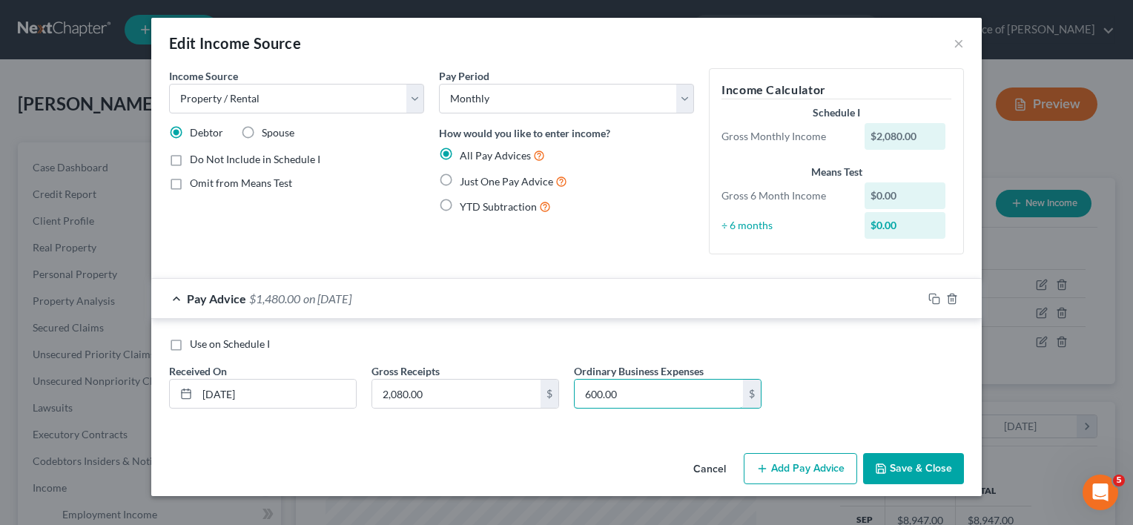
type input "600.00"
click at [932, 480] on button "Save & Close" at bounding box center [913, 468] width 101 height 31
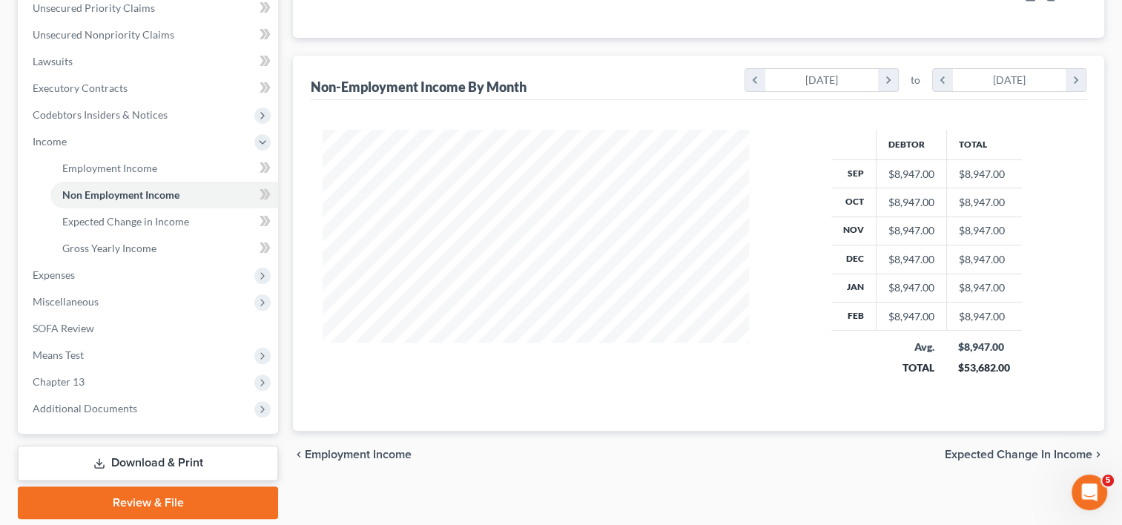
scroll to position [350, 0]
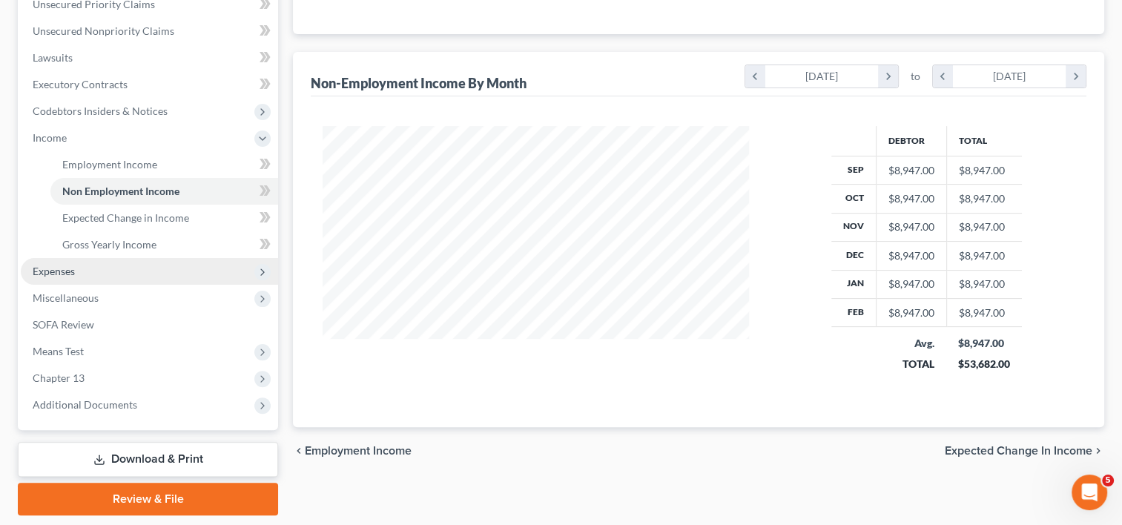
click at [59, 271] on span "Expenses" at bounding box center [54, 271] width 42 height 13
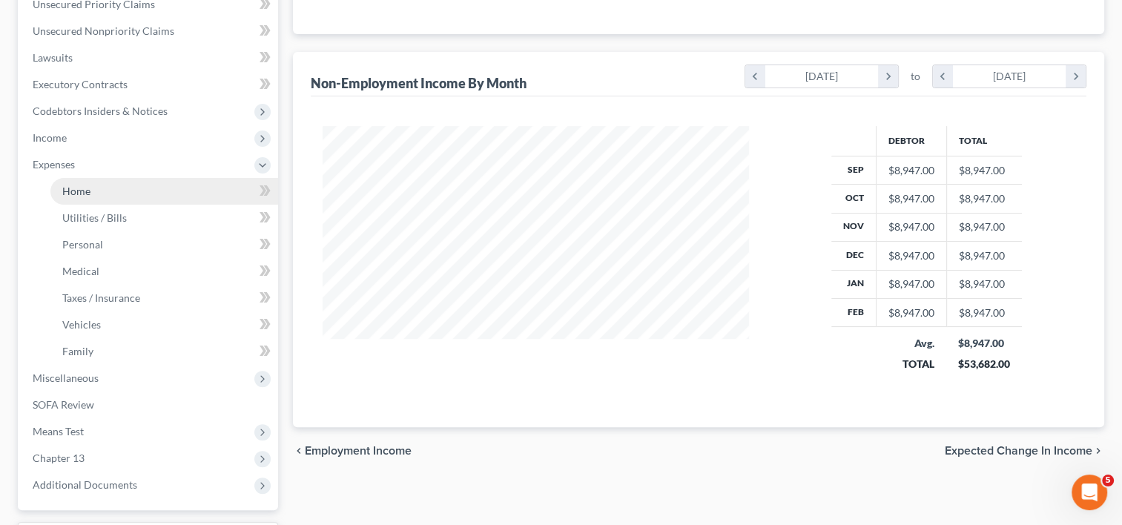
click at [90, 193] on link "Home" at bounding box center [164, 191] width 228 height 27
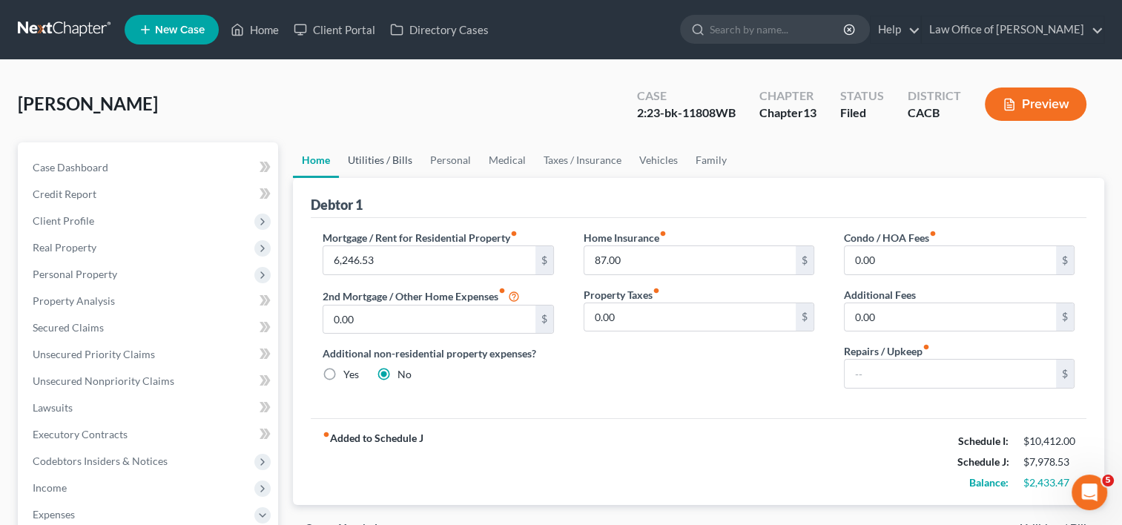
click at [390, 156] on link "Utilities / Bills" at bounding box center [380, 160] width 82 height 36
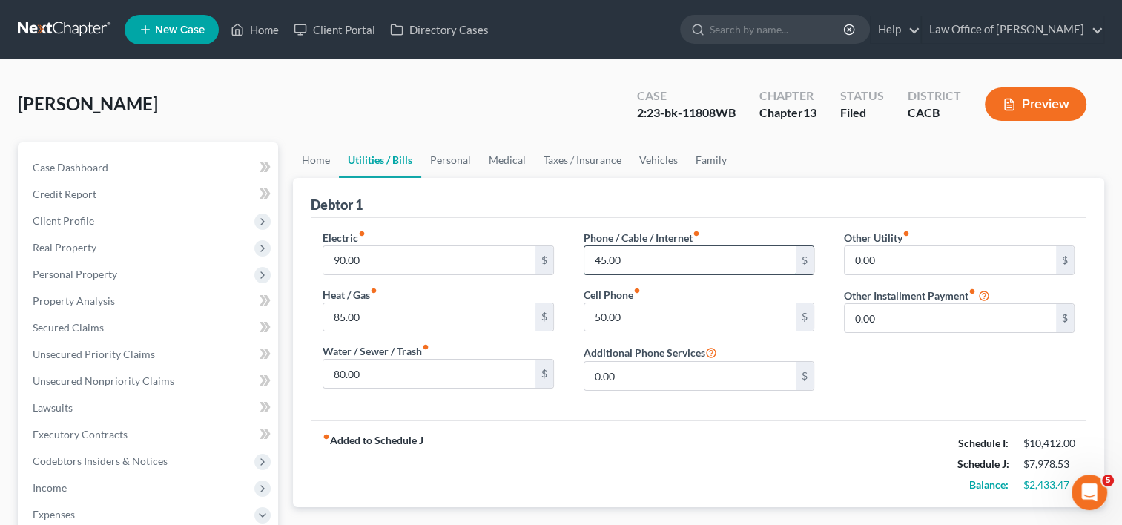
click at [655, 264] on input "45.00" at bounding box center [689, 260] width 211 height 28
type input "55.00"
click at [458, 153] on link "Personal" at bounding box center [450, 160] width 59 height 36
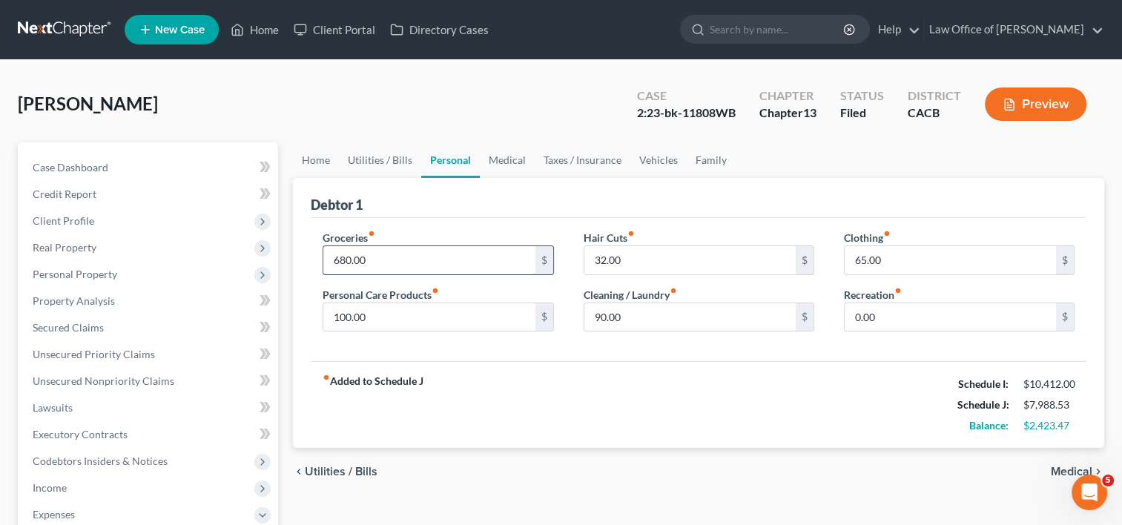
click at [401, 263] on input "680.00" at bounding box center [428, 260] width 211 height 28
type input "700.00"
click at [647, 257] on input "32.00" at bounding box center [689, 260] width 211 height 28
click at [646, 258] on input "32.00" at bounding box center [689, 260] width 211 height 28
type input "35.00"
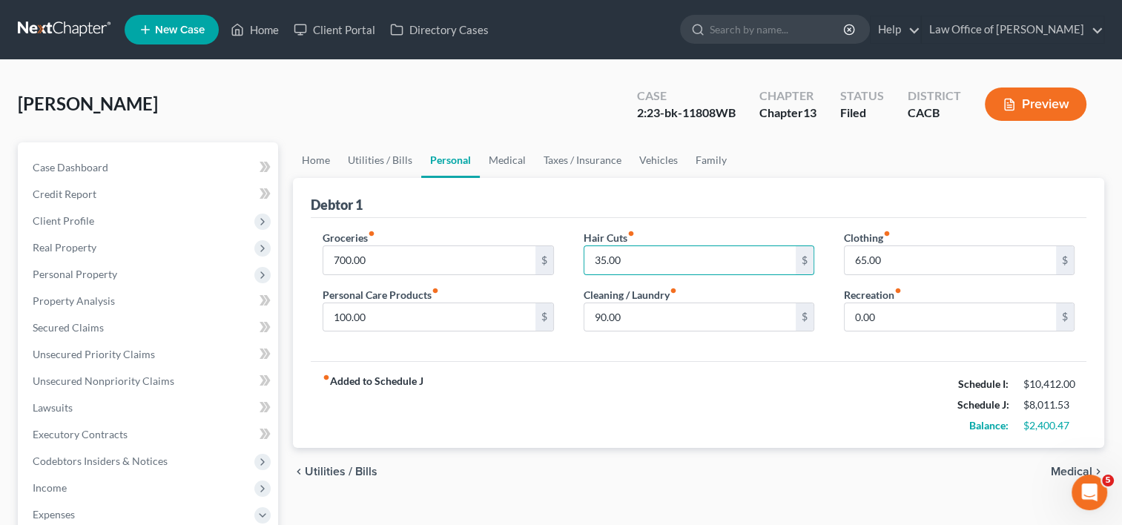
click at [652, 408] on div "fiber_manual_record Added to Schedule J Schedule I: $10,412.00 Schedule J: $8,0…" at bounding box center [698, 404] width 775 height 87
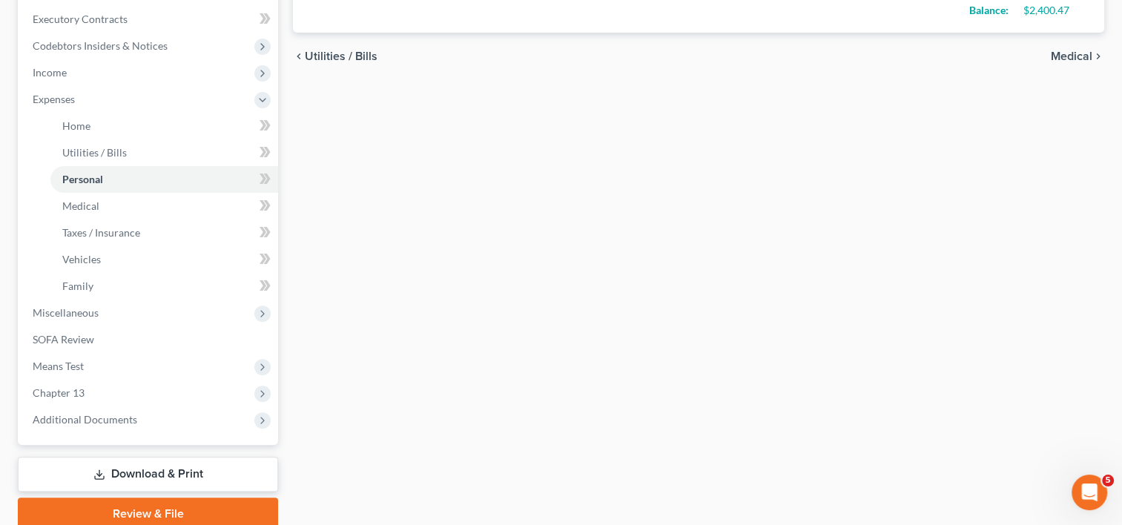
scroll to position [416, 0]
click at [231, 477] on link "Download & Print" at bounding box center [148, 473] width 260 height 35
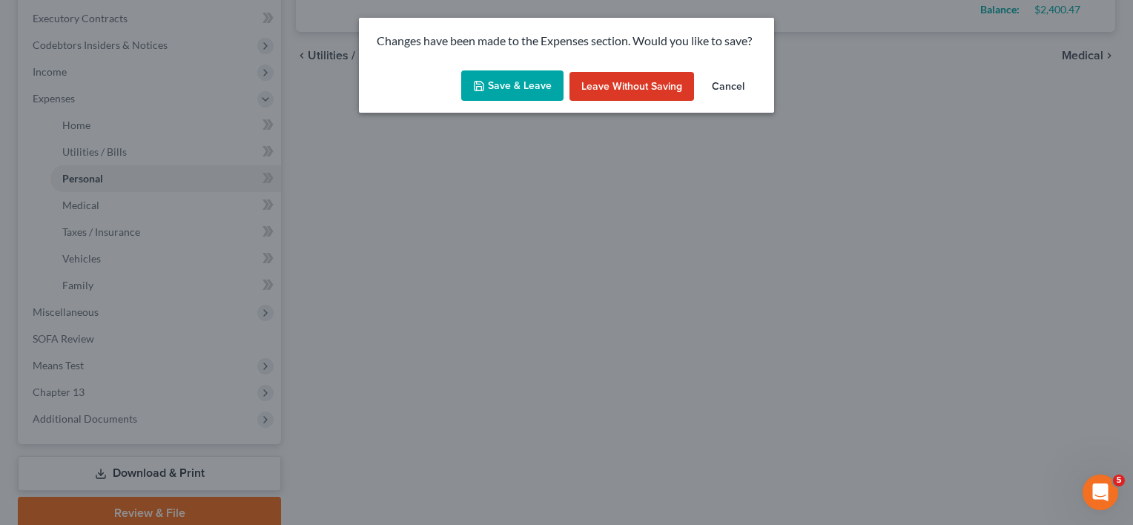
click at [522, 80] on button "Save & Leave" at bounding box center [512, 85] width 102 height 31
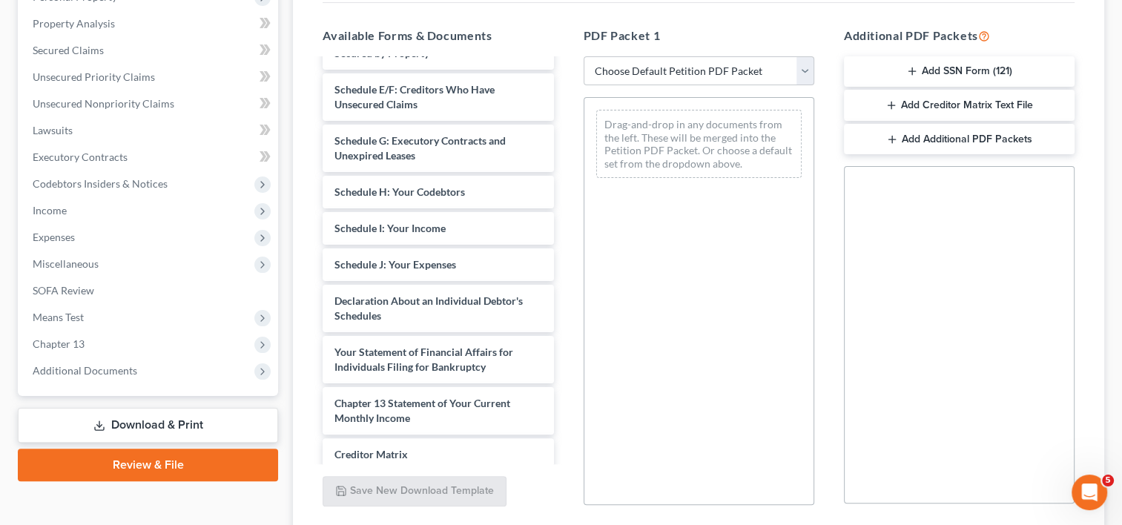
scroll to position [586, 0]
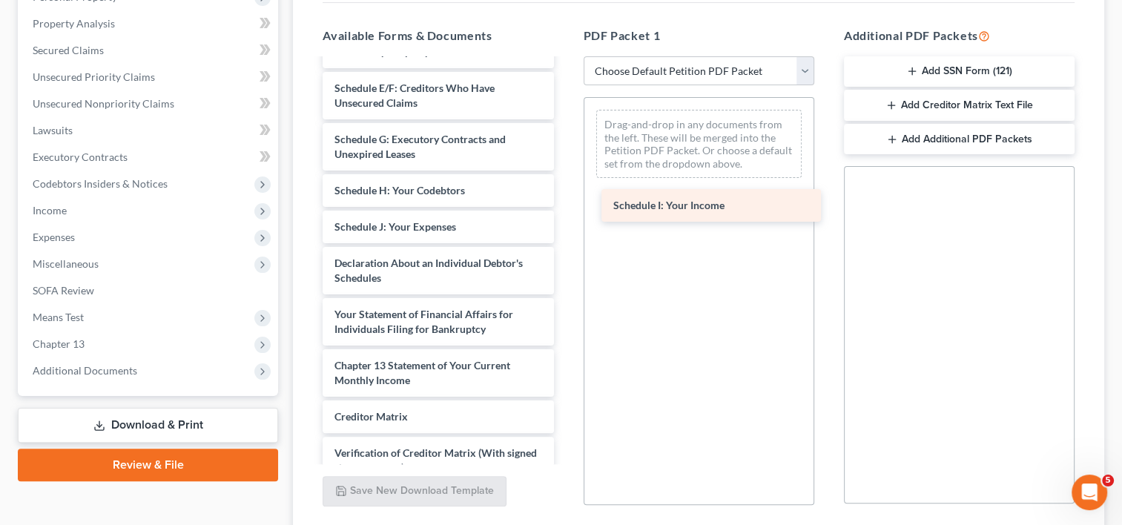
drag, startPoint x: 433, startPoint y: 234, endPoint x: 727, endPoint y: 199, distance: 295.7
click at [565, 199] on div "Schedule I: Your Income Declaration RE Filing of Tax Returns and Payment of Dom…" at bounding box center [438, 22] width 254 height 1097
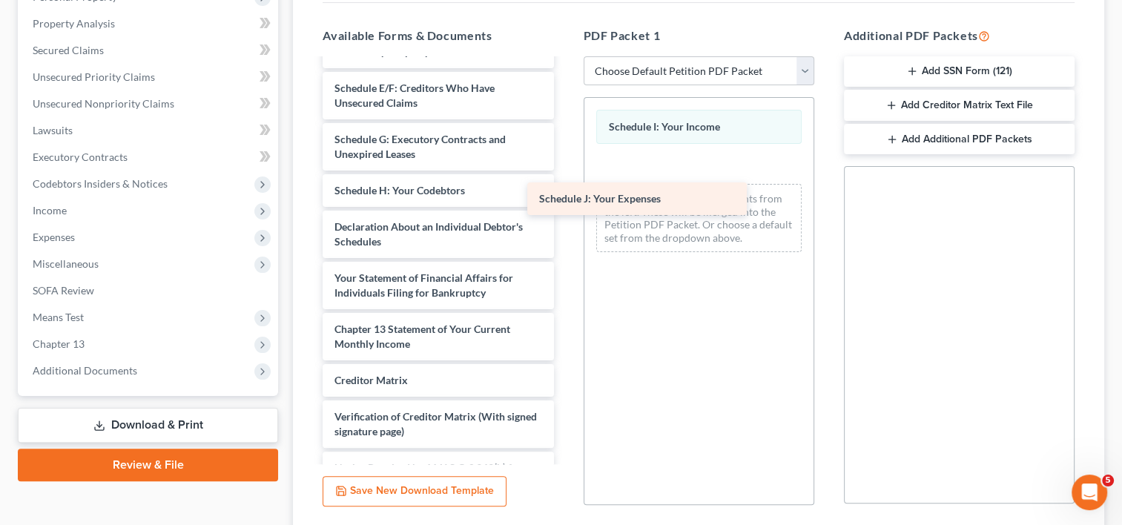
drag, startPoint x: 489, startPoint y: 243, endPoint x: 743, endPoint y: 190, distance: 259.8
click at [565, 190] on div "Schedule J: Your Expenses Declaration RE Filing of Tax Returns and Payment of D…" at bounding box center [438, 4] width 254 height 1061
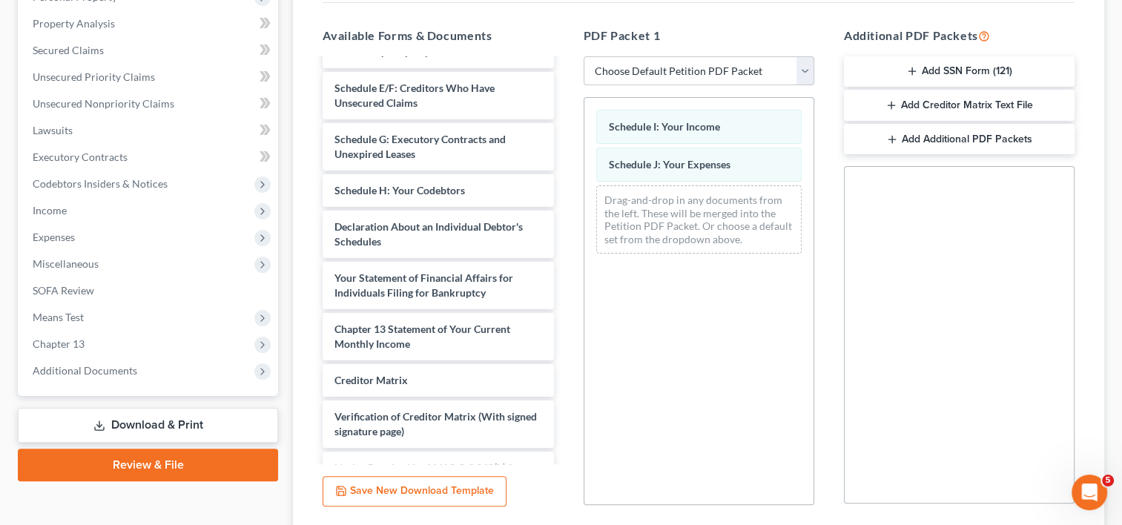
scroll to position [389, 0]
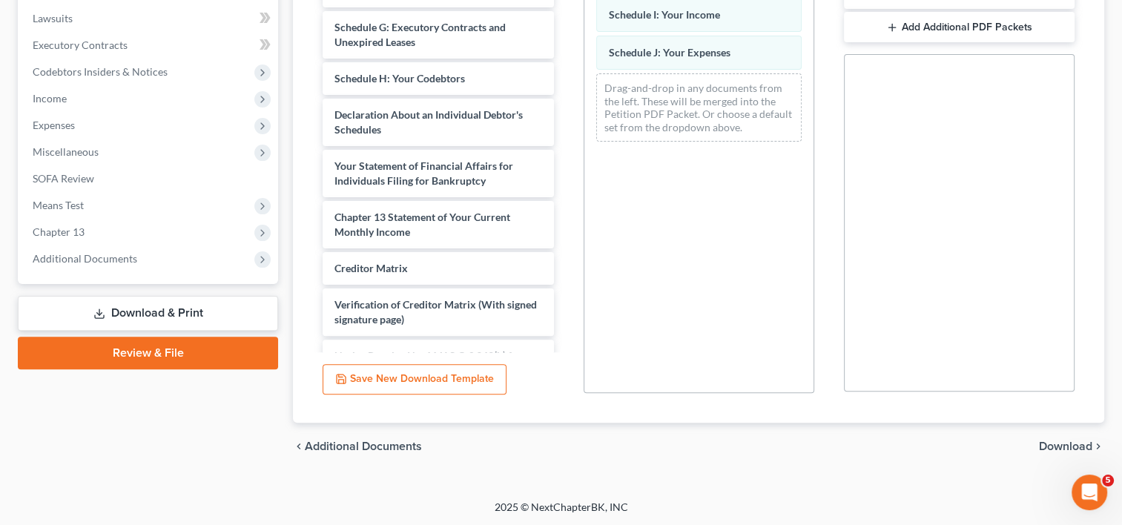
click at [1063, 449] on span "Download" at bounding box center [1065, 446] width 53 height 12
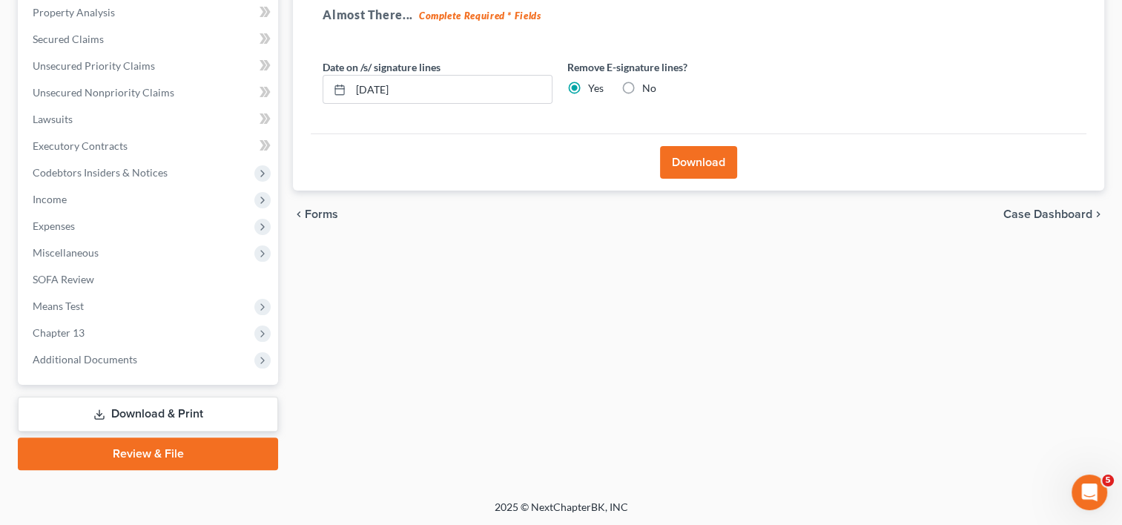
click at [681, 165] on button "Download" at bounding box center [698, 162] width 77 height 33
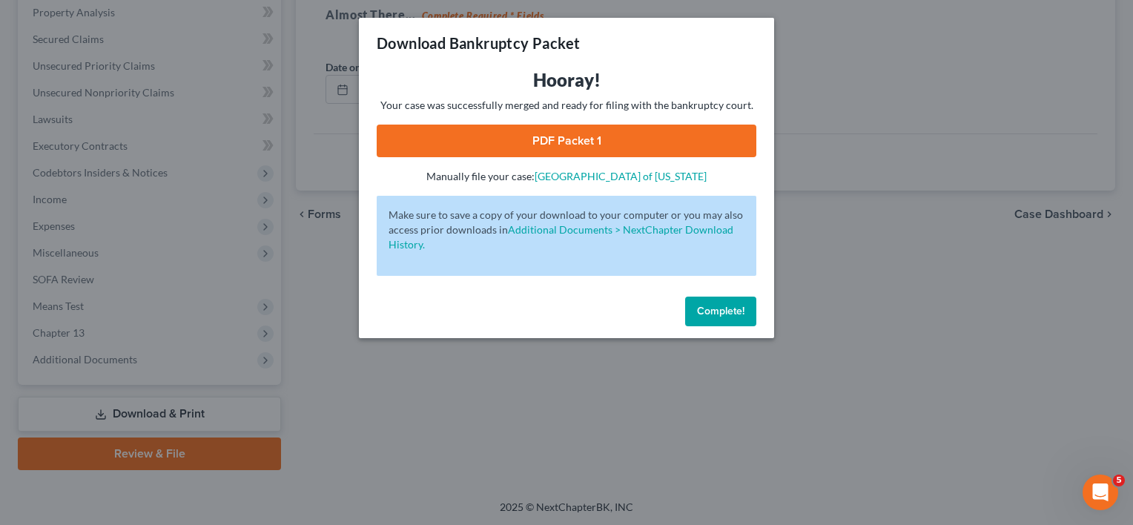
click at [599, 152] on link "PDF Packet 1" at bounding box center [567, 141] width 380 height 33
click at [720, 311] on span "Complete!" at bounding box center [720, 311] width 47 height 13
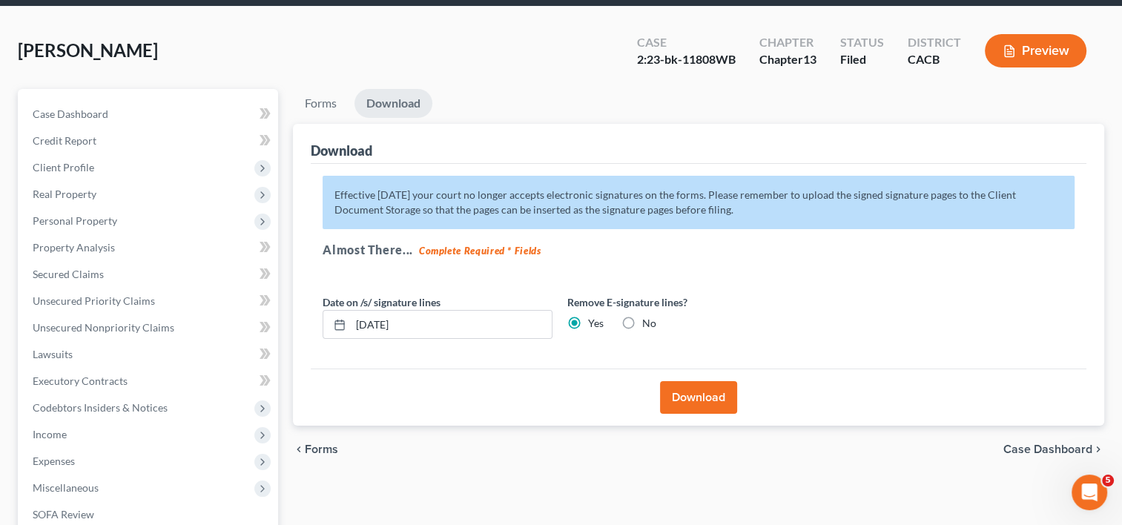
scroll to position [0, 0]
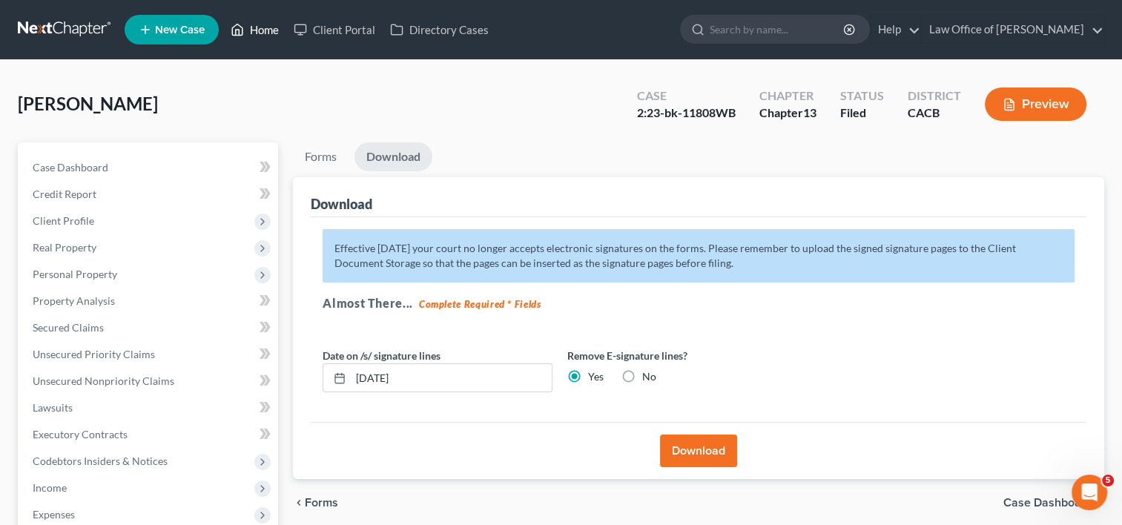
click at [258, 27] on link "Home" at bounding box center [254, 29] width 63 height 27
